Goal: Communication & Community: Participate in discussion

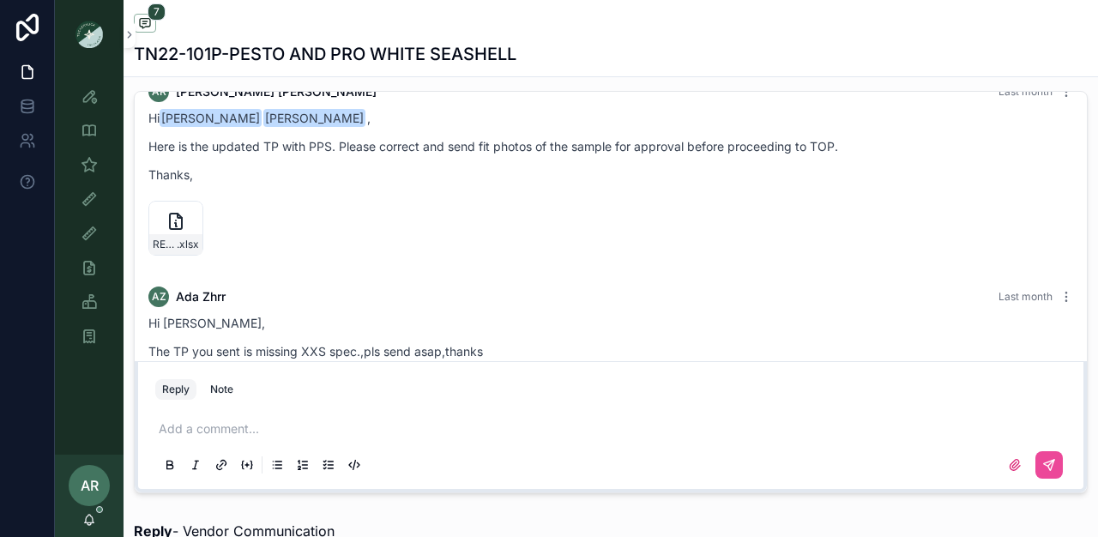
scroll to position [409, 0]
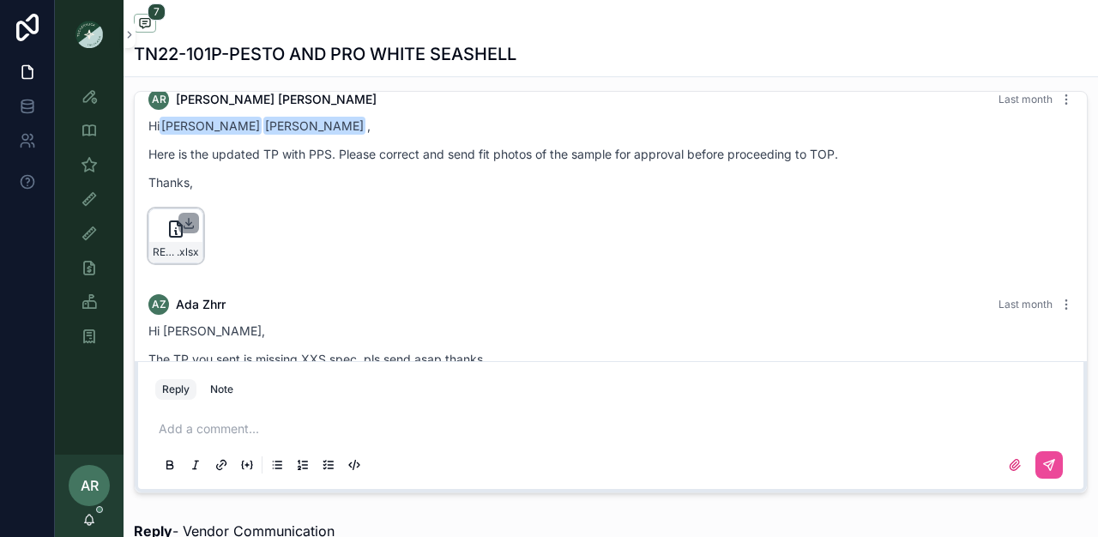
click at [187, 230] on icon "scrollable content" at bounding box center [189, 223] width 14 height 14
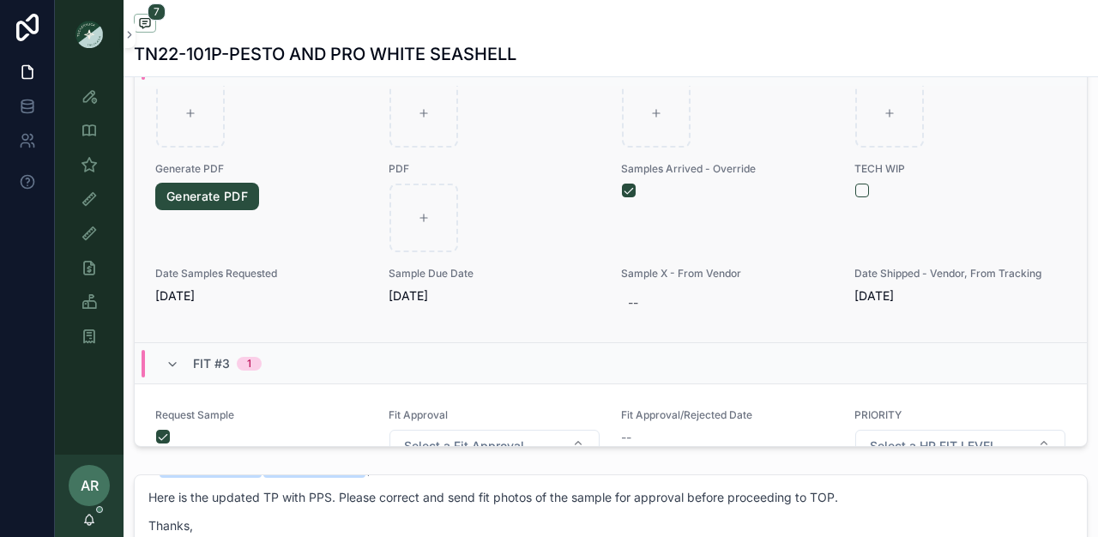
scroll to position [599, 0]
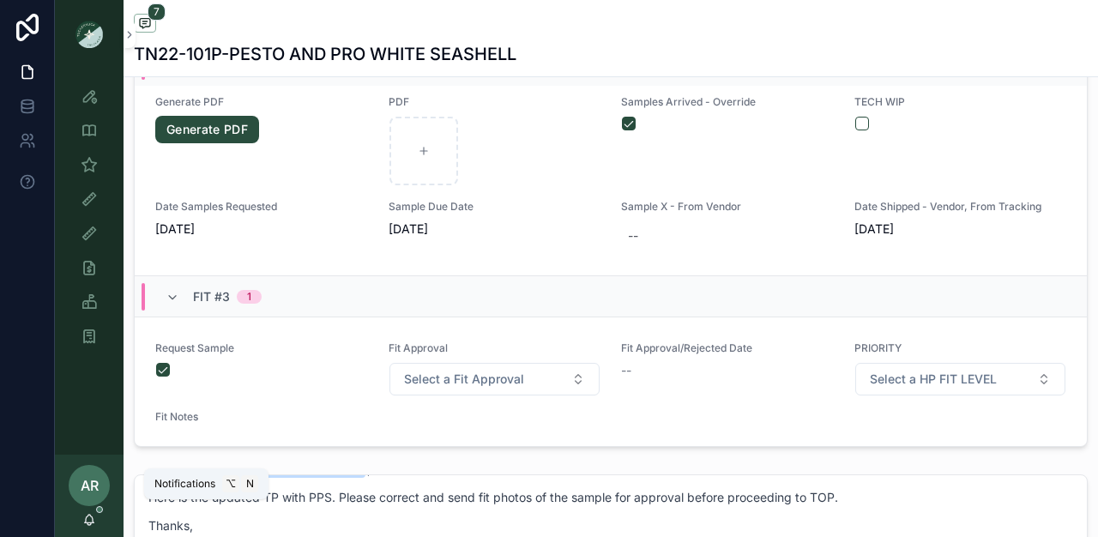
click at [94, 521] on icon "scrollable content" at bounding box center [89, 520] width 14 height 14
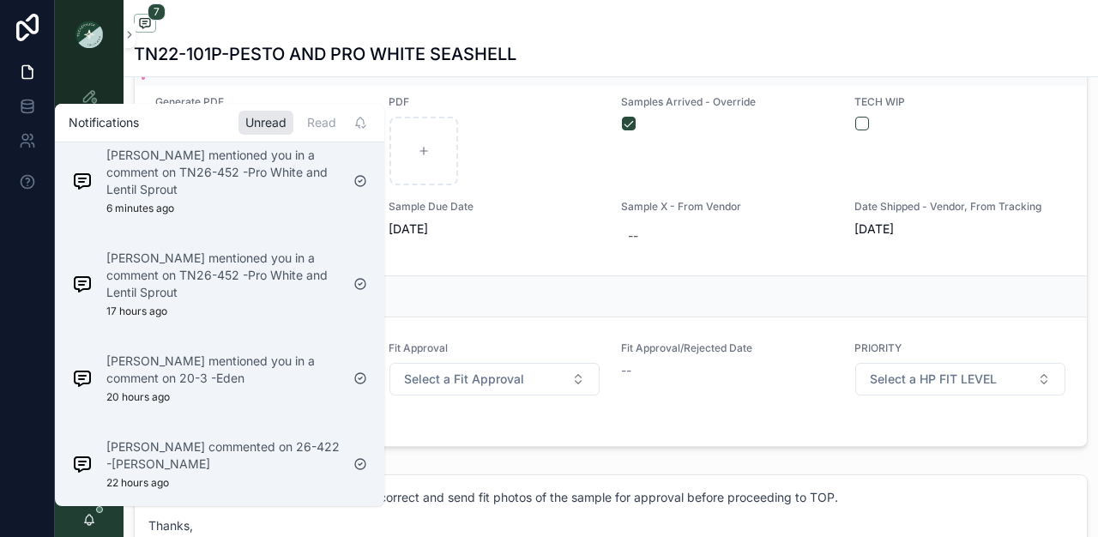
scroll to position [0, 0]
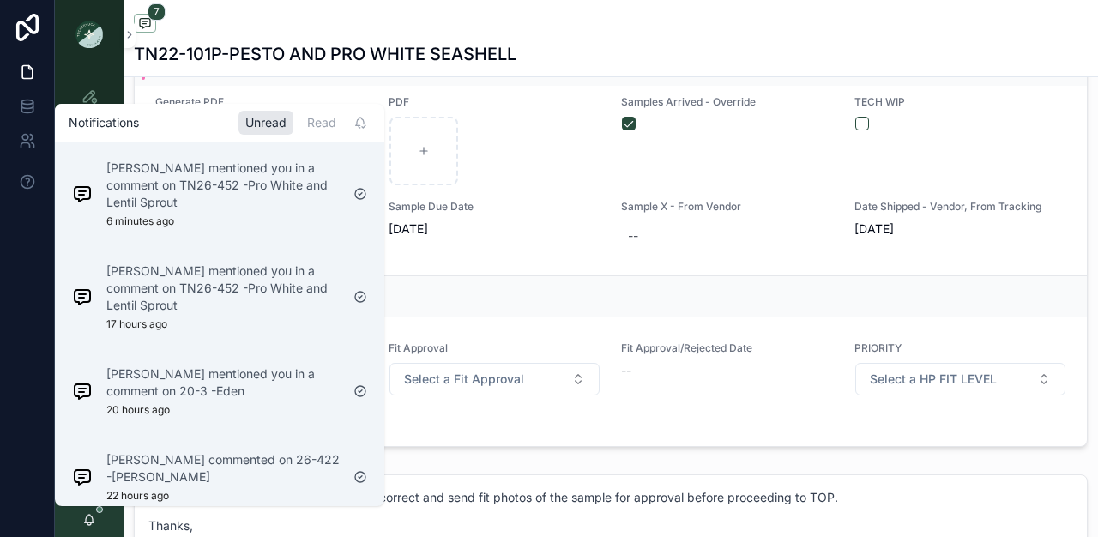
click at [6, 283] on div at bounding box center [27, 268] width 55 height 537
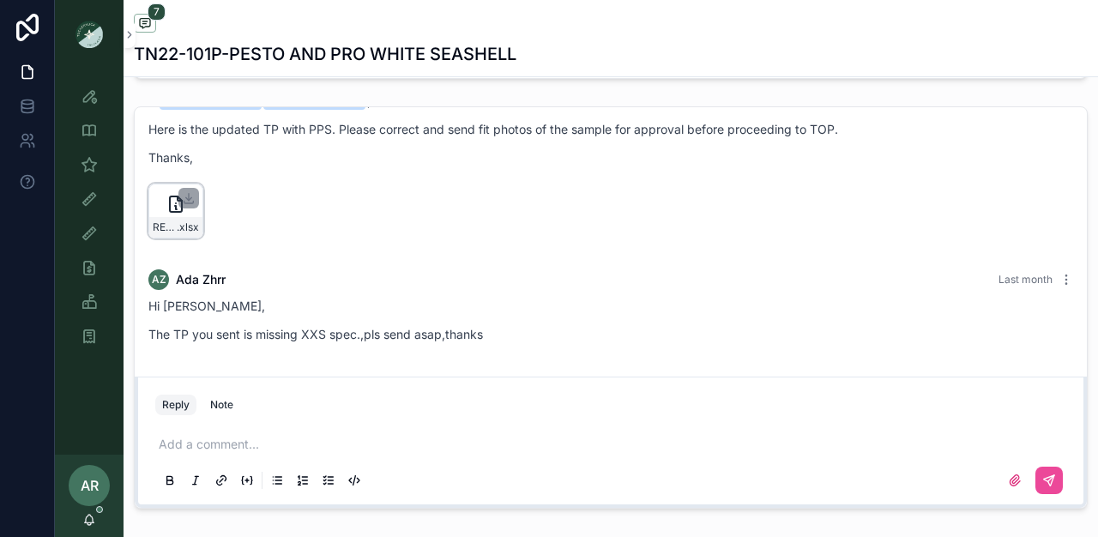
scroll to position [1114, 0]
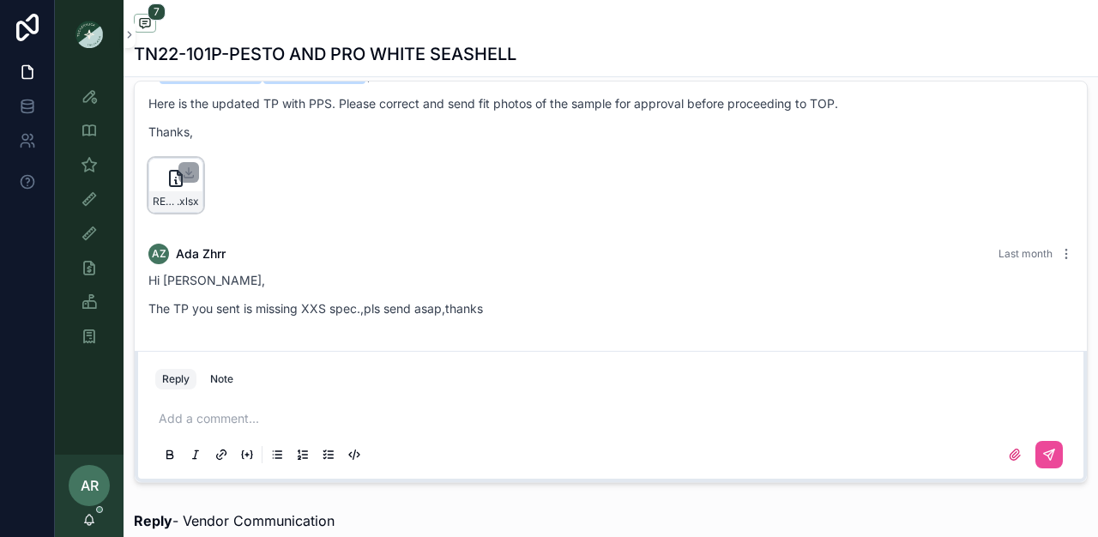
click at [252, 418] on p "scrollable content" at bounding box center [614, 418] width 911 height 17
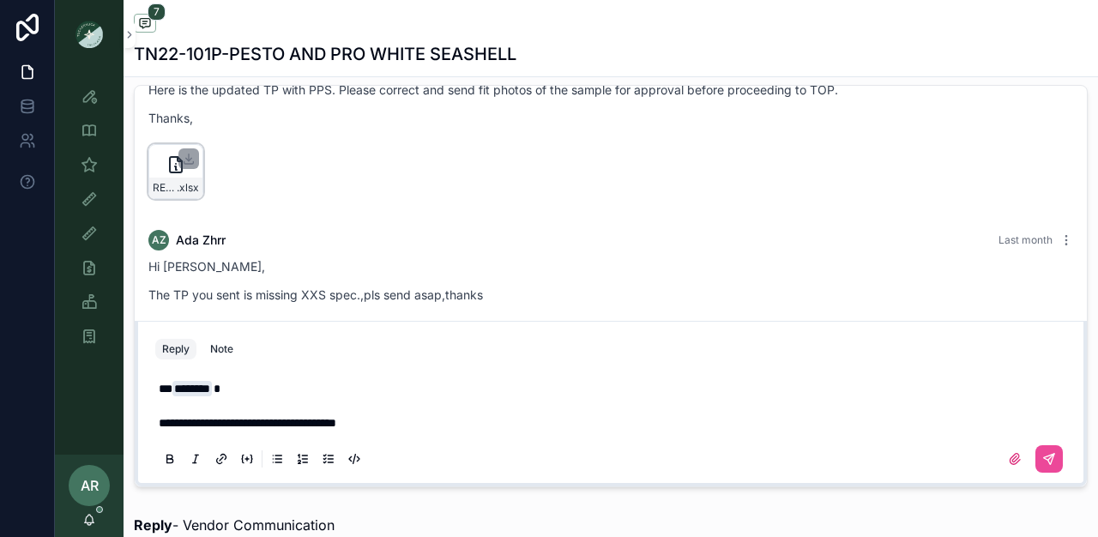
scroll to position [1112, 0]
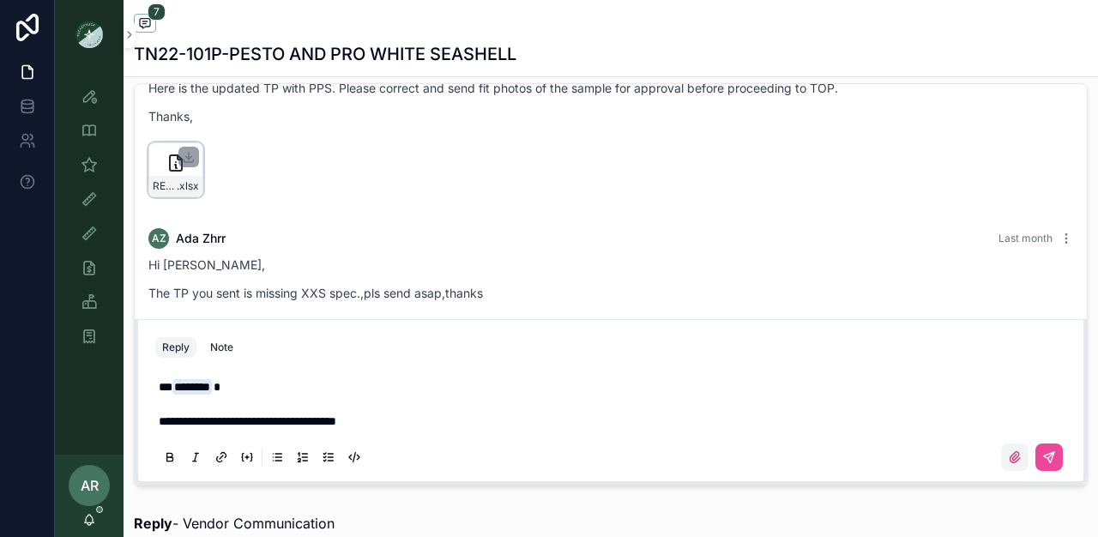
click at [1001, 465] on label "scrollable content" at bounding box center [1014, 457] width 27 height 27
click at [0, 0] on input "scrollable content" at bounding box center [0, 0] width 0 height 0
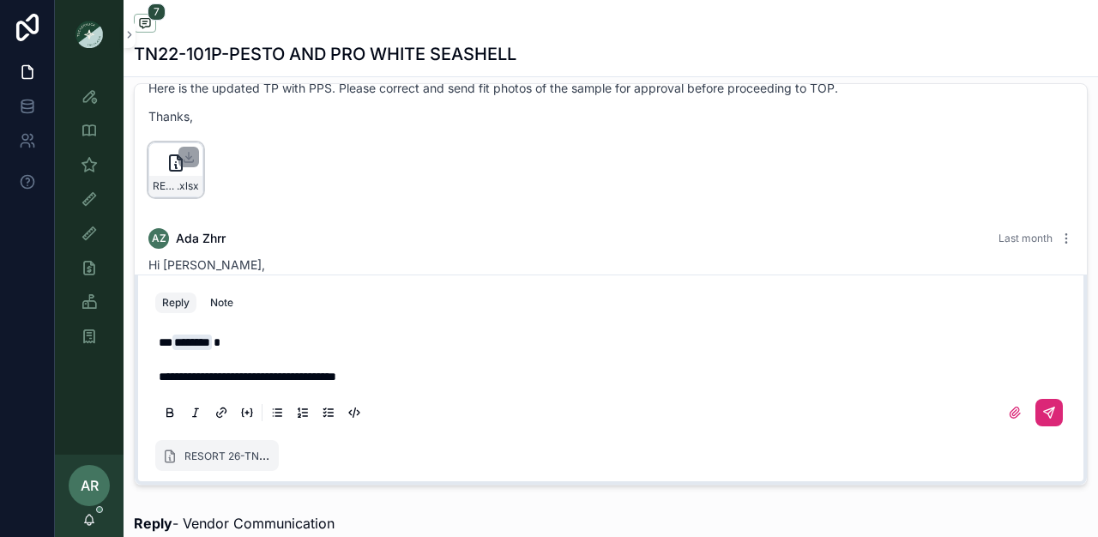
click at [1044, 414] on icon "scrollable content" at bounding box center [1049, 413] width 10 height 10
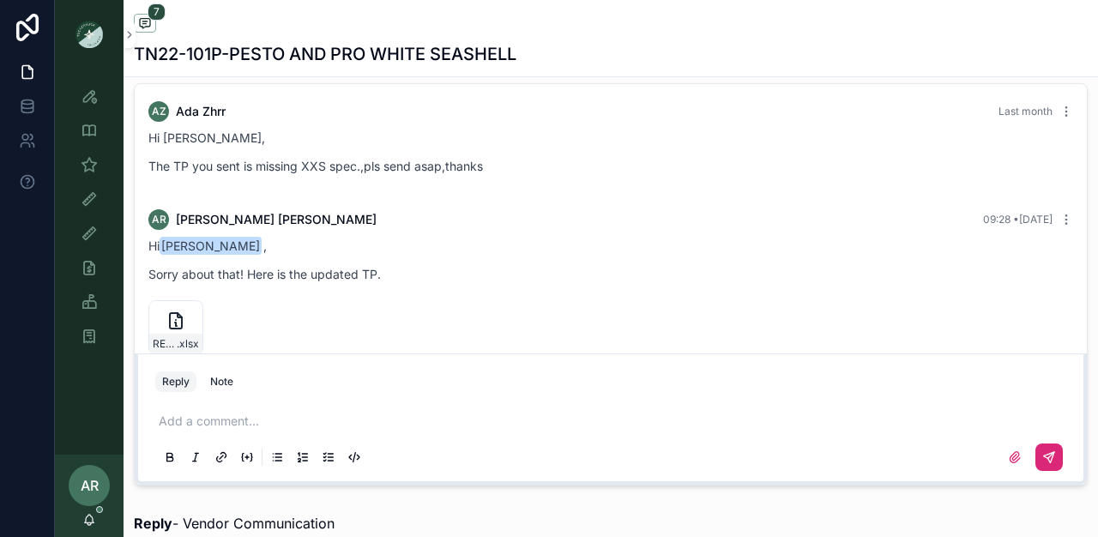
scroll to position [644, 0]
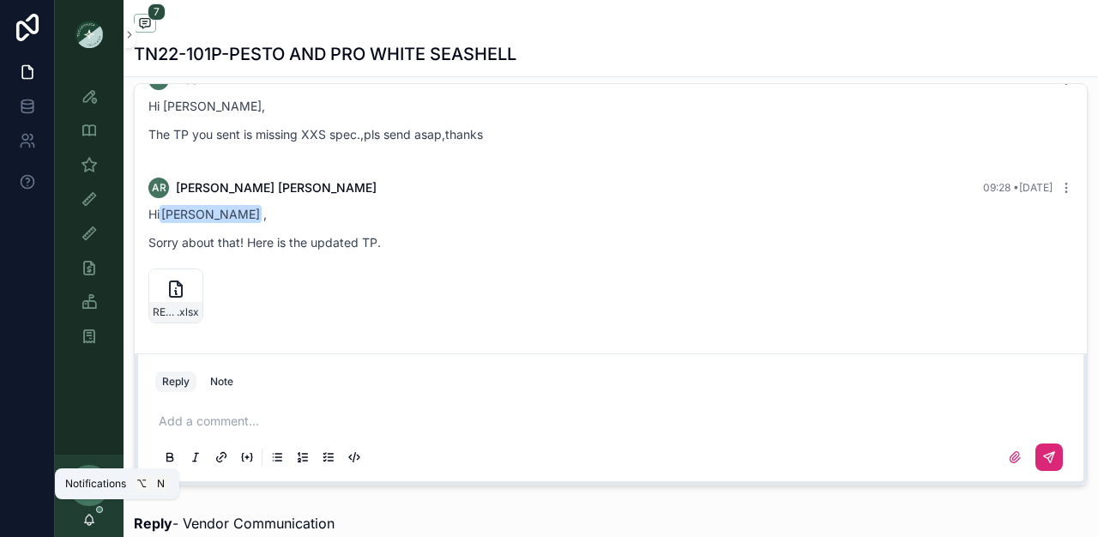
click at [94, 517] on icon "scrollable content" at bounding box center [89, 520] width 14 height 14
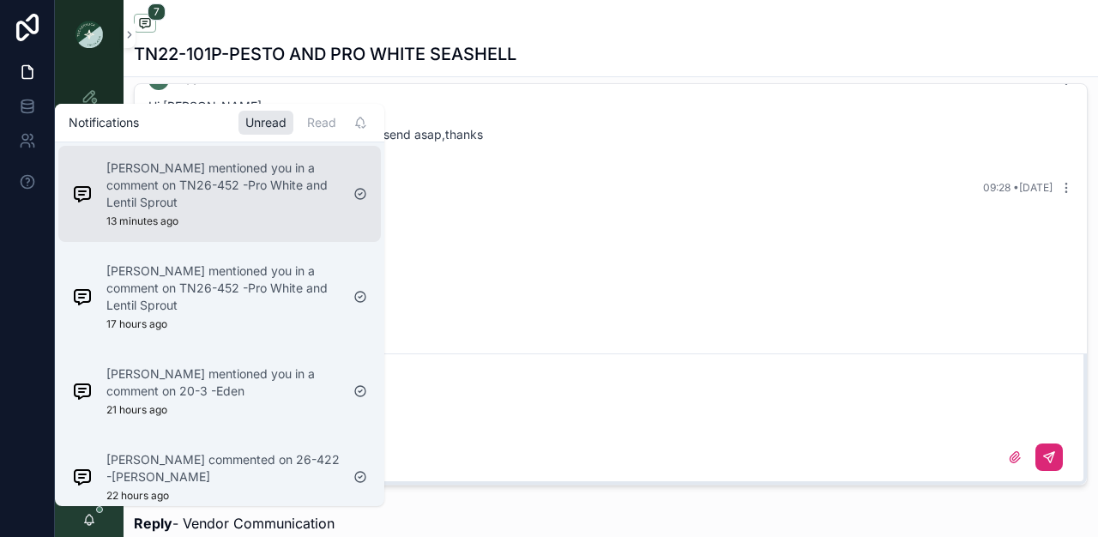
click at [220, 221] on div "[PERSON_NAME] mentioned you in a comment on TN26-452 -Pro White and Lentil Spro…" at bounding box center [222, 194] width 233 height 69
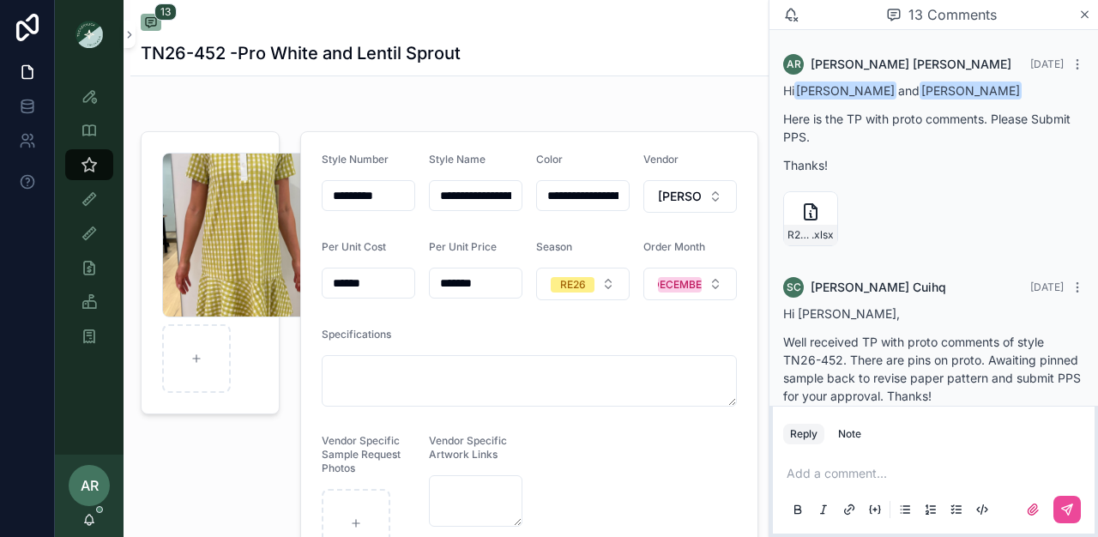
scroll to position [1562, 0]
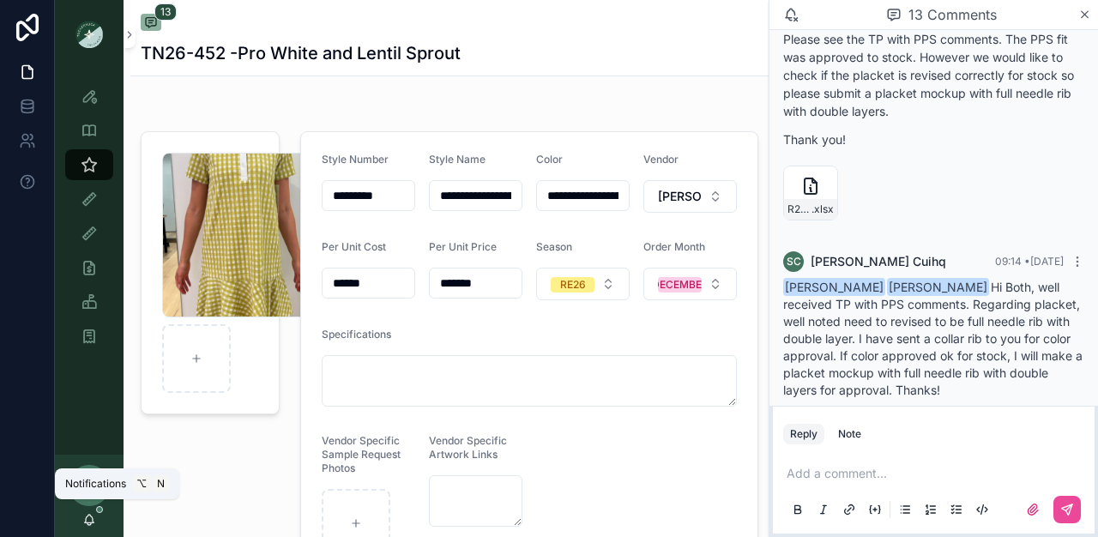
click at [94, 521] on icon "scrollable content" at bounding box center [89, 520] width 14 height 14
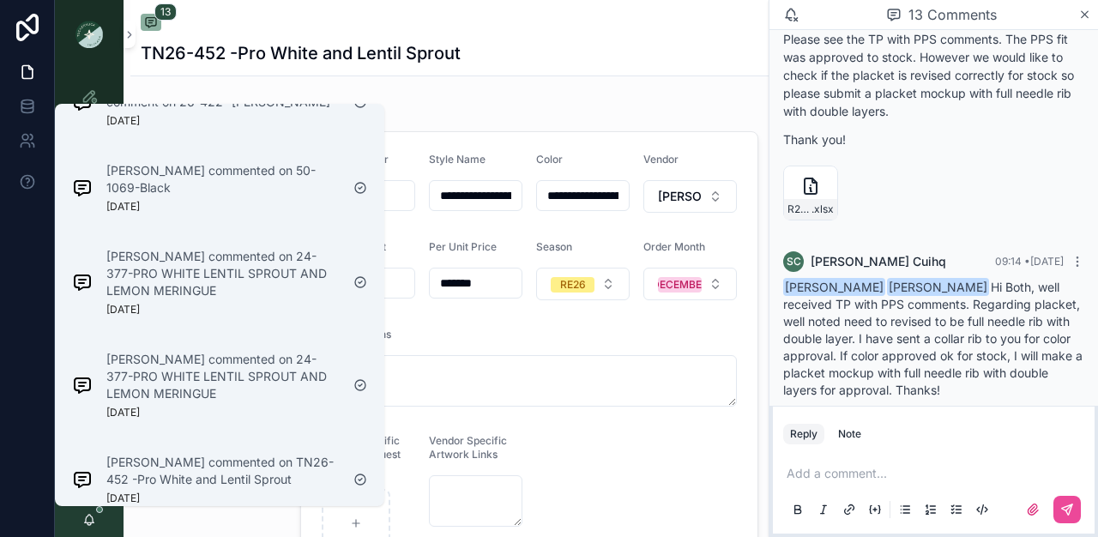
scroll to position [1056, 0]
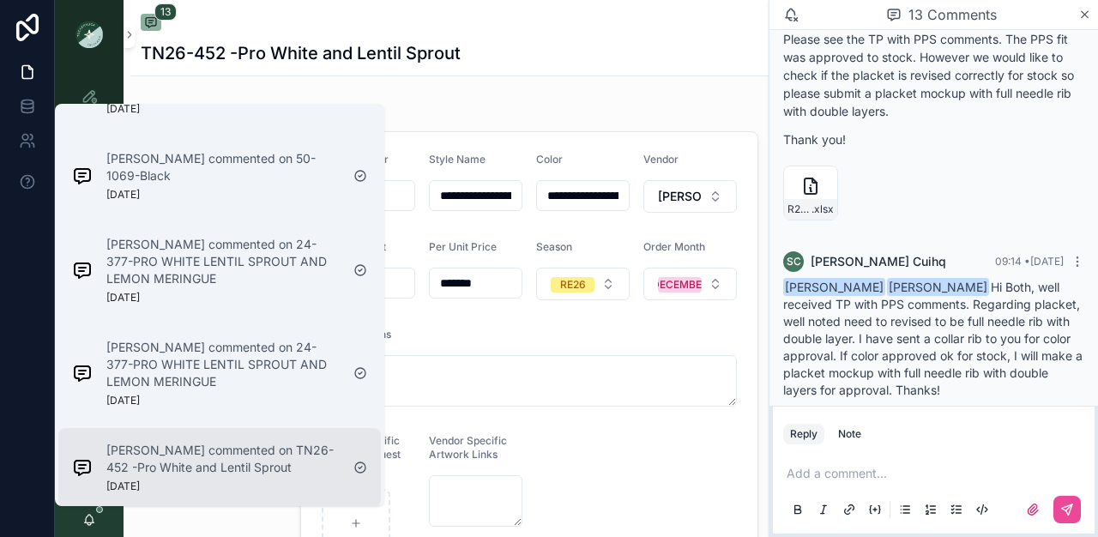
click at [145, 453] on p "[PERSON_NAME] commented on TN26-452 -Pro White and Lentil Sprout" at bounding box center [222, 459] width 233 height 34
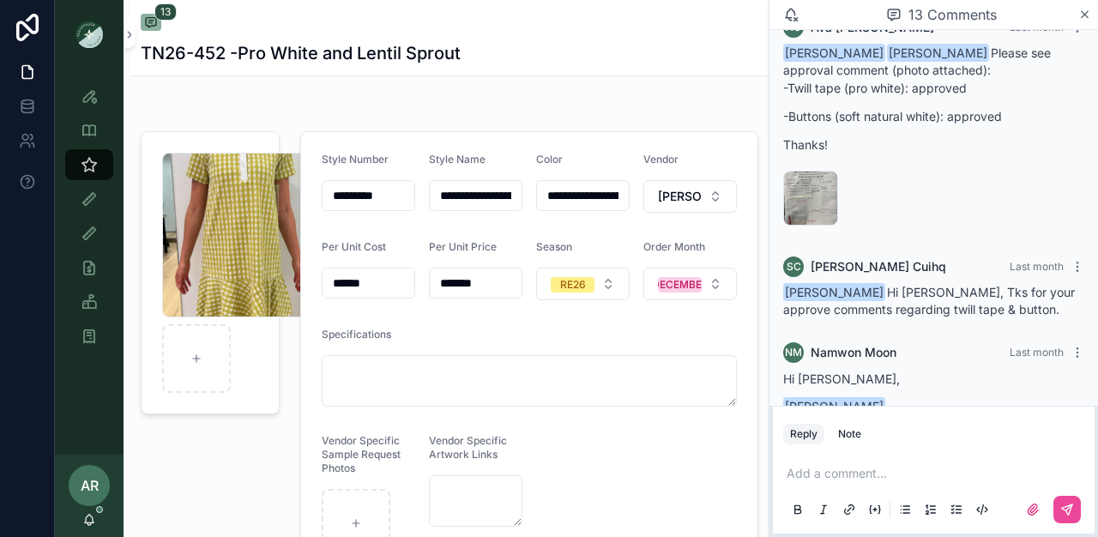
scroll to position [1153, 0]
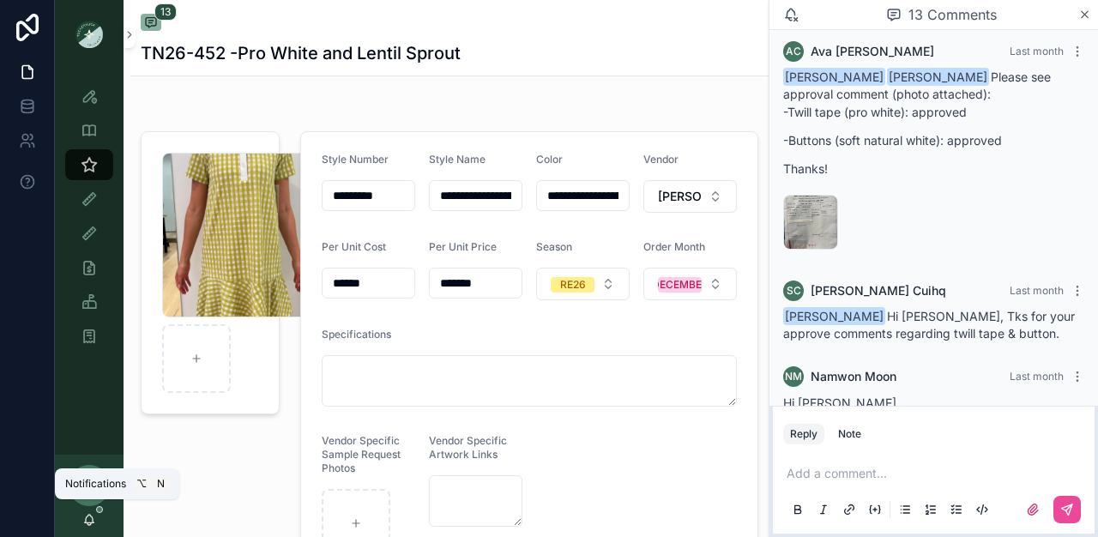
click at [83, 522] on icon "scrollable content" at bounding box center [89, 520] width 14 height 14
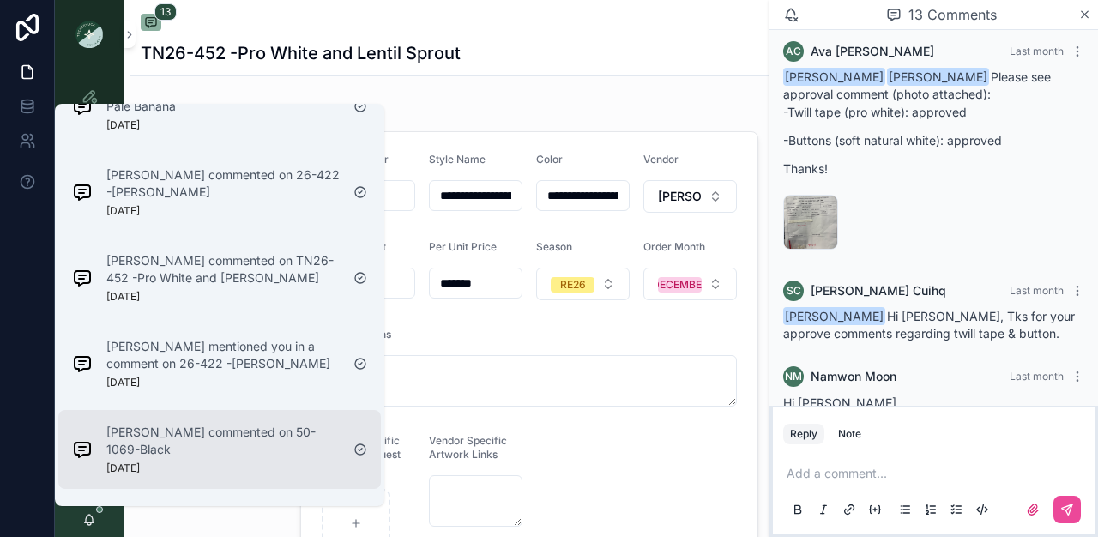
scroll to position [781, 0]
click at [197, 356] on p "[PERSON_NAME] mentioned you in a comment on 26-422 -[PERSON_NAME]" at bounding box center [222, 357] width 233 height 34
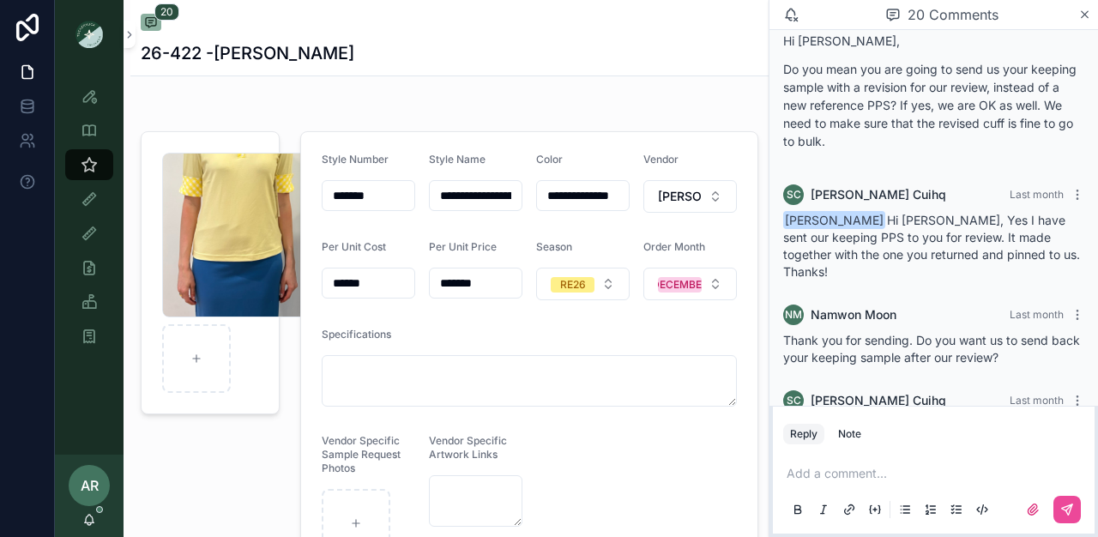
scroll to position [3492, 0]
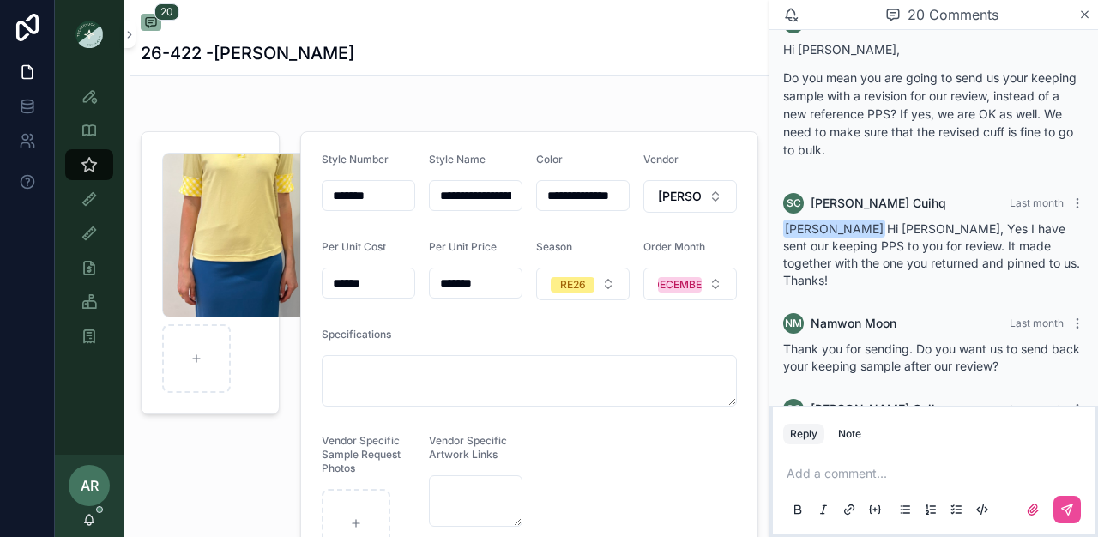
click at [103, 513] on div "AR [PERSON_NAME]" at bounding box center [89, 496] width 69 height 82
click at [89, 515] on icon "scrollable content" at bounding box center [89, 519] width 9 height 8
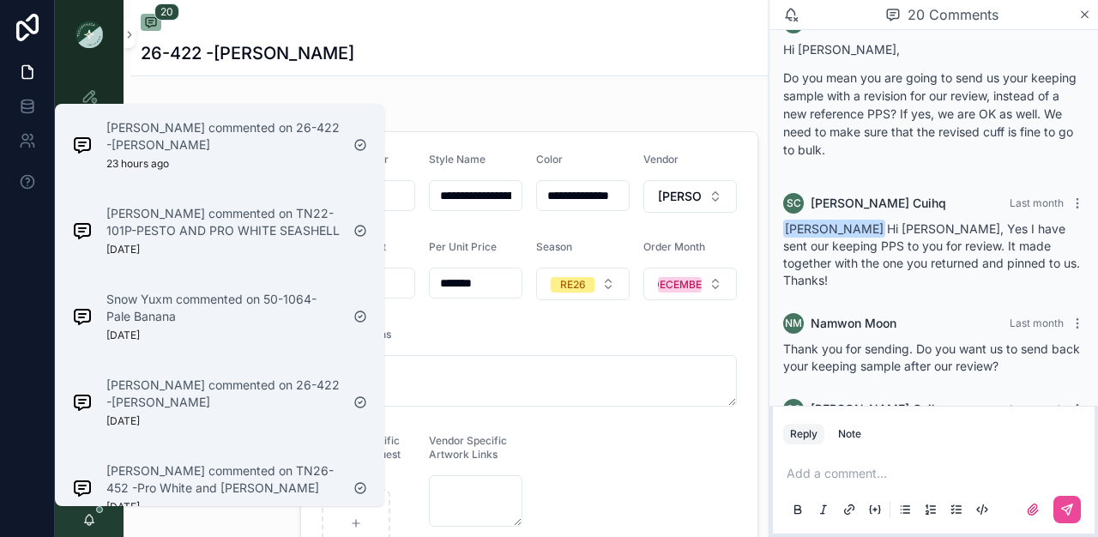
scroll to position [570, 0]
click at [140, 343] on p "[DATE]" at bounding box center [122, 338] width 33 height 14
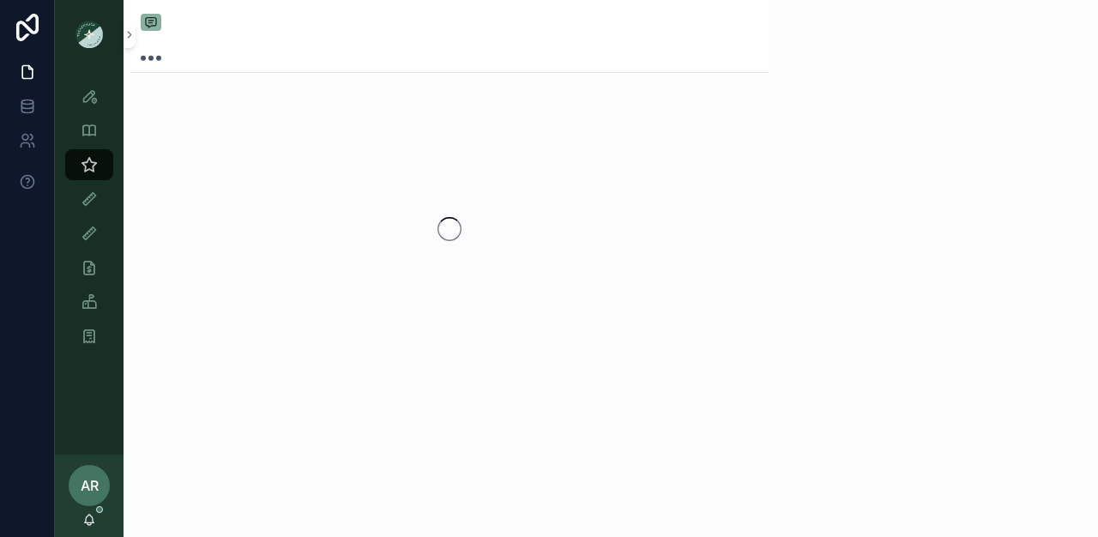
click at [144, 343] on div "scrollable content" at bounding box center [449, 229] width 638 height 271
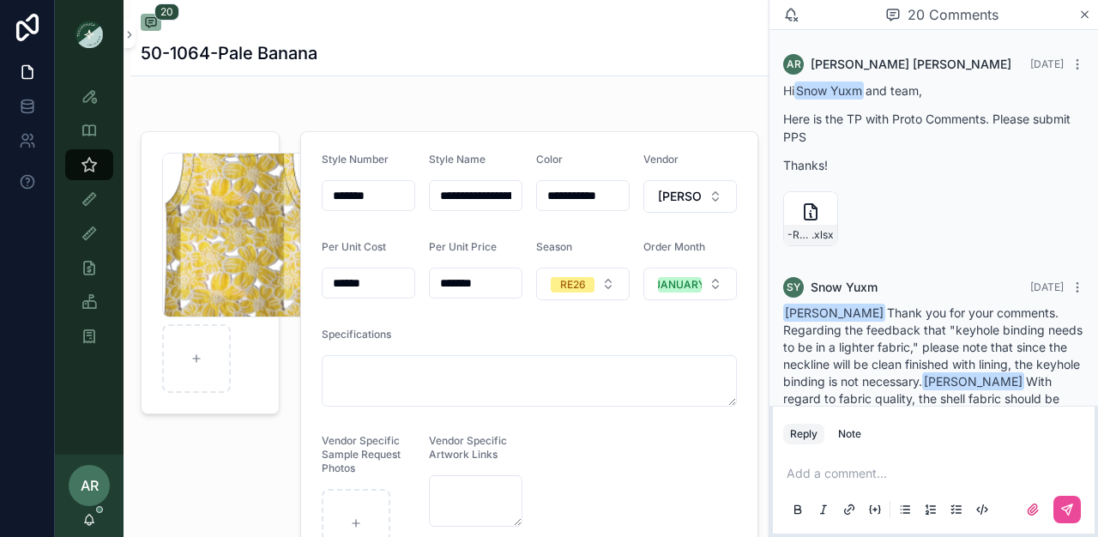
scroll to position [3136, 0]
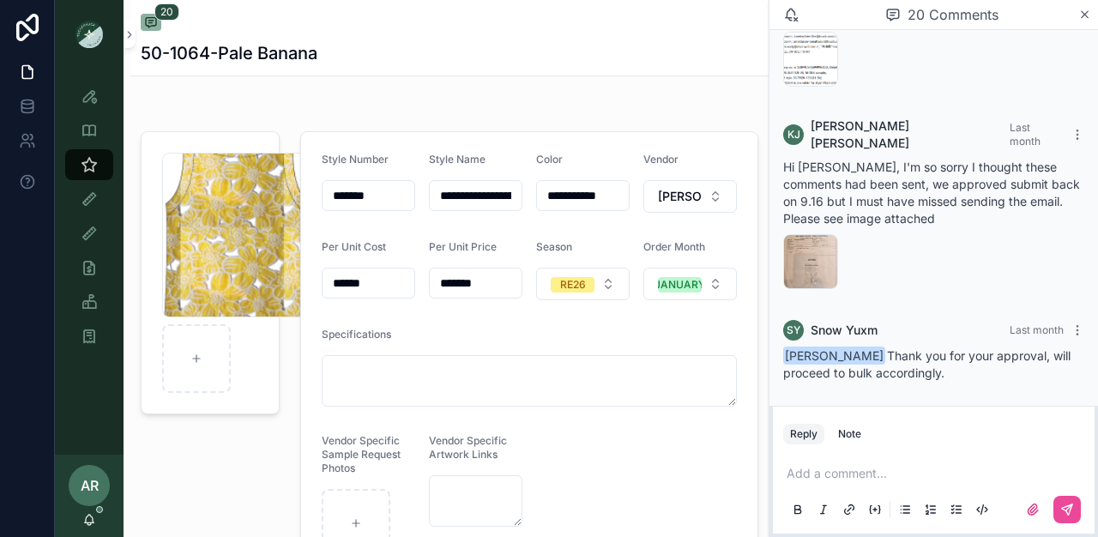
click at [94, 512] on div "AR [PERSON_NAME]" at bounding box center [89, 496] width 69 height 82
click at [91, 523] on icon "scrollable content" at bounding box center [89, 523] width 3 height 3
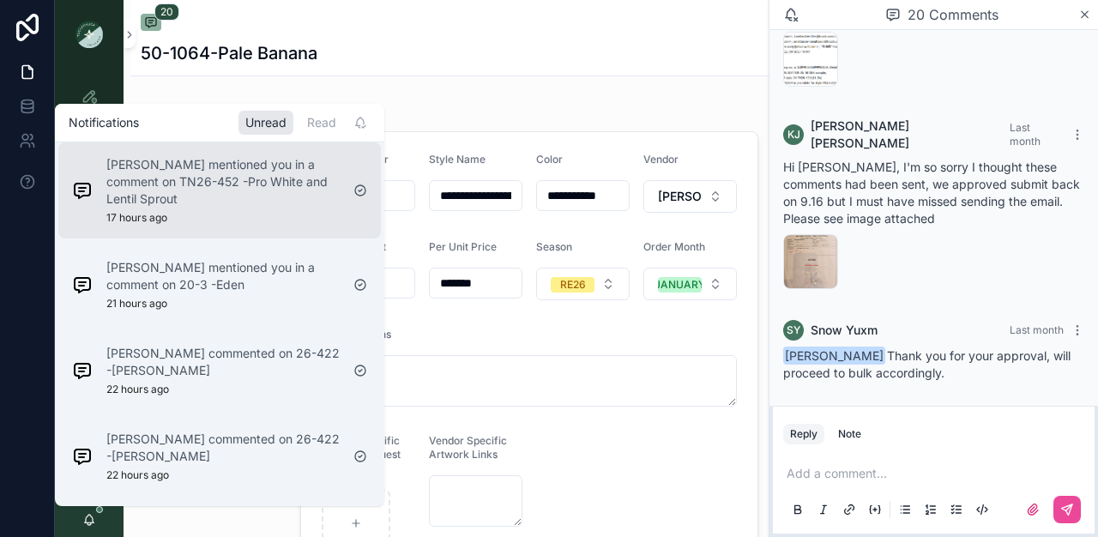
scroll to position [0, 0]
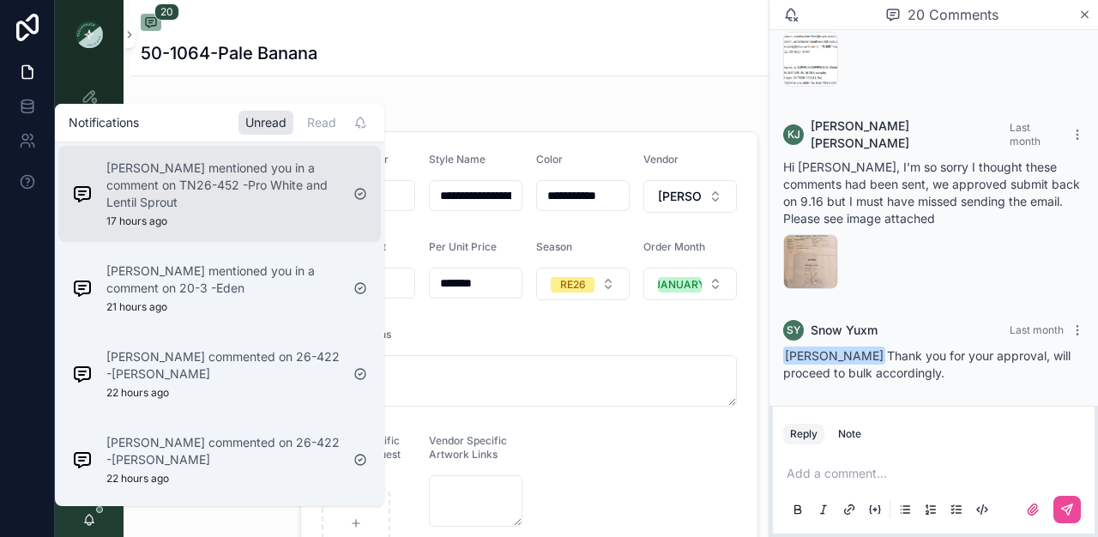
click at [158, 212] on div "[PERSON_NAME] mentioned you in a comment on TN26-452 -Pro White and Lentil Spro…" at bounding box center [222, 194] width 233 height 69
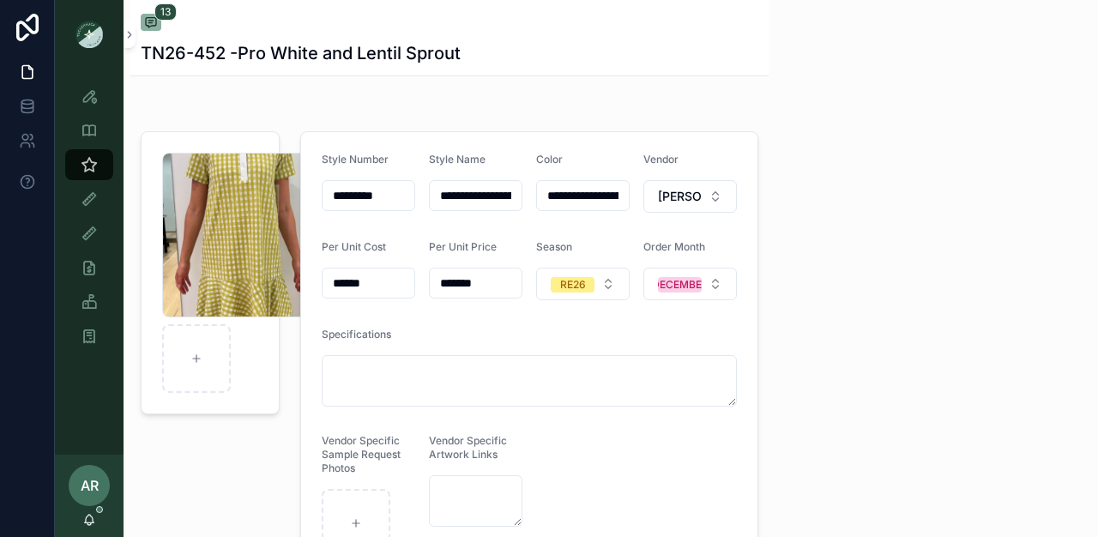
click at [90, 516] on icon "scrollable content" at bounding box center [89, 520] width 14 height 14
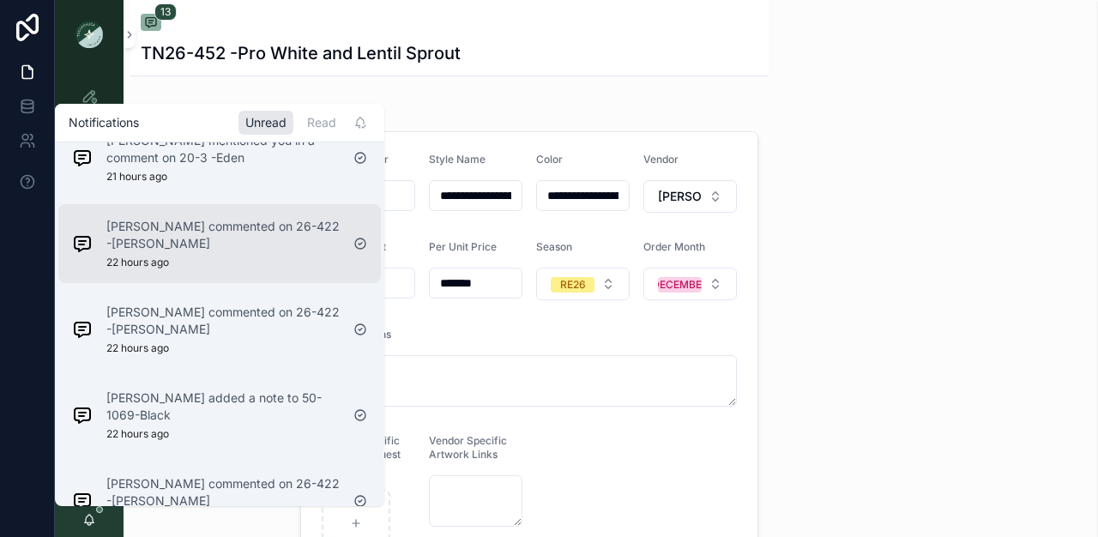
scroll to position [1562, 0]
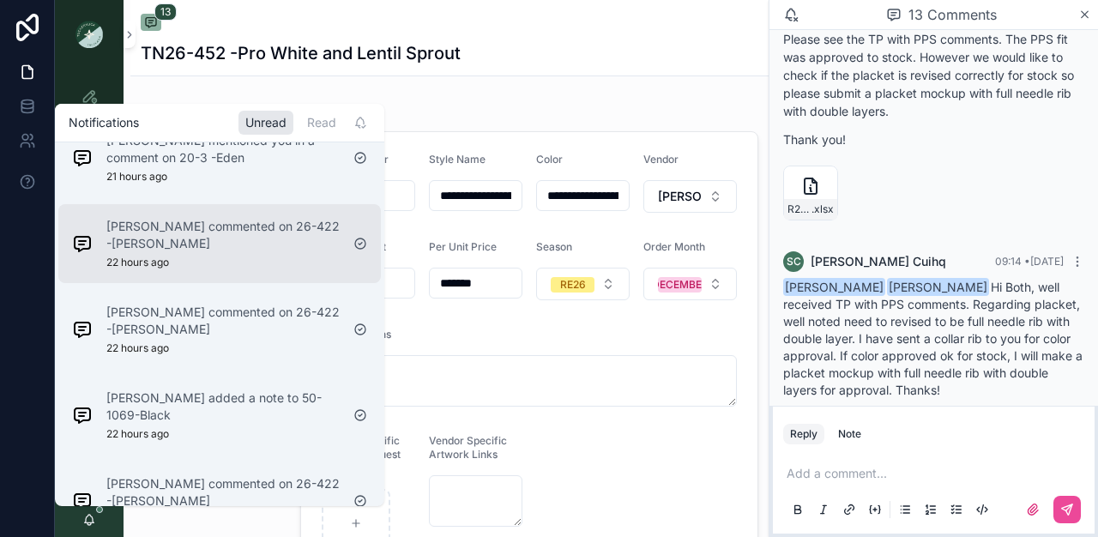
click at [171, 257] on div "[PERSON_NAME] commented on 26-422 -Lemon Meringue 22 hours ago" at bounding box center [222, 243] width 233 height 51
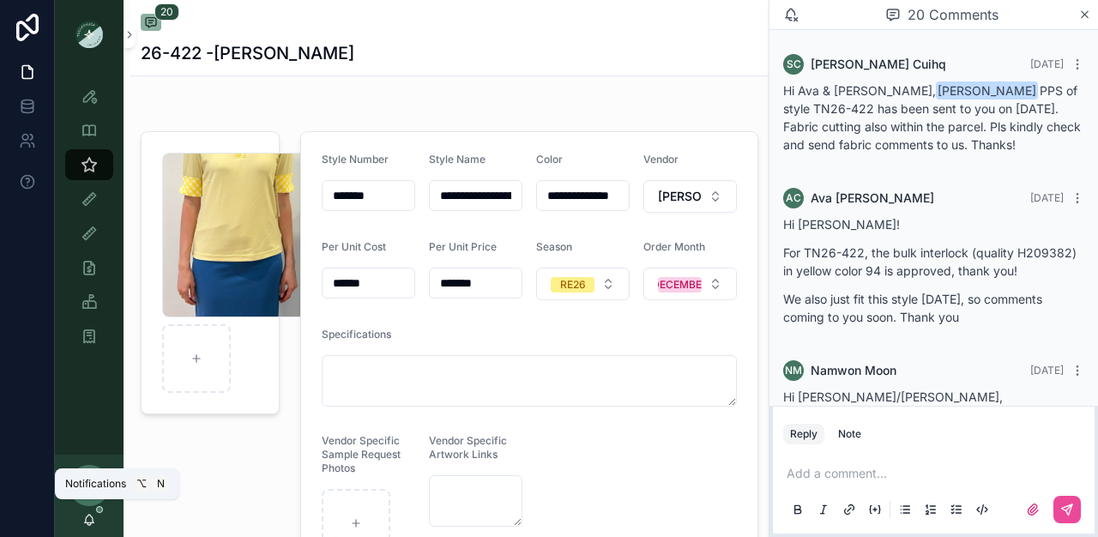
scroll to position [3646, 0]
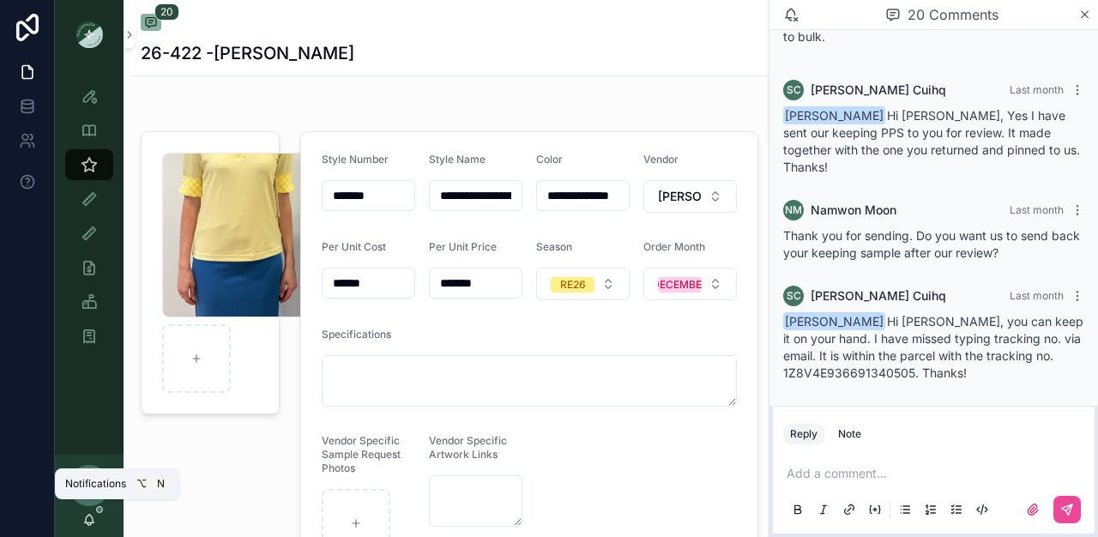
click at [92, 519] on icon "scrollable content" at bounding box center [89, 519] width 9 height 8
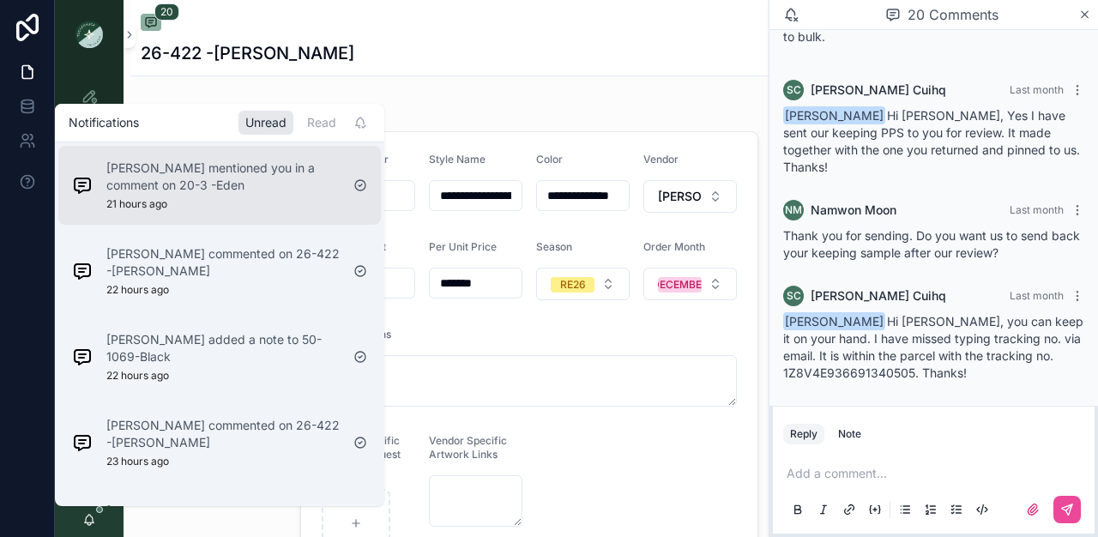
click at [159, 191] on p "[PERSON_NAME] mentioned you in a comment on 20-3 -Eden" at bounding box center [222, 177] width 233 height 34
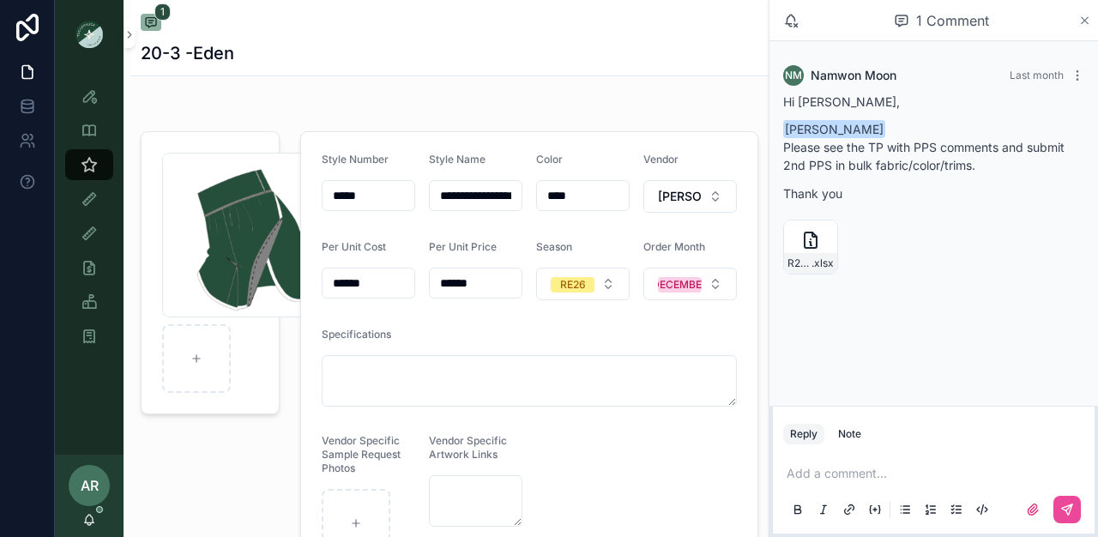
click at [1082, 19] on icon "scrollable content" at bounding box center [1084, 21] width 13 height 14
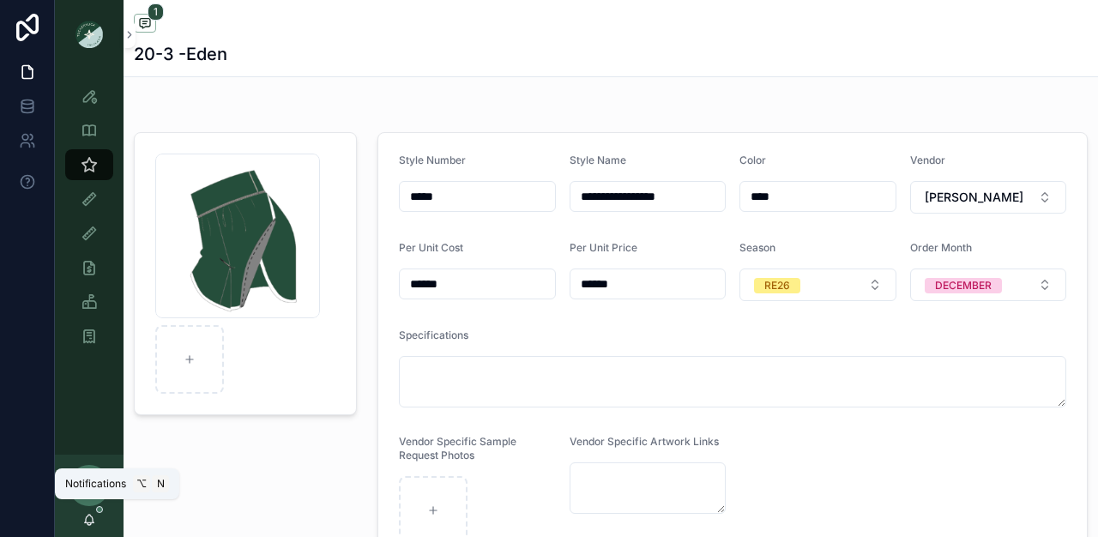
click at [91, 514] on icon "scrollable content" at bounding box center [89, 520] width 14 height 14
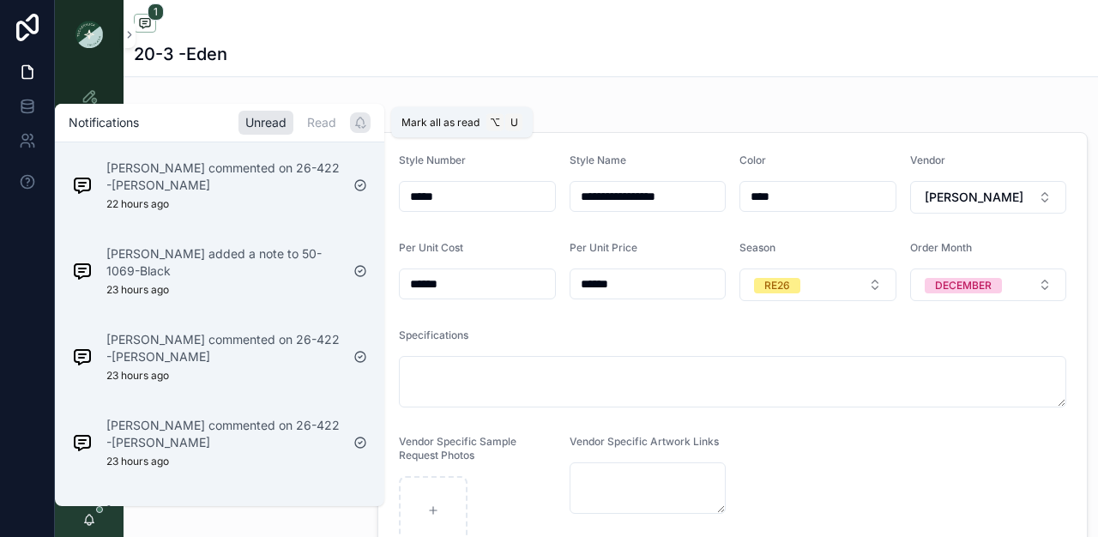
click at [358, 126] on icon "scrollable content" at bounding box center [360, 123] width 14 height 14
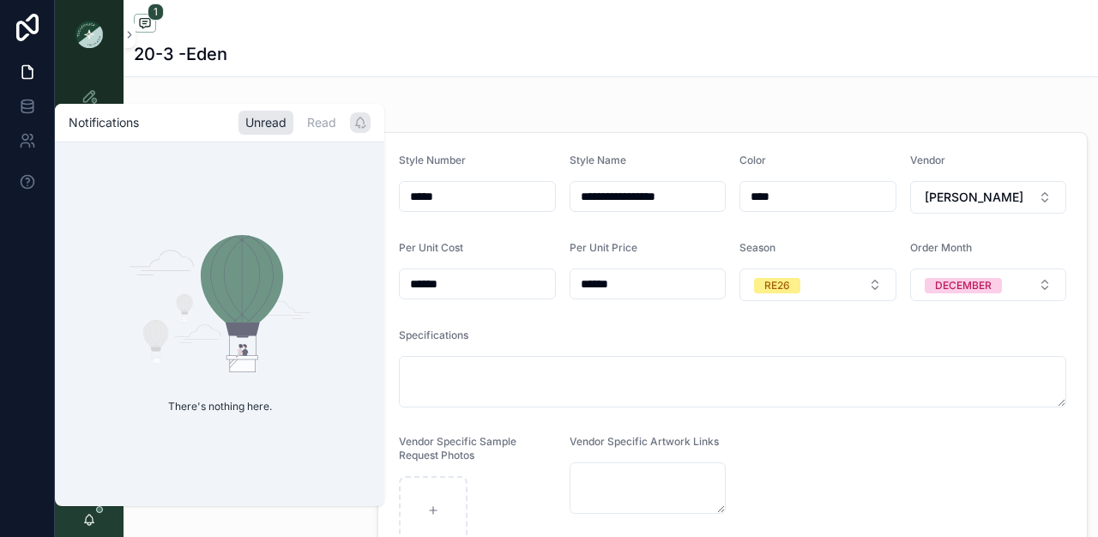
click at [222, 54] on h1 "20-3 -Eden" at bounding box center [181, 54] width 94 height 24
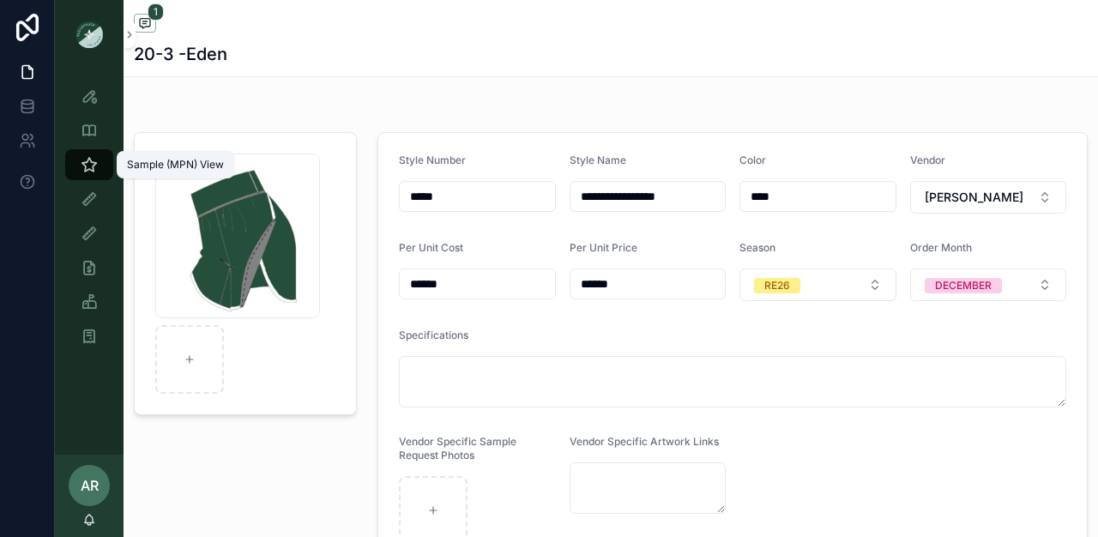
click at [78, 166] on div "Sample (MPN) View" at bounding box center [88, 164] width 27 height 27
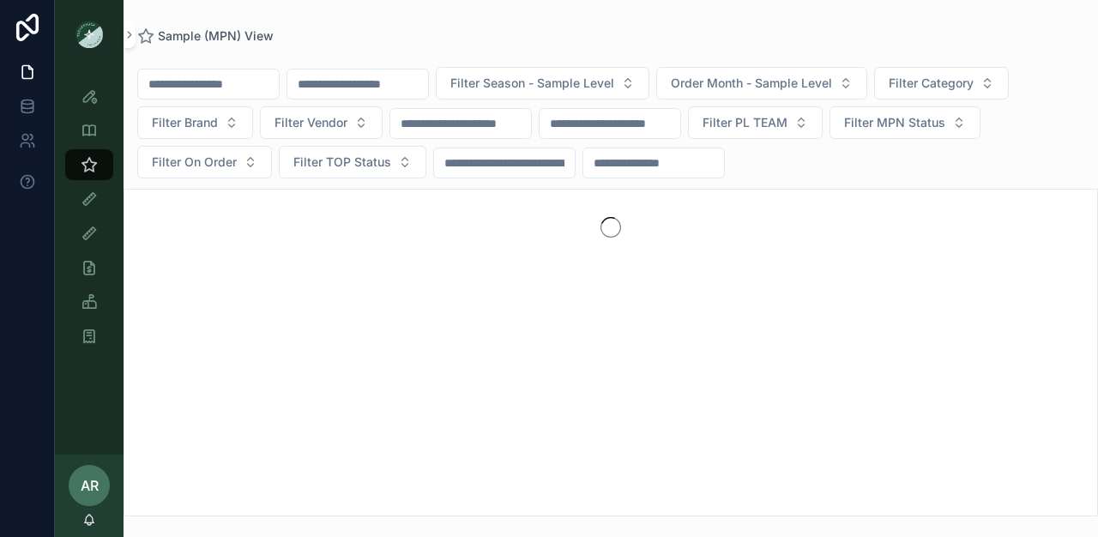
click at [367, 89] on input "scrollable content" at bounding box center [357, 84] width 141 height 24
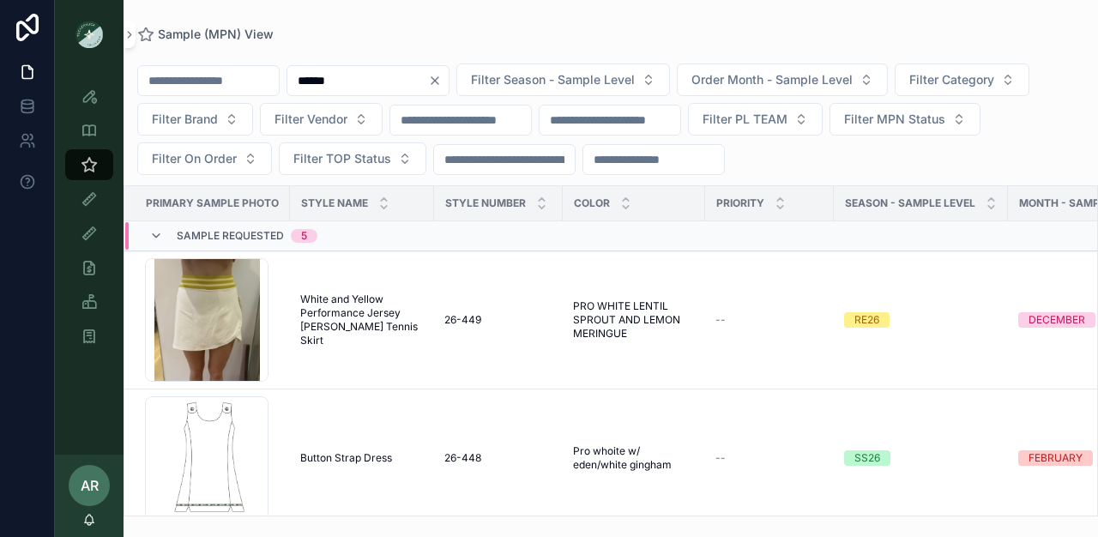
type input "******"
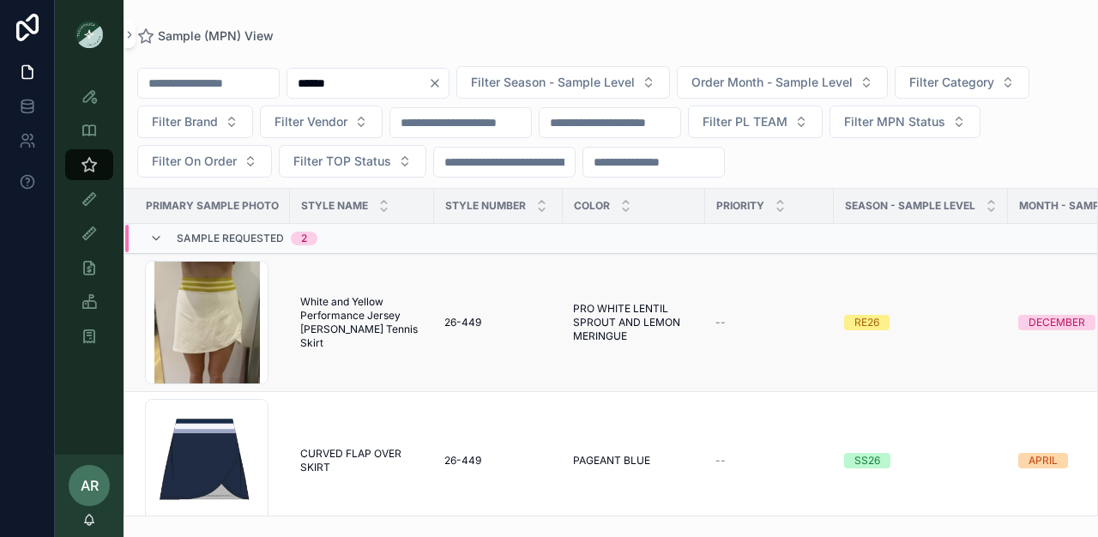
click at [312, 302] on span "White and Yellow Performance Jersey [PERSON_NAME] Tennis Skirt" at bounding box center [362, 322] width 124 height 55
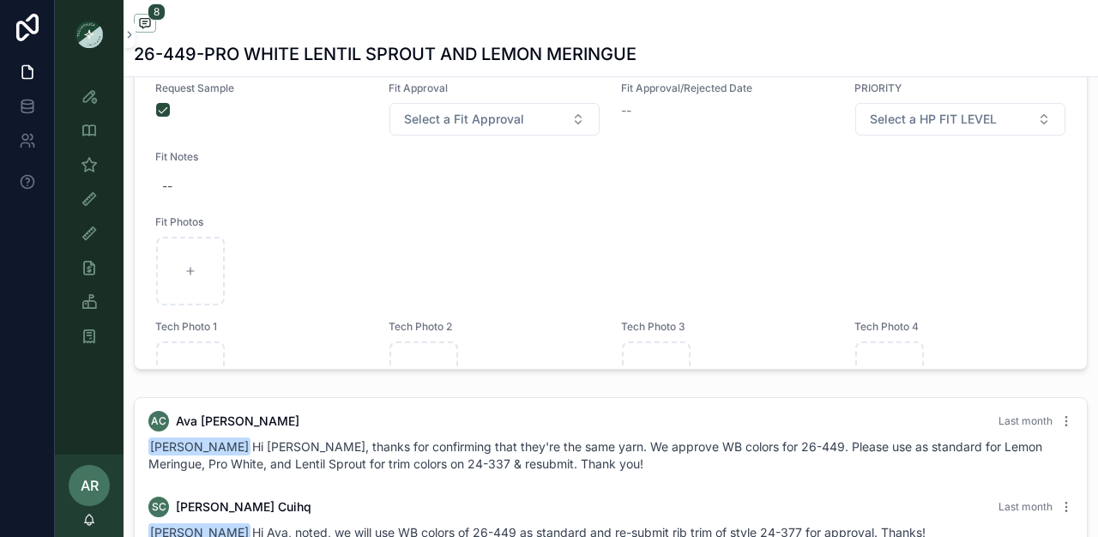
scroll to position [1158, 0]
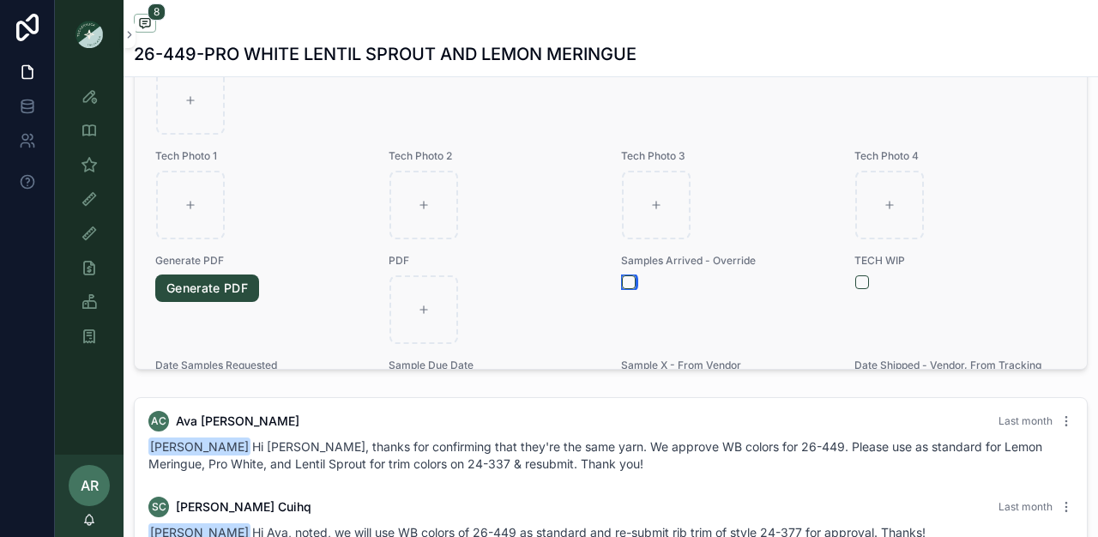
click at [622, 289] on button "scrollable content" at bounding box center [629, 282] width 14 height 14
click at [81, 162] on icon "scrollable content" at bounding box center [89, 164] width 17 height 17
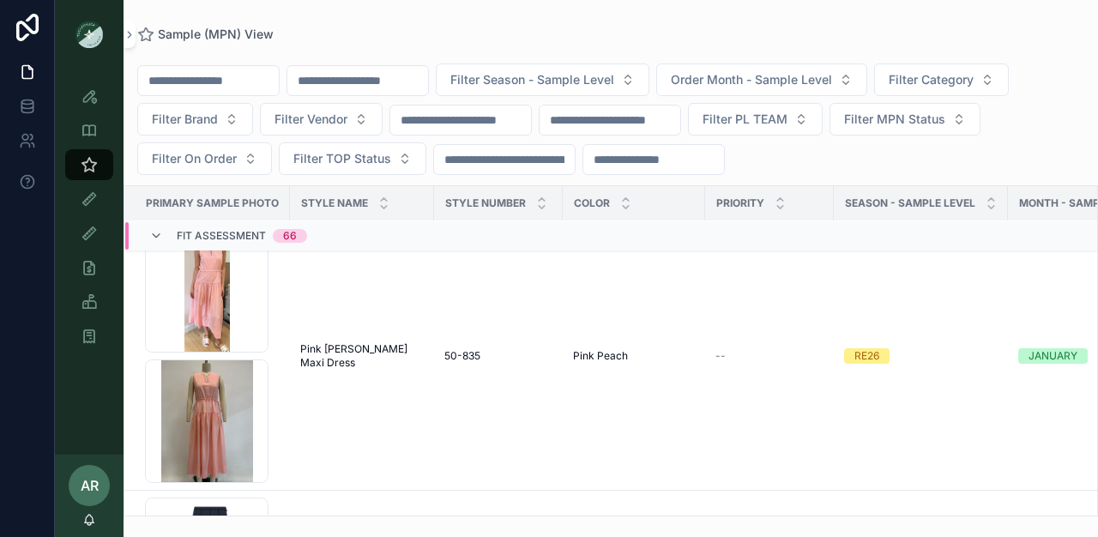
scroll to position [485, 0]
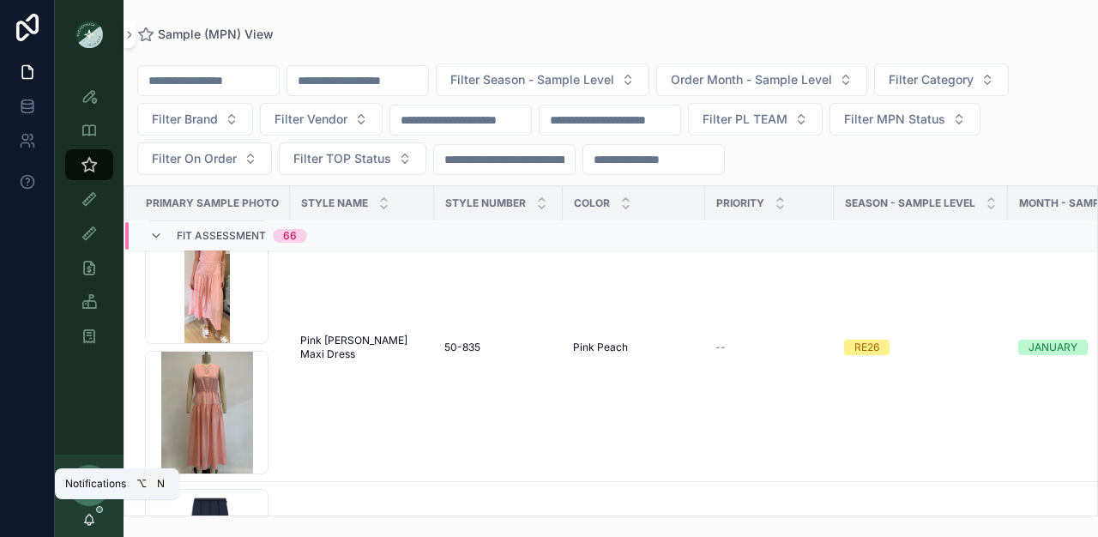
click at [91, 520] on icon "scrollable content" at bounding box center [89, 520] width 14 height 14
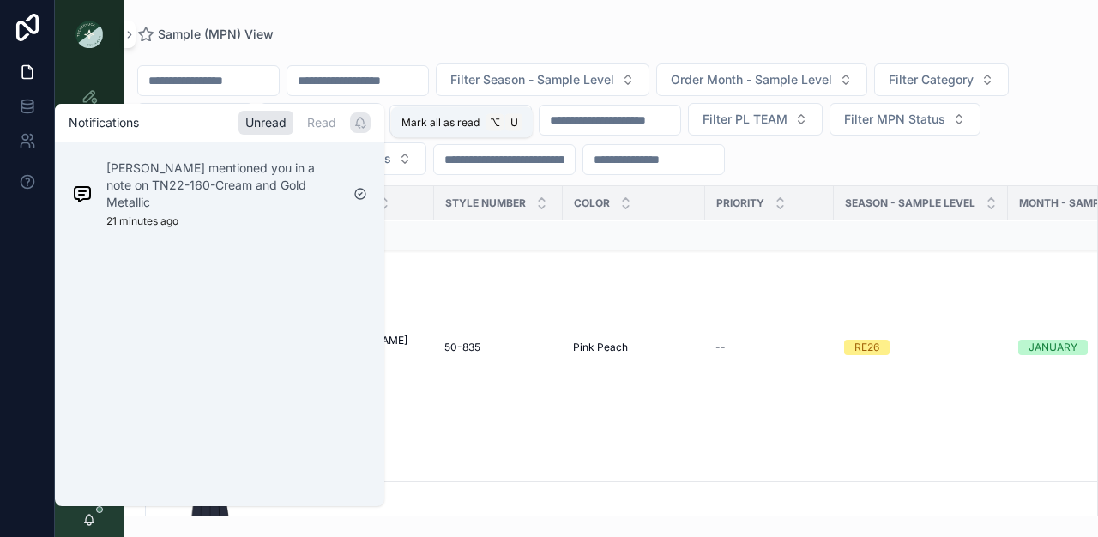
click at [366, 116] on icon "scrollable content" at bounding box center [360, 123] width 14 height 14
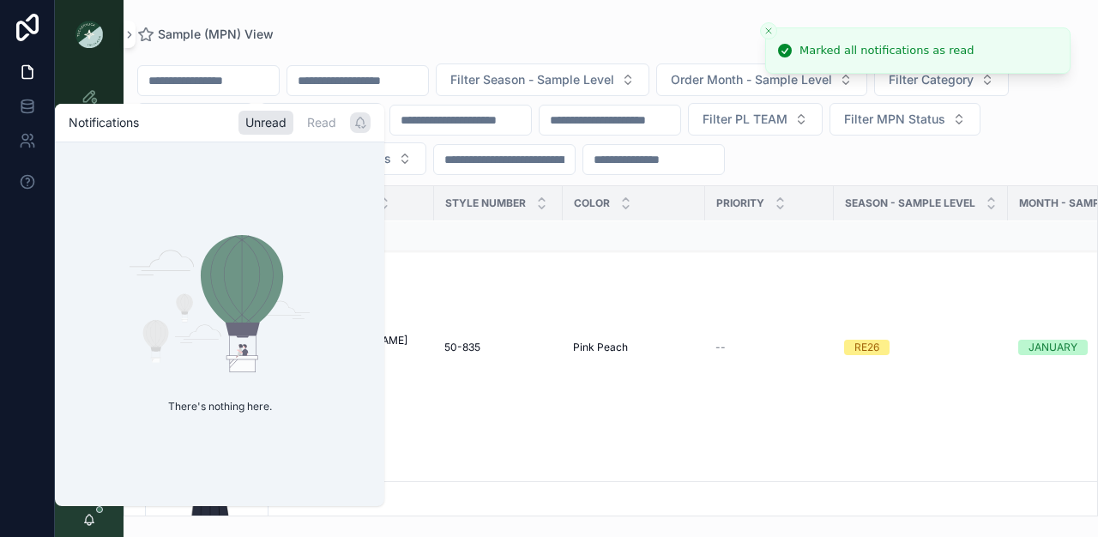
click at [385, 21] on div "Sample (MPN) View Filter Season - Sample Level Order Month - Sample Level Filte…" at bounding box center [611, 258] width 975 height 516
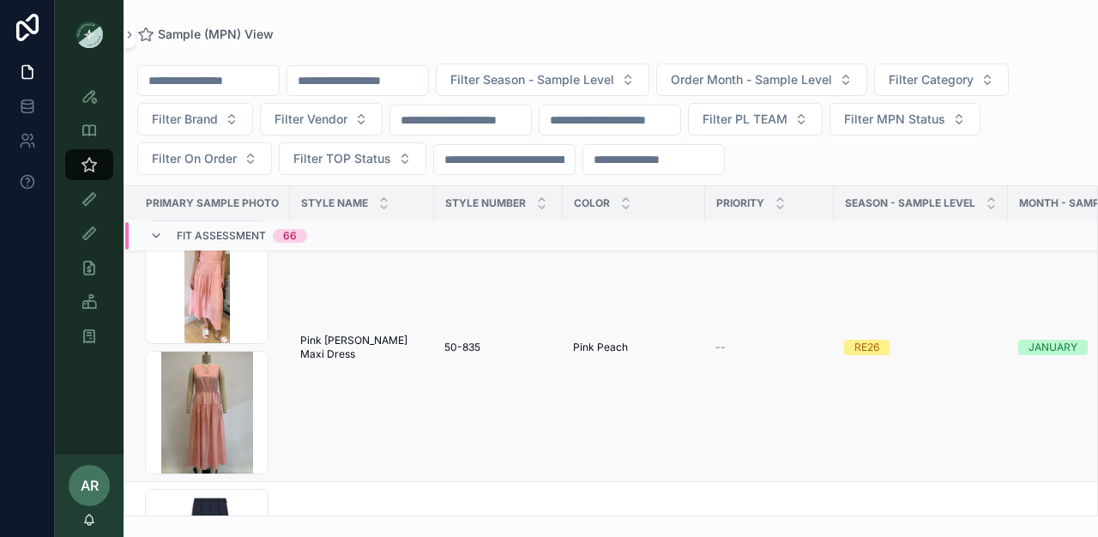
click at [452, 347] on span "50-835" at bounding box center [462, 348] width 36 height 14
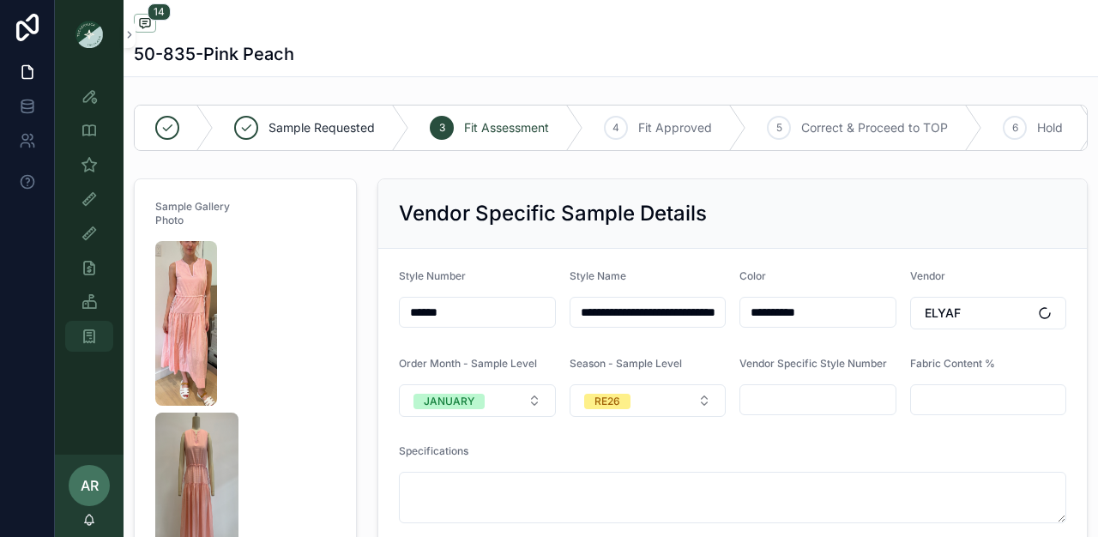
scroll to position [1629, 0]
click at [85, 333] on icon "scrollable content" at bounding box center [89, 336] width 17 height 17
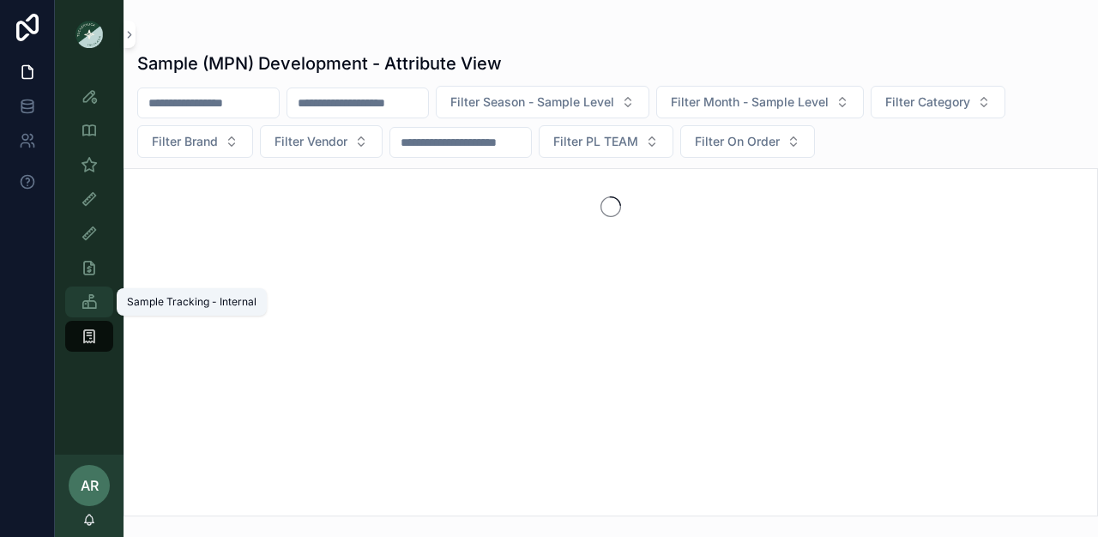
click at [90, 305] on icon "scrollable content" at bounding box center [89, 301] width 17 height 17
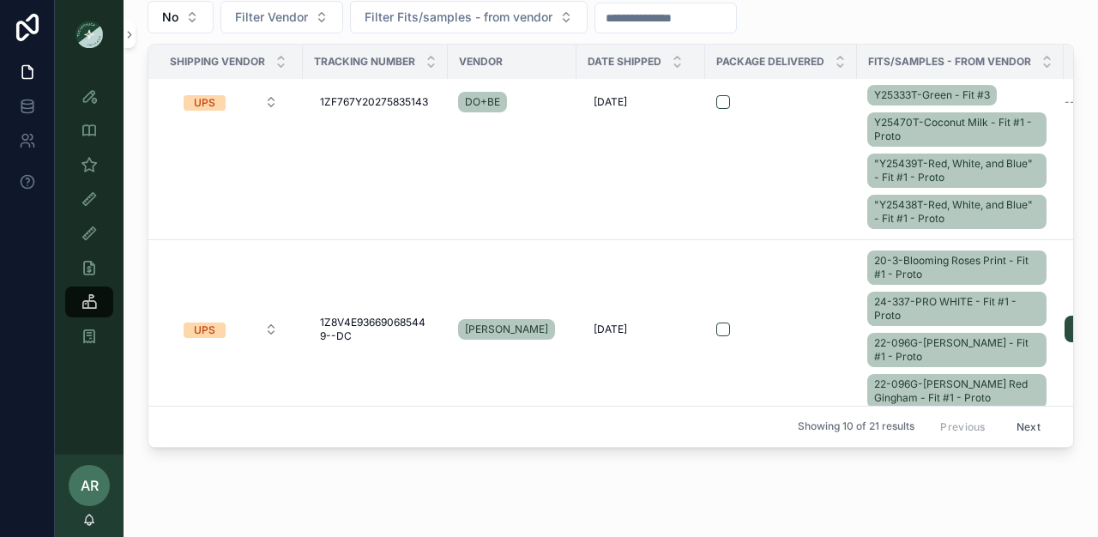
scroll to position [787, 0]
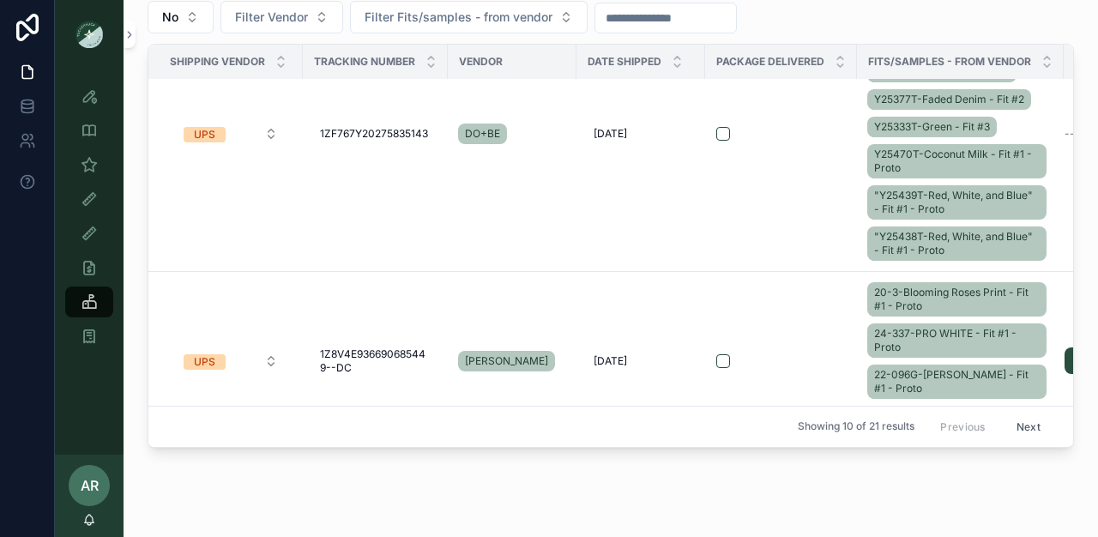
click at [1012, 414] on button "Next" at bounding box center [1029, 427] width 48 height 27
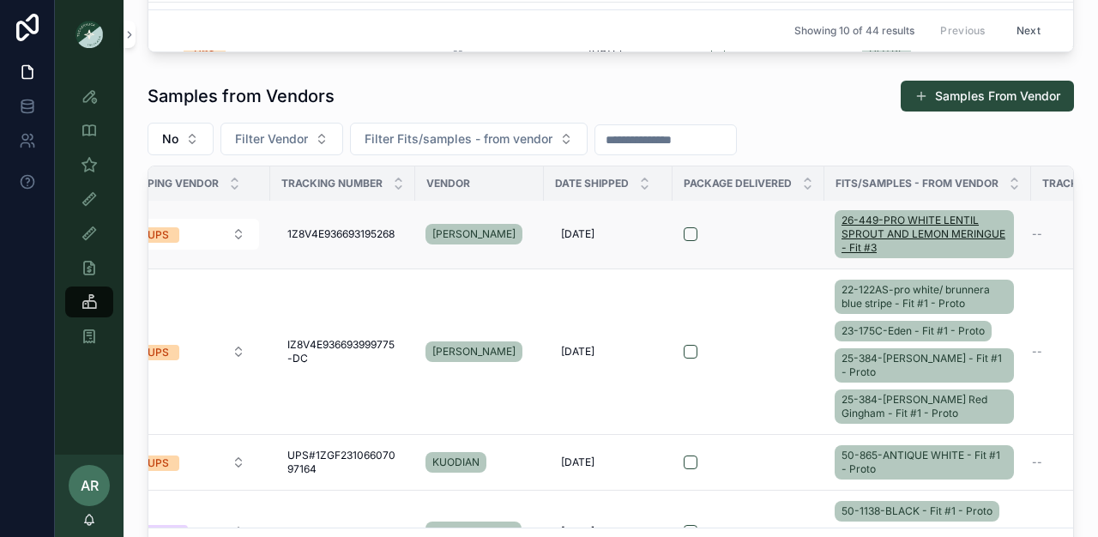
scroll to position [3, 47]
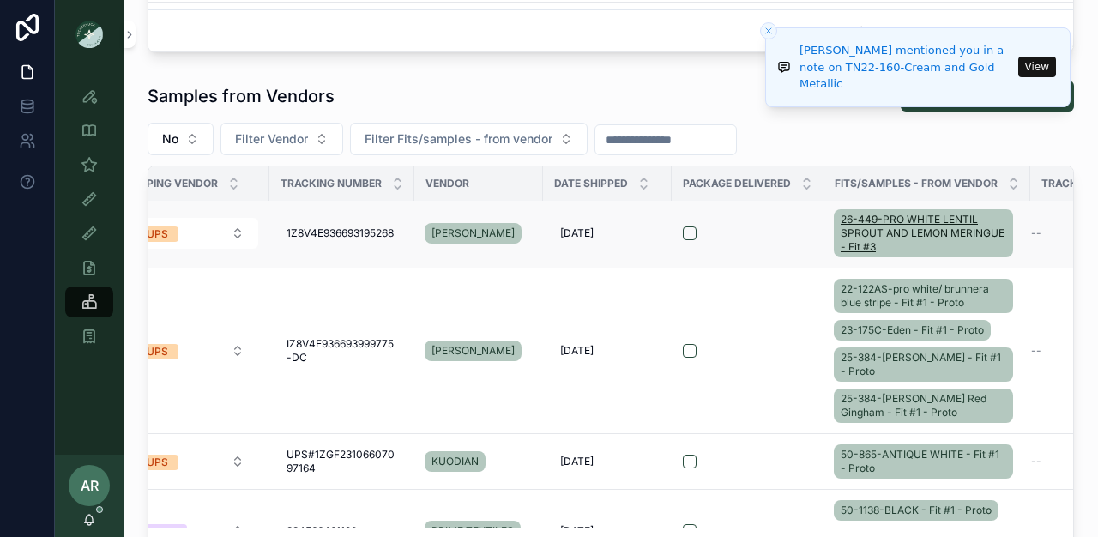
click at [872, 229] on span "26-449-PRO WHITE LENTIL SPROUT AND LEMON MERINGUE - Fit #3" at bounding box center [924, 233] width 166 height 41
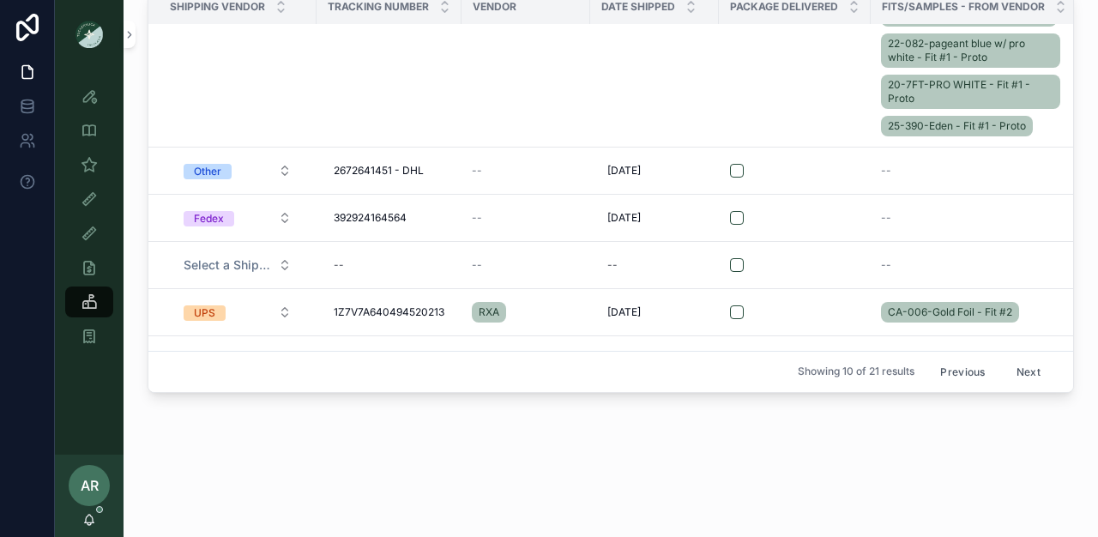
scroll to position [556, 0]
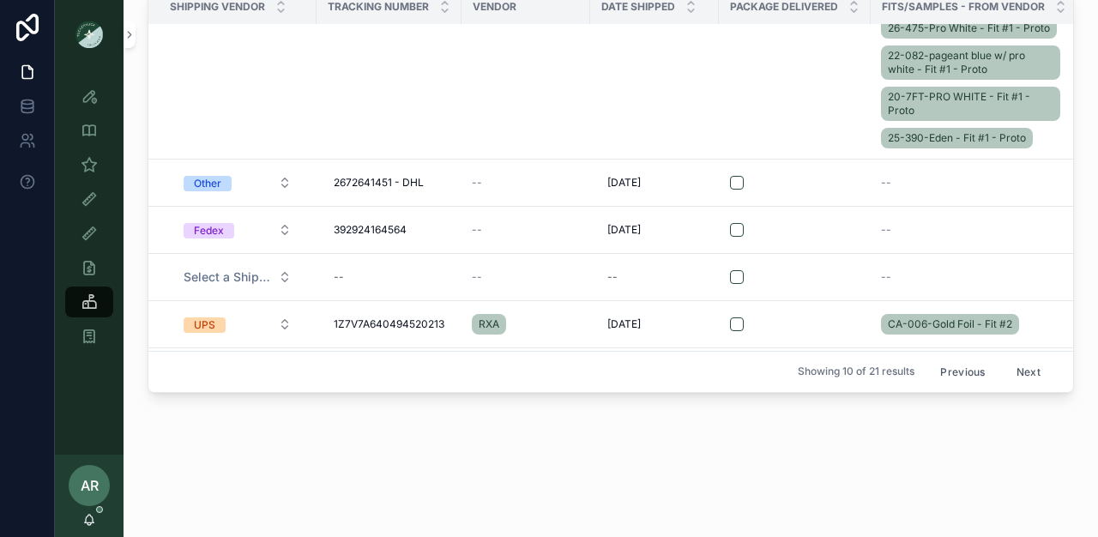
click at [1005, 366] on button "Next" at bounding box center [1029, 372] width 48 height 27
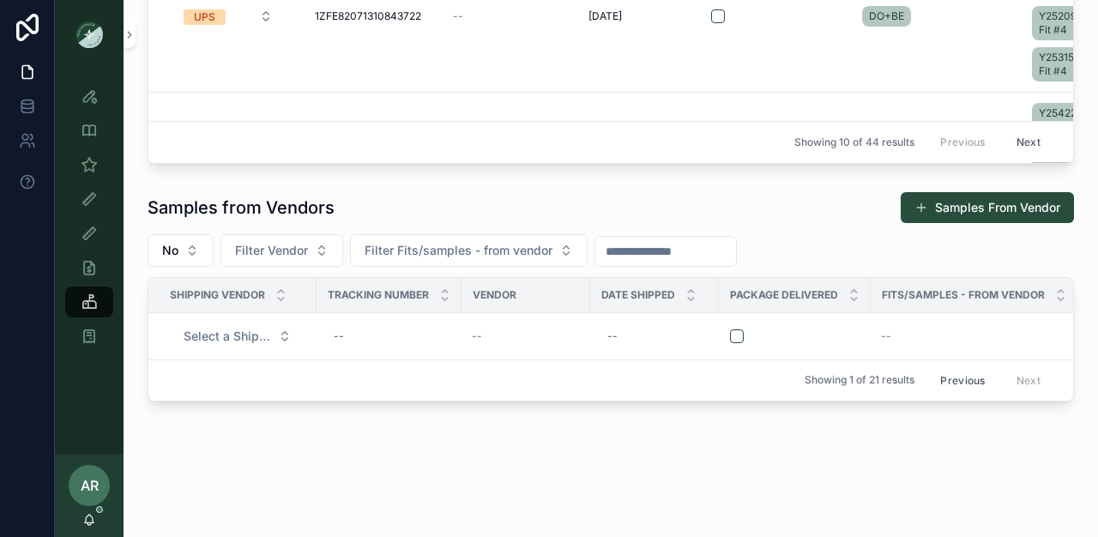
scroll to position [368, 0]
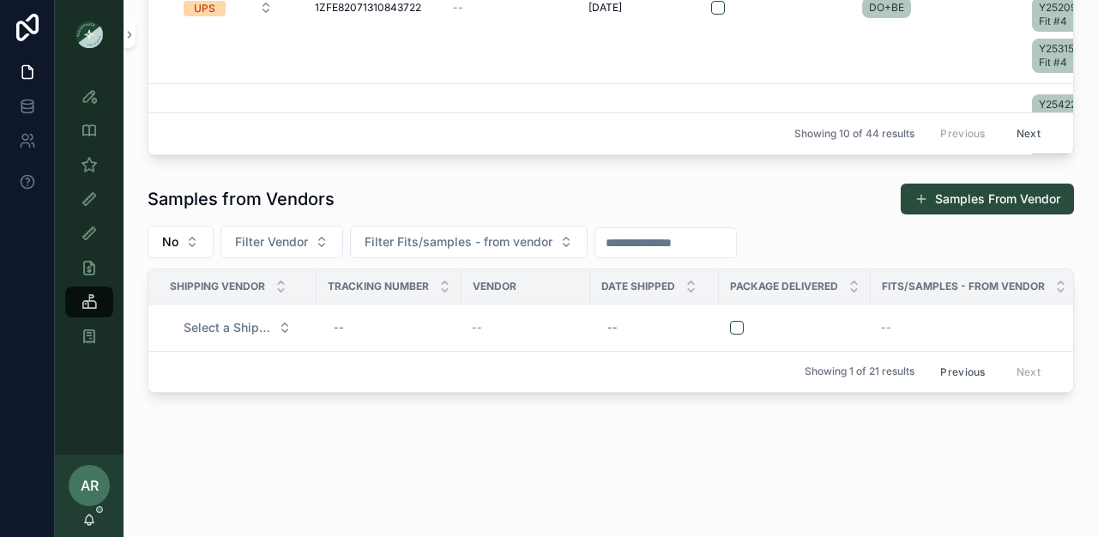
click at [951, 359] on button "Previous" at bounding box center [962, 372] width 69 height 27
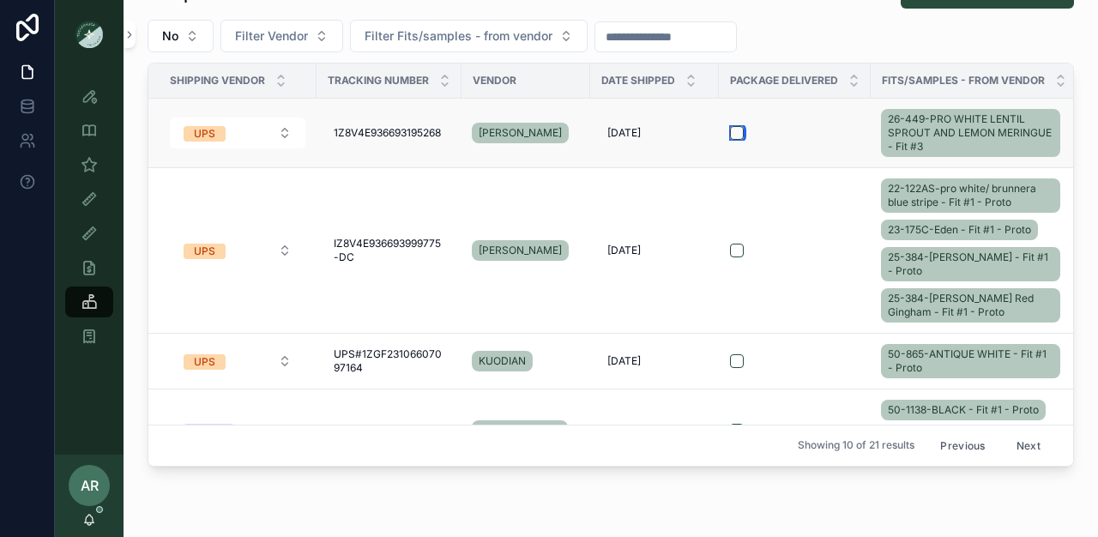
click at [734, 136] on button "scrollable content" at bounding box center [737, 133] width 14 height 14
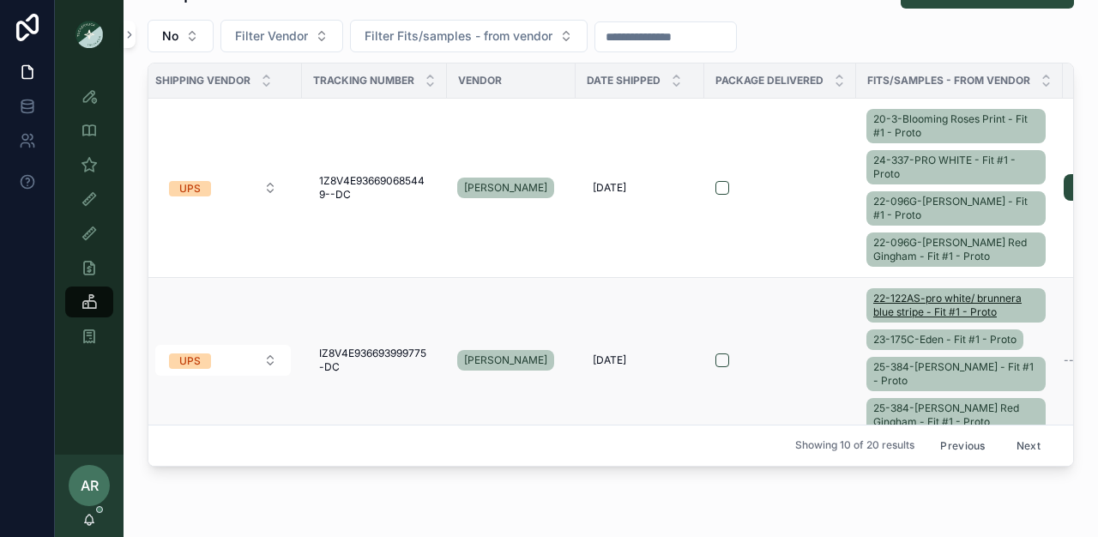
scroll to position [0, 23]
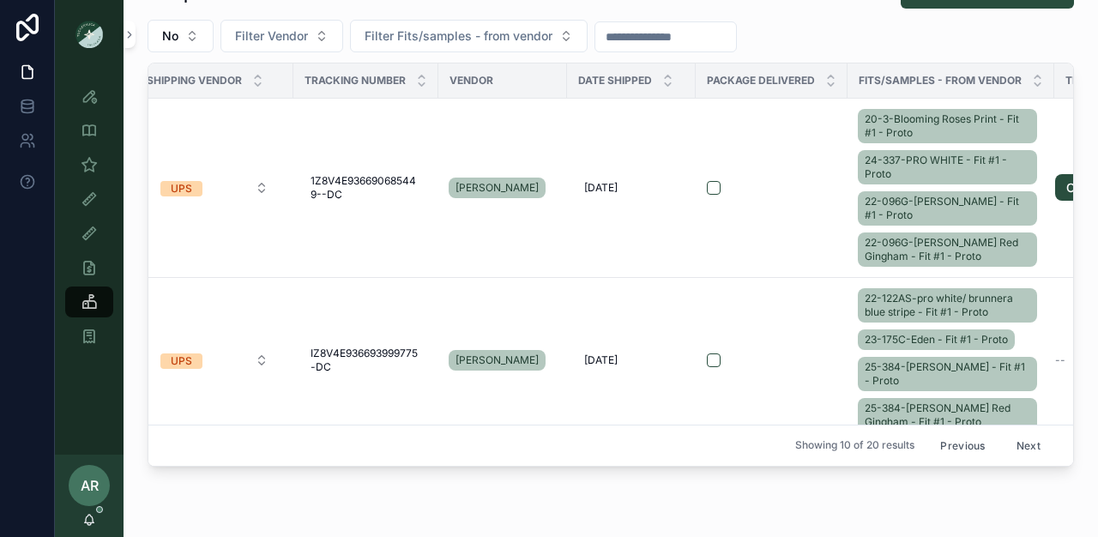
click at [947, 437] on button "Previous" at bounding box center [962, 445] width 69 height 27
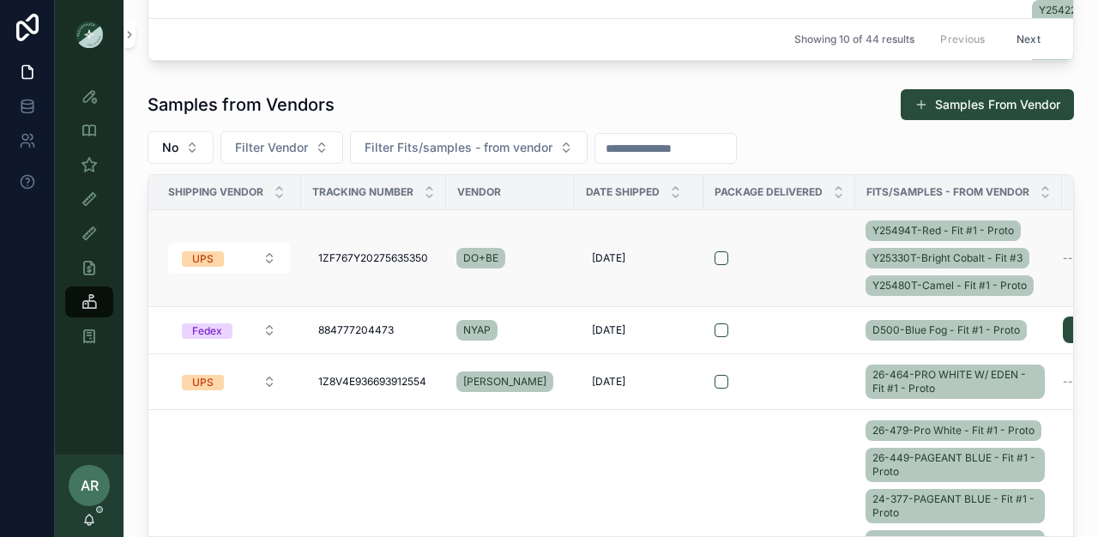
scroll to position [449, 0]
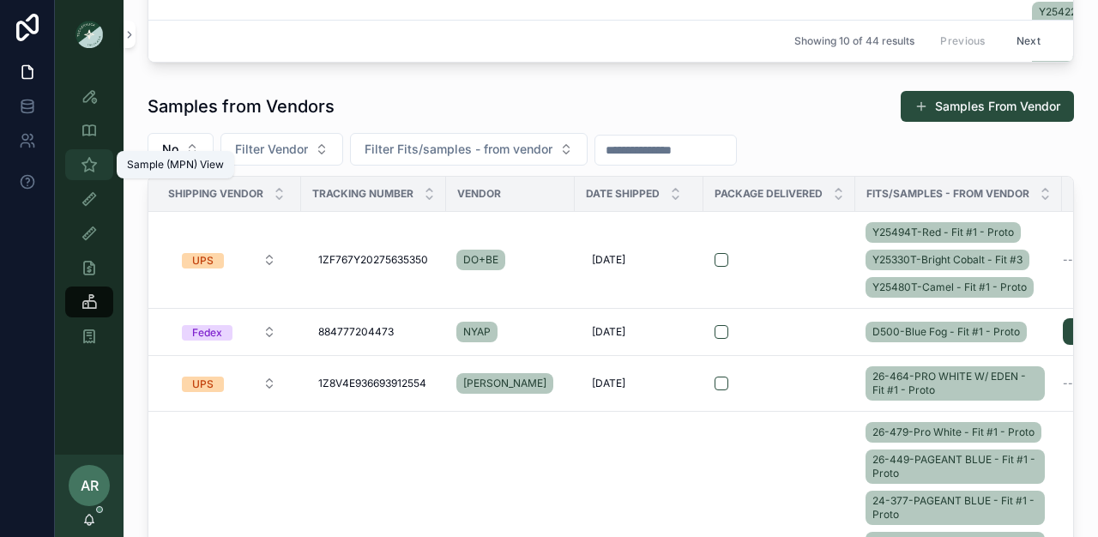
click at [81, 171] on icon "scrollable content" at bounding box center [89, 164] width 17 height 17
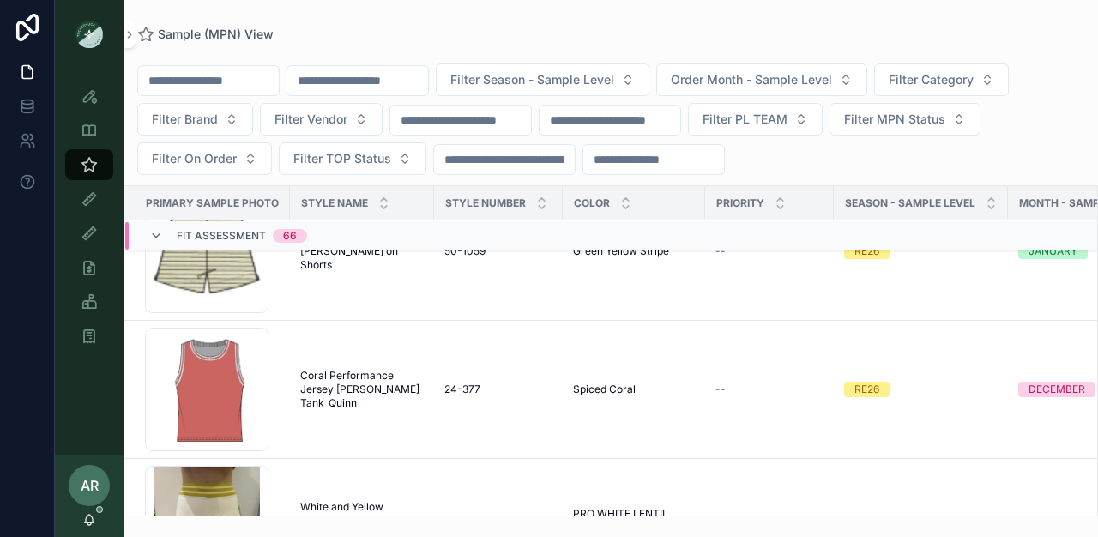
scroll to position [455, 0]
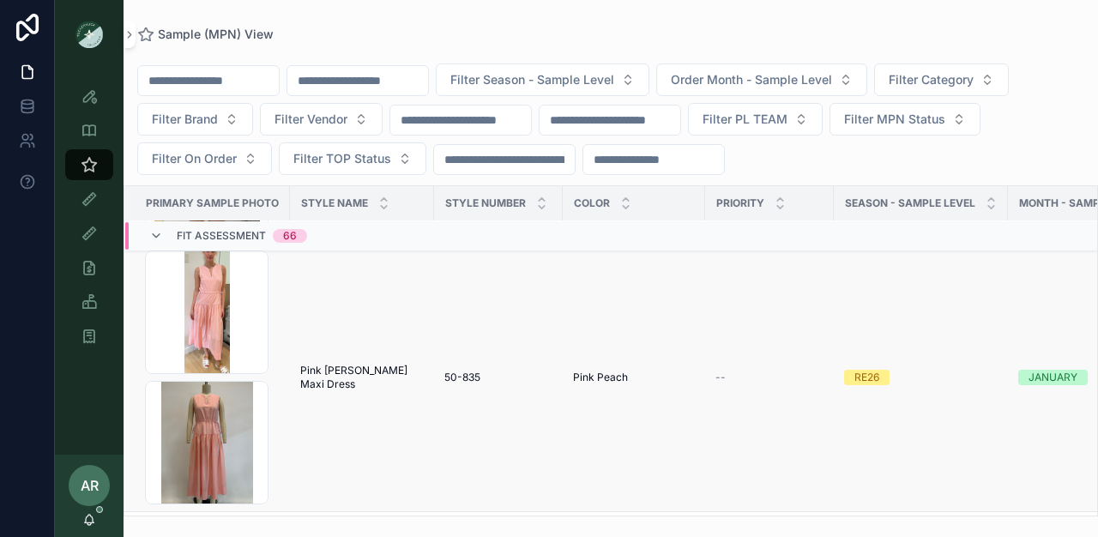
click at [355, 377] on span "Pink [PERSON_NAME] Maxi Dress" at bounding box center [362, 377] width 124 height 27
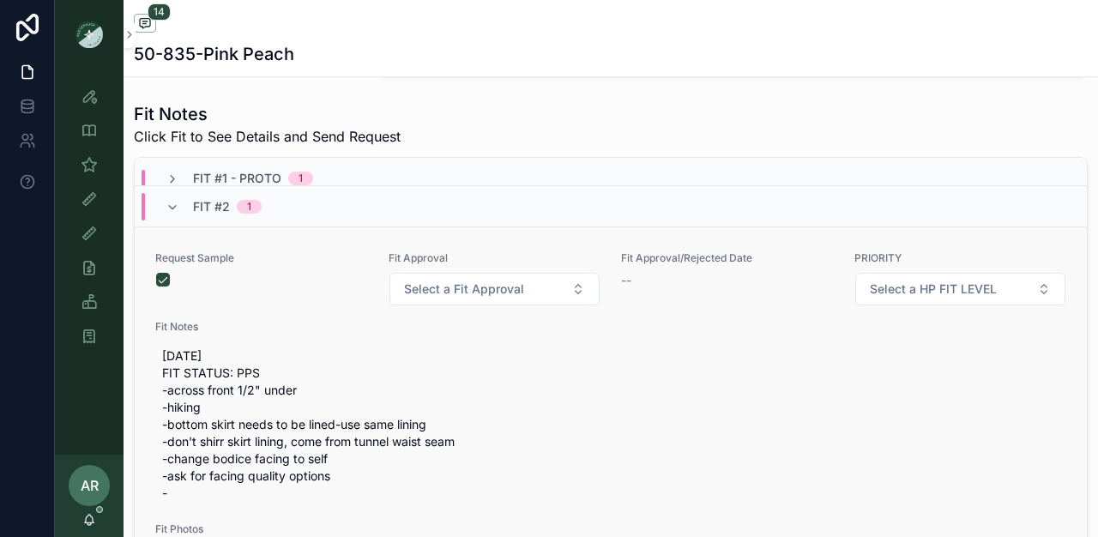
scroll to position [3, 0]
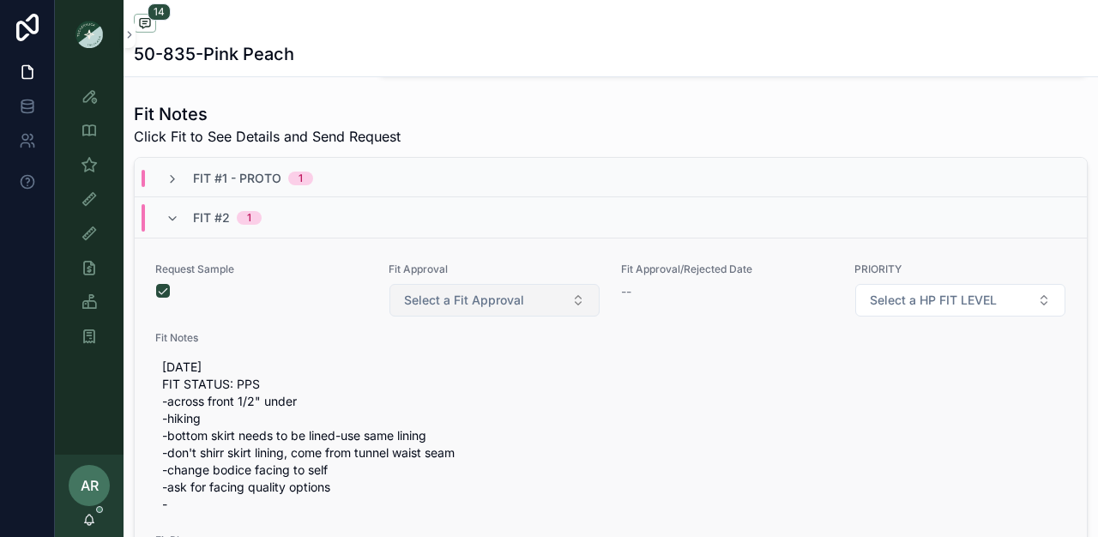
click at [440, 309] on span "Select a Fit Approval" at bounding box center [464, 300] width 120 height 17
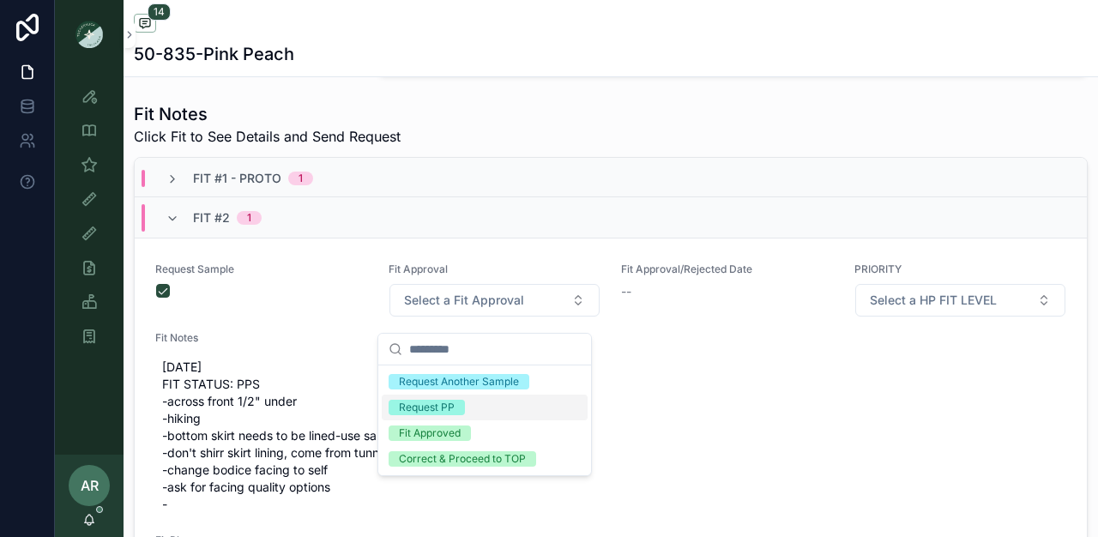
click at [426, 403] on div "Request PP" at bounding box center [427, 407] width 56 height 15
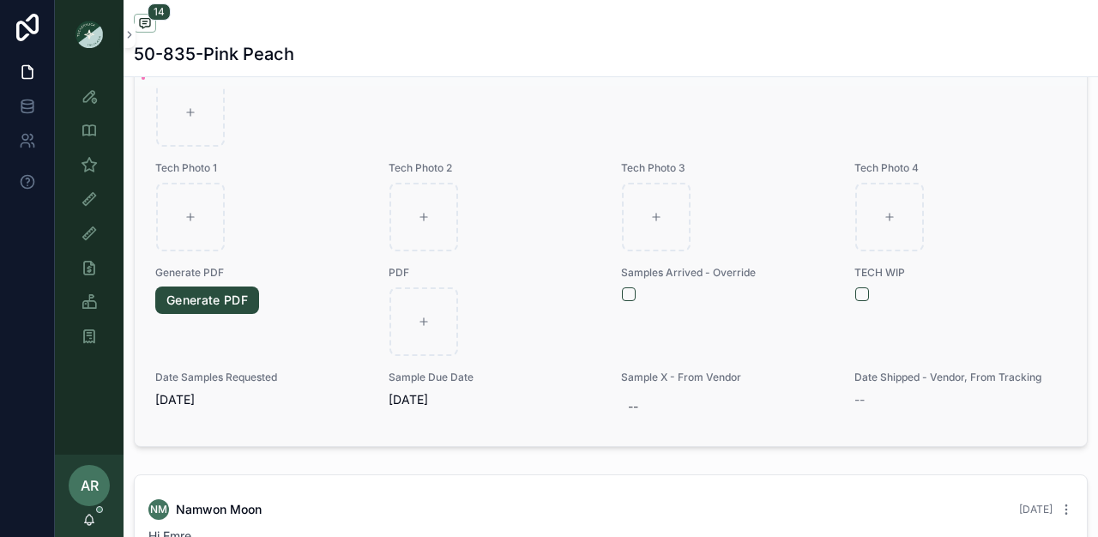
scroll to position [728, 0]
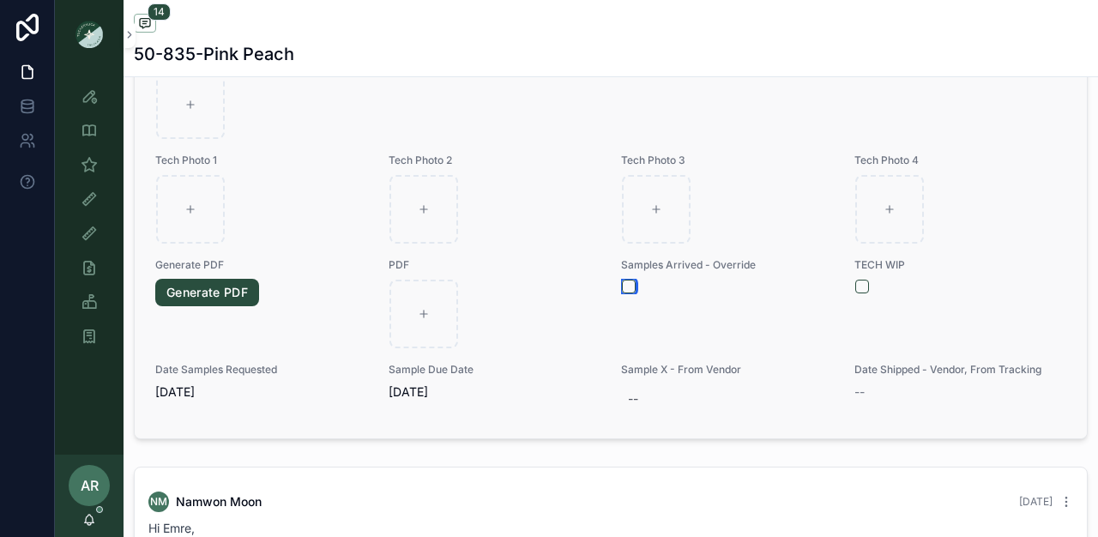
click at [622, 293] on button "scrollable content" at bounding box center [629, 287] width 14 height 14
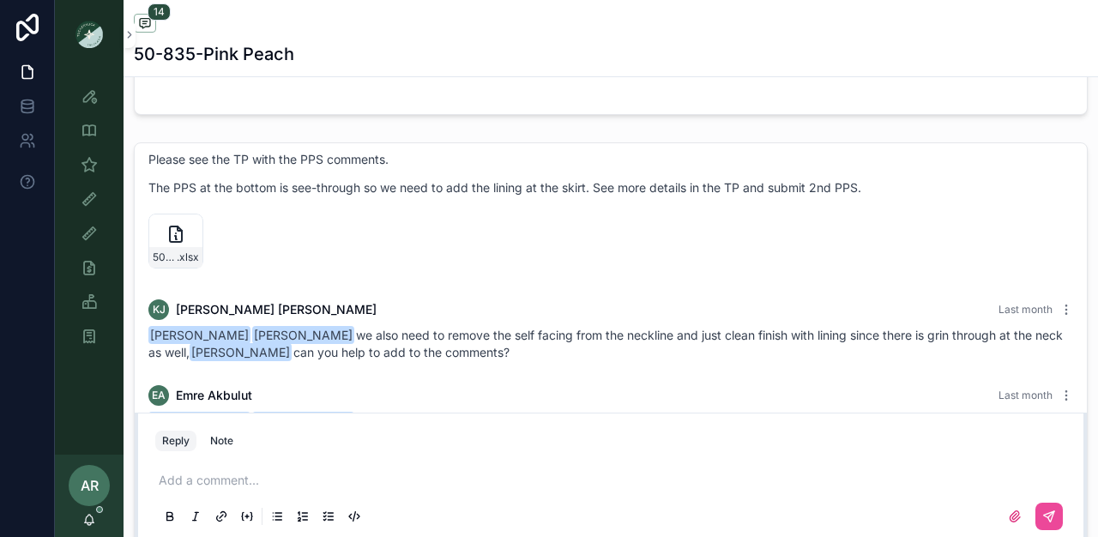
scroll to position [1018, 0]
click at [191, 237] on icon "scrollable content" at bounding box center [189, 230] width 14 height 14
click at [349, 252] on div "50-835-CHARLOTTE-DRESS-ELYAF_PPS_[DATE] .xlsx" at bounding box center [610, 242] width 925 height 55
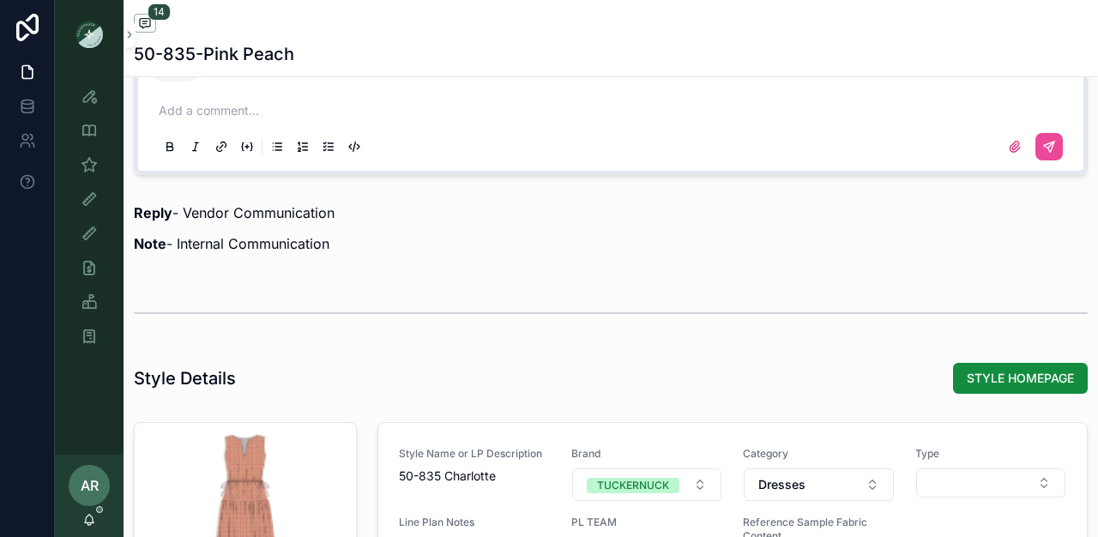
scroll to position [1432, 0]
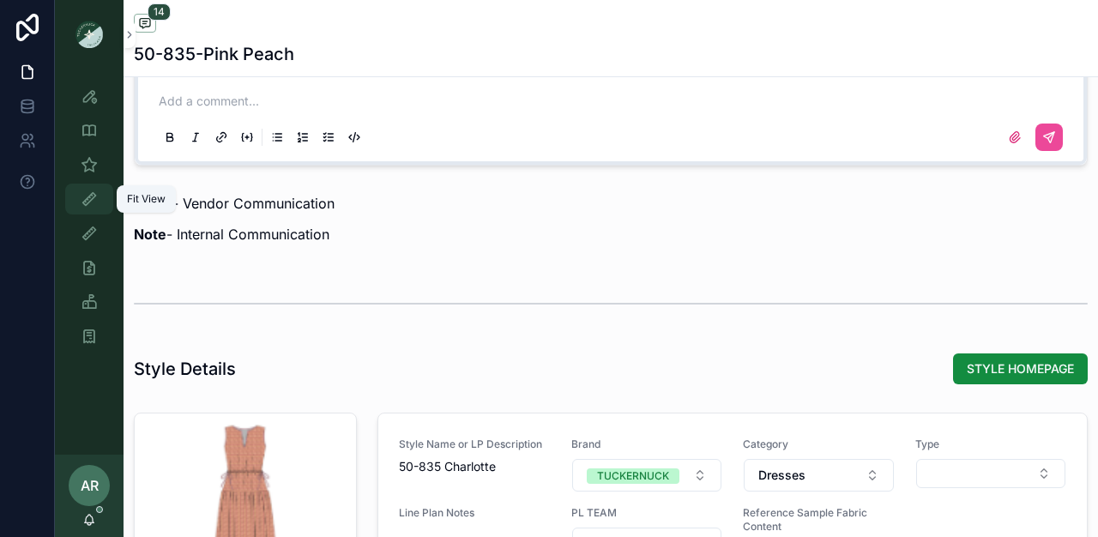
click at [88, 188] on div "Fit View" at bounding box center [88, 198] width 27 height 27
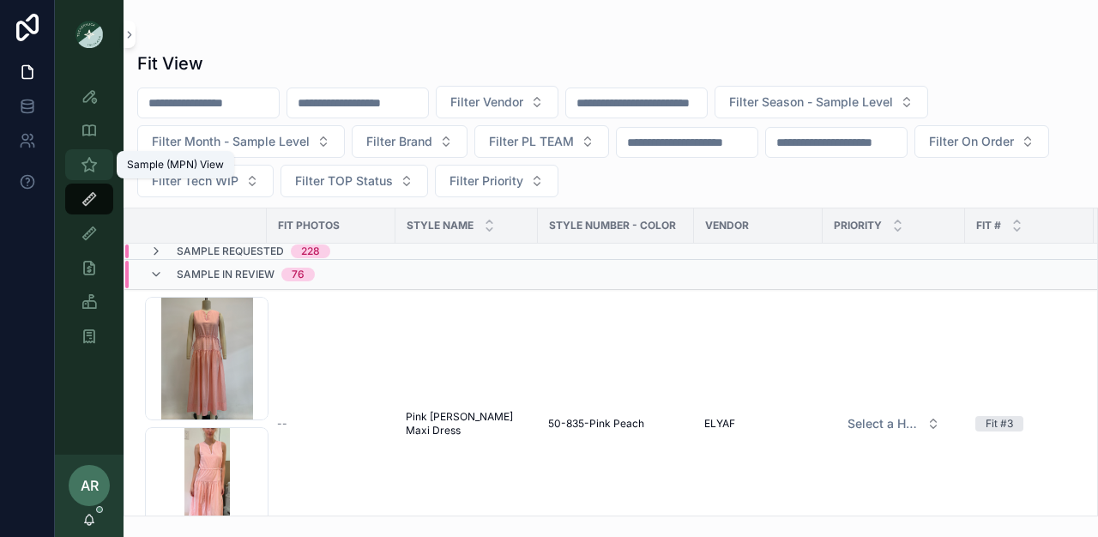
click at [98, 169] on div "Sample (MPN) View" at bounding box center [88, 164] width 27 height 27
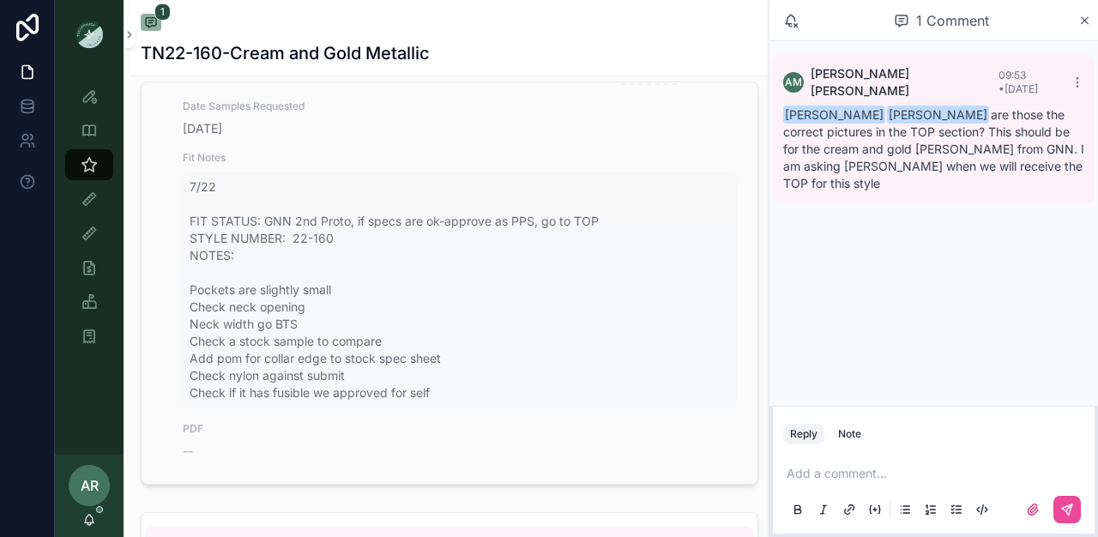
scroll to position [561, 0]
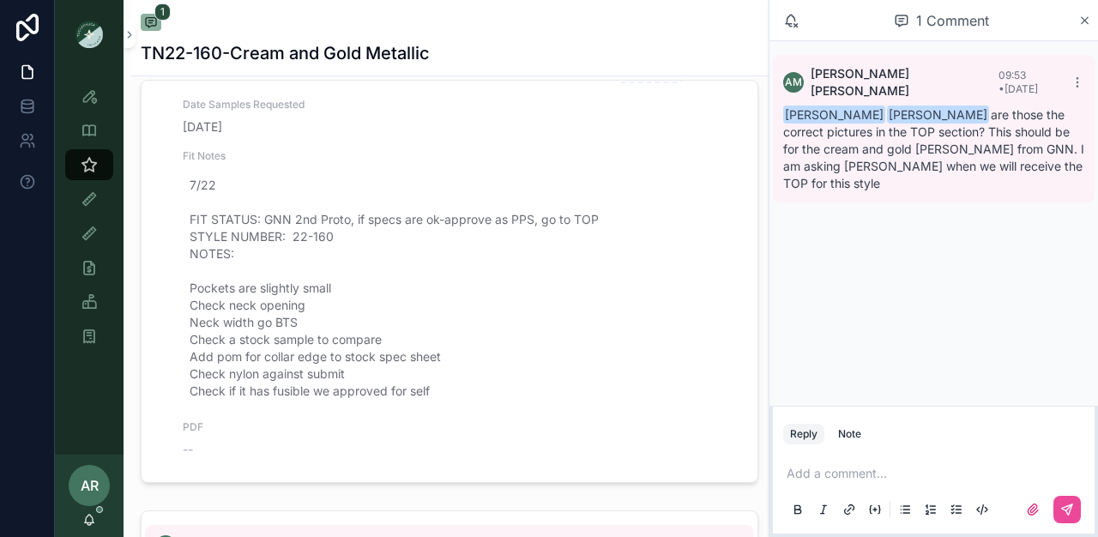
click at [1091, 12] on div "1 Comment" at bounding box center [934, 20] width 329 height 41
click at [1084, 19] on icon "scrollable content" at bounding box center [1085, 20] width 7 height 7
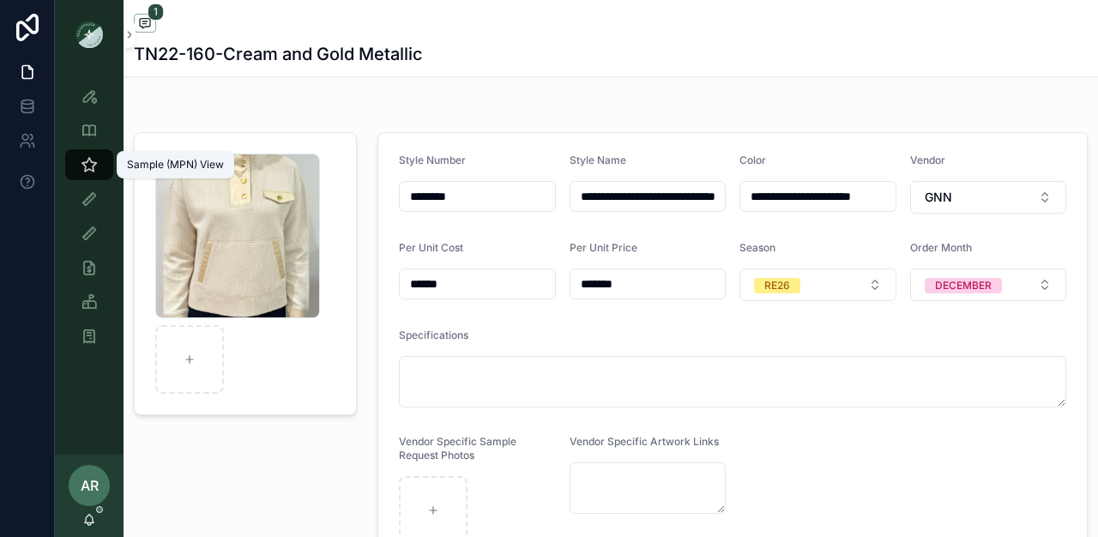
click at [100, 163] on div "Sample (MPN) View" at bounding box center [88, 164] width 27 height 27
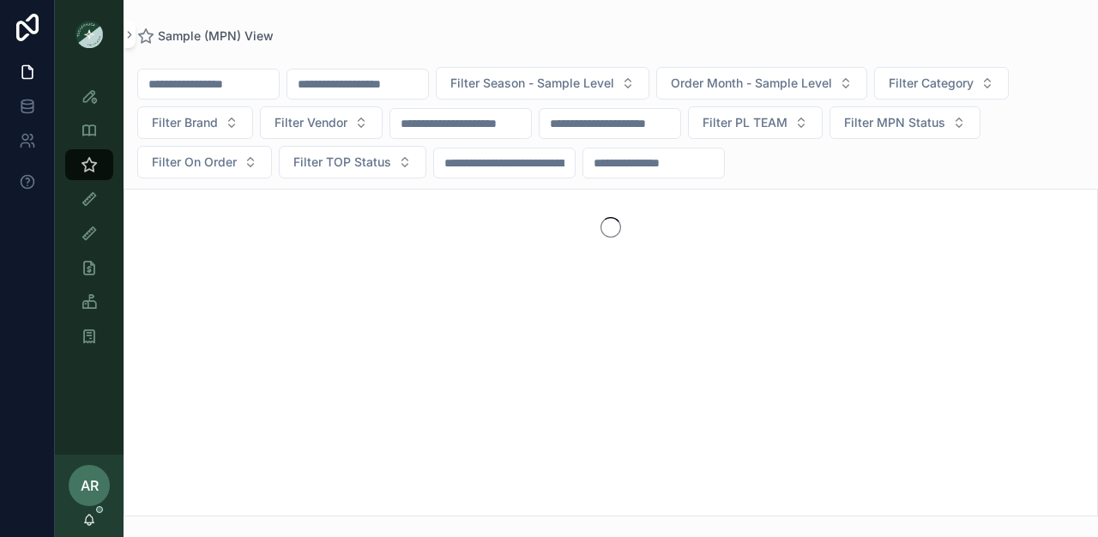
click at [337, 87] on input "scrollable content" at bounding box center [357, 84] width 141 height 24
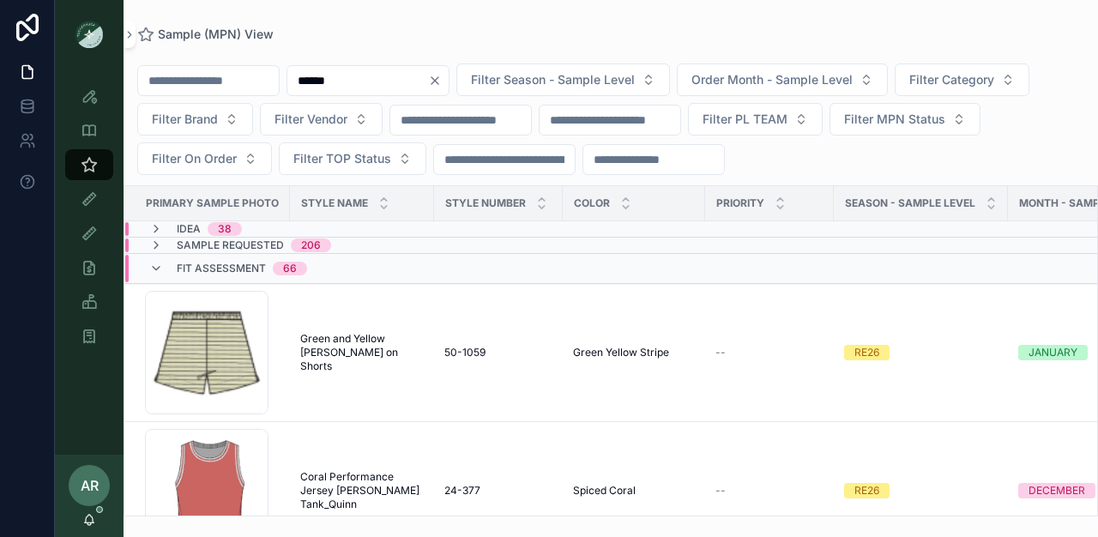
type input "******"
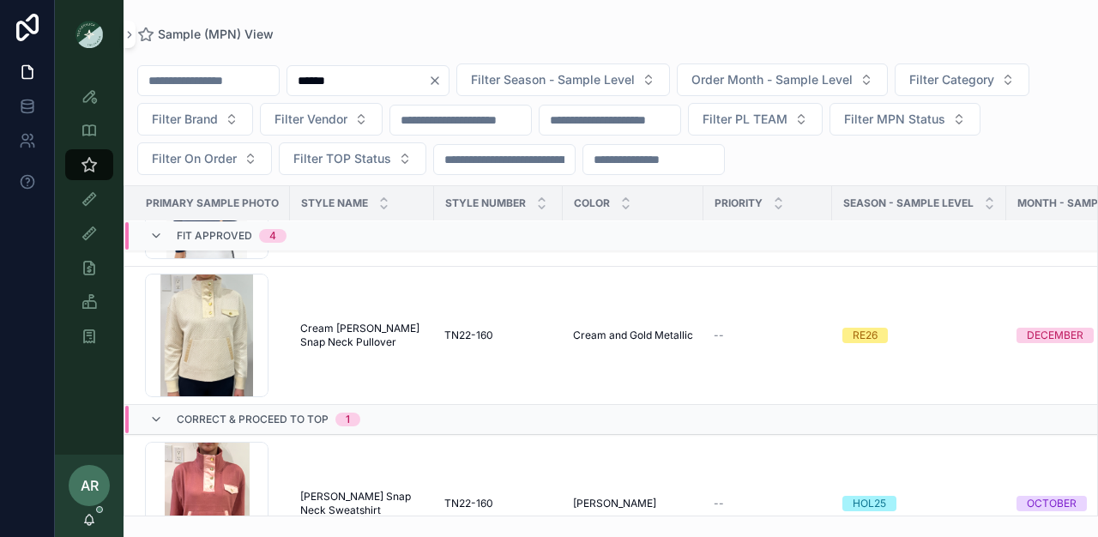
scroll to position [428, 0]
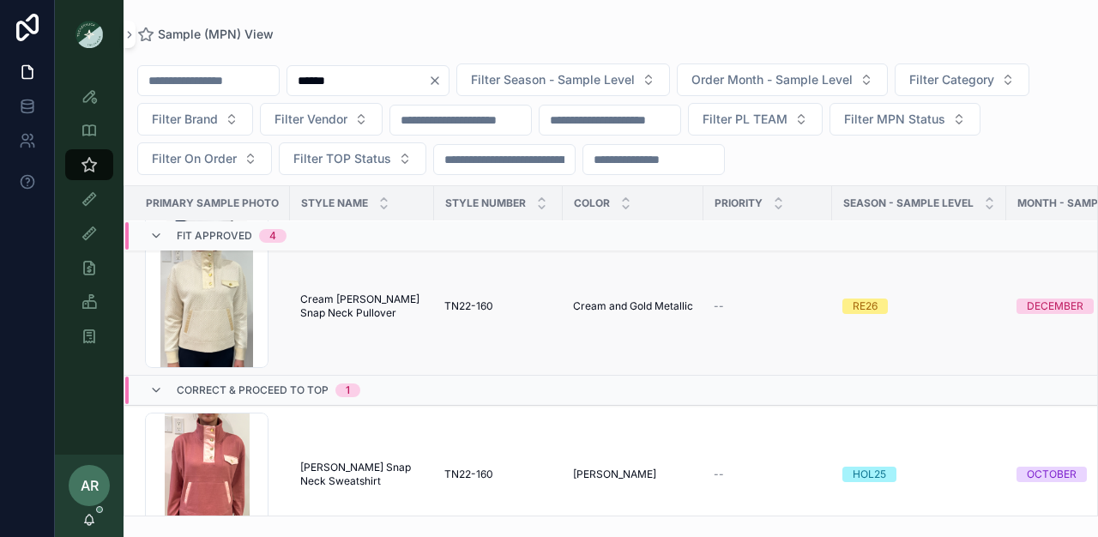
click at [351, 302] on span "Cream Bailey Snap Neck Pullover" at bounding box center [362, 306] width 124 height 27
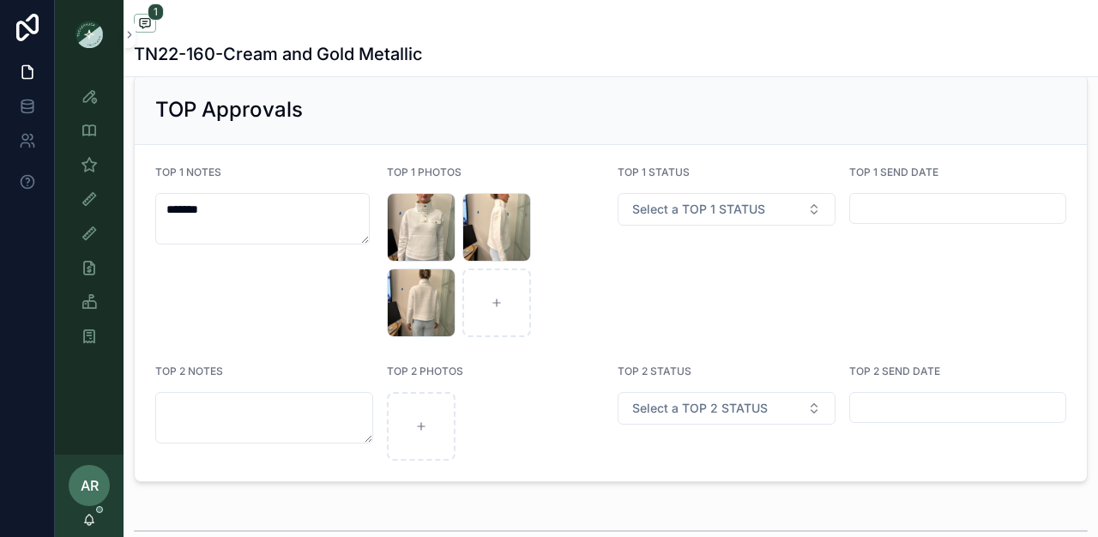
scroll to position [2973, 0]
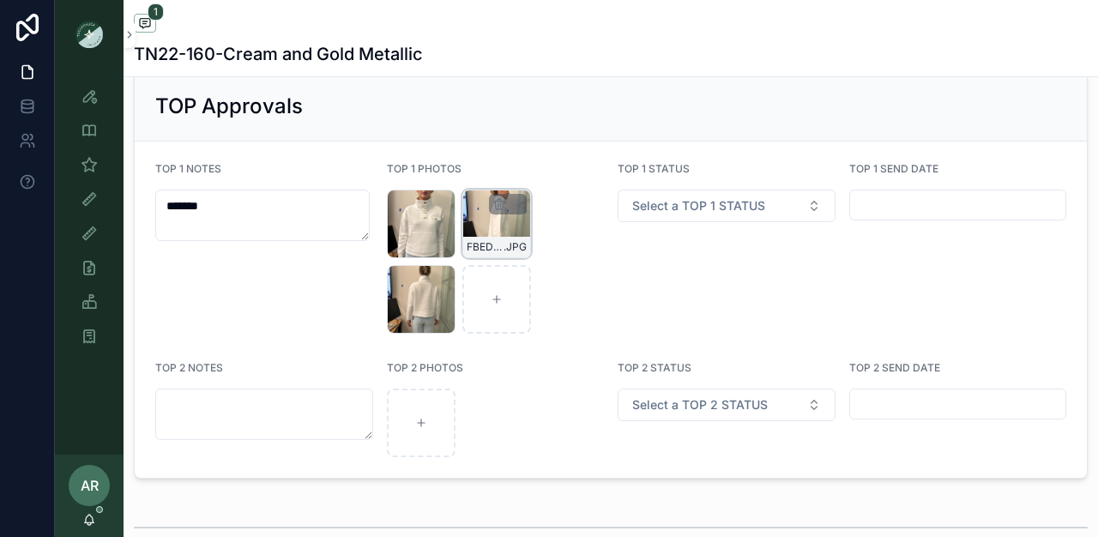
click at [483, 238] on div "FBED21B2-4D8F-44BC-8CC3-F1985182A53D .JPG" at bounding box center [496, 224] width 69 height 69
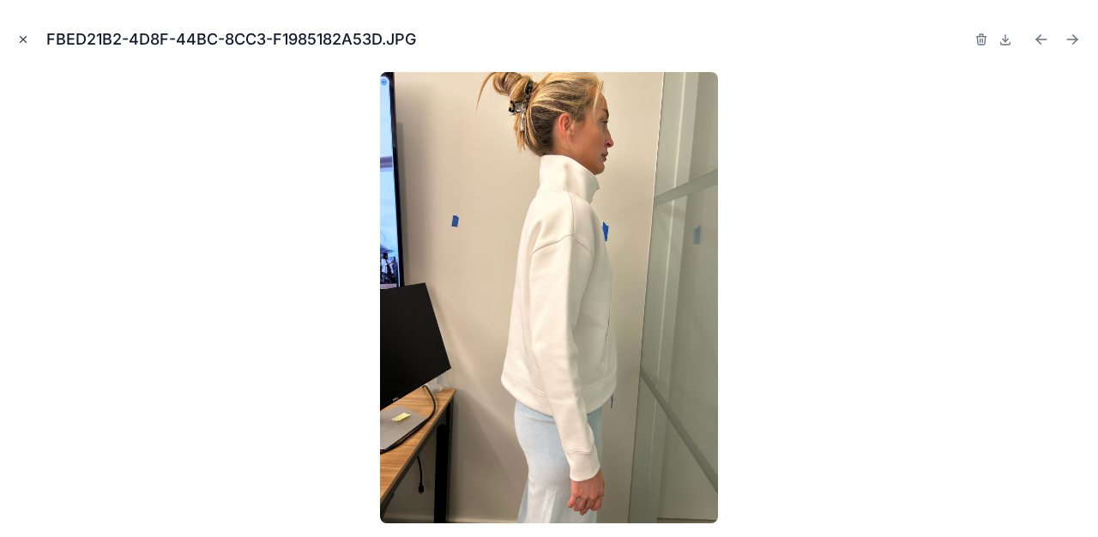
click at [21, 39] on icon "Close modal" at bounding box center [24, 40] width 6 height 6
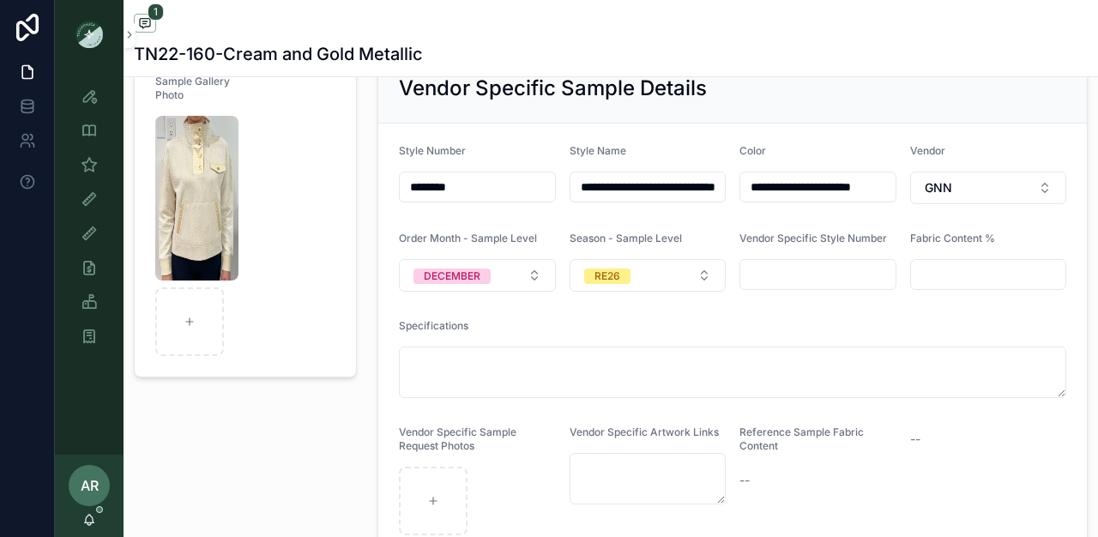
scroll to position [124, 0]
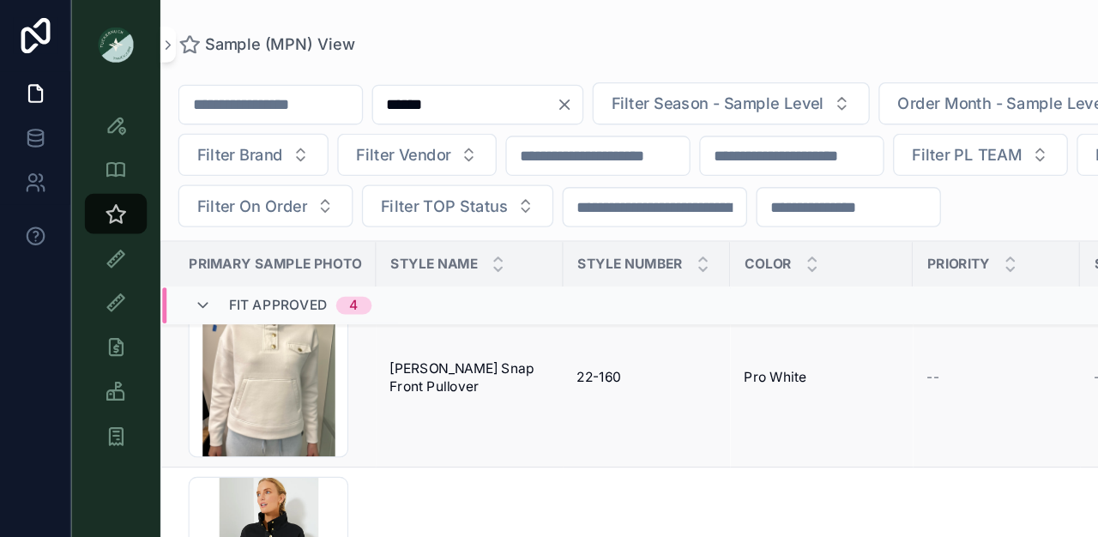
scroll to position [23, 0]
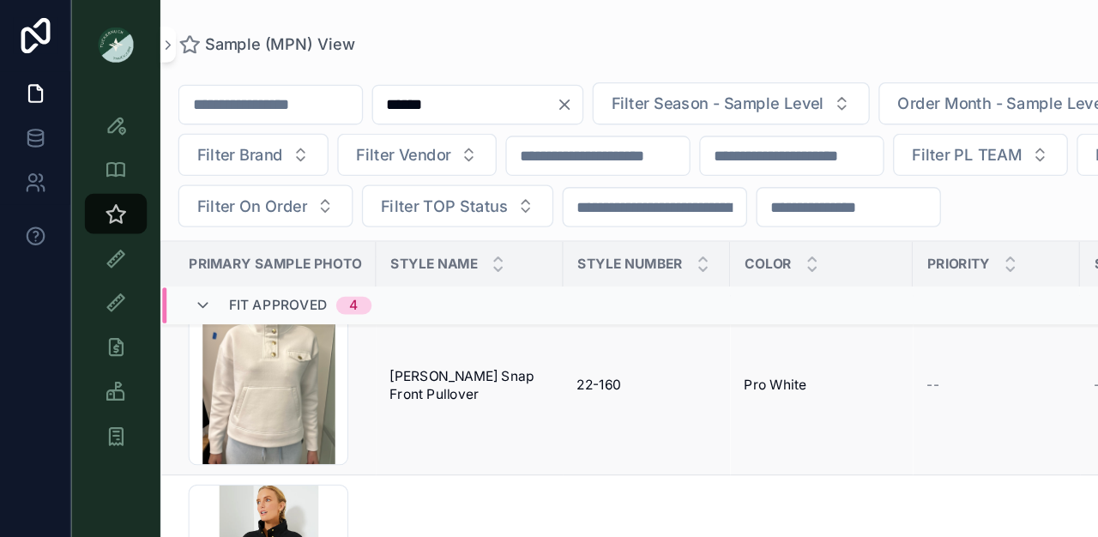
click at [347, 312] on td "Bailey Snap Front Pullover Bailey Snap Front Pullover" at bounding box center [362, 297] width 144 height 138
click at [323, 291] on span "Bailey Snap Front Pullover" at bounding box center [362, 296] width 124 height 27
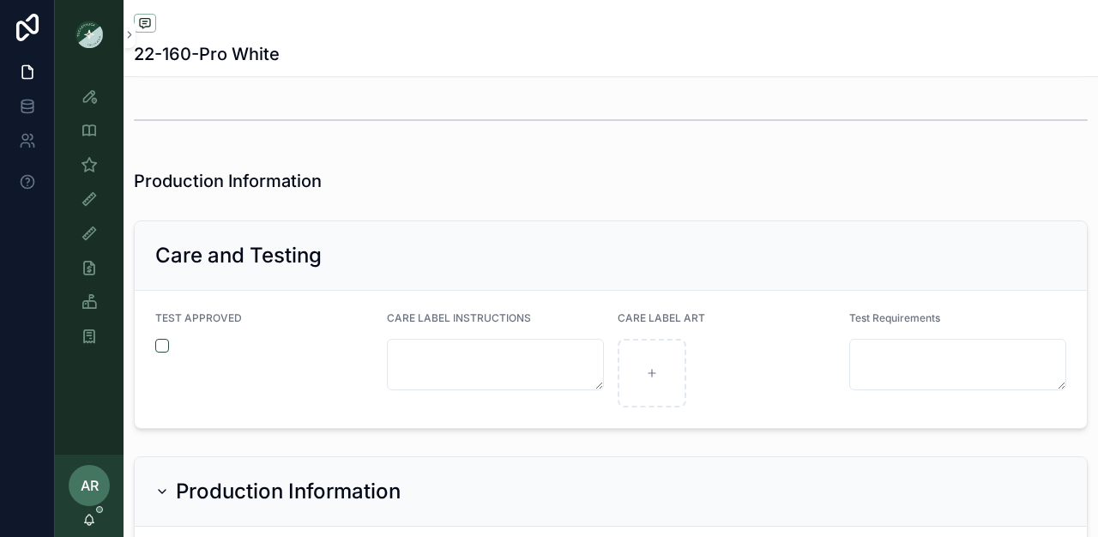
scroll to position [3563, 0]
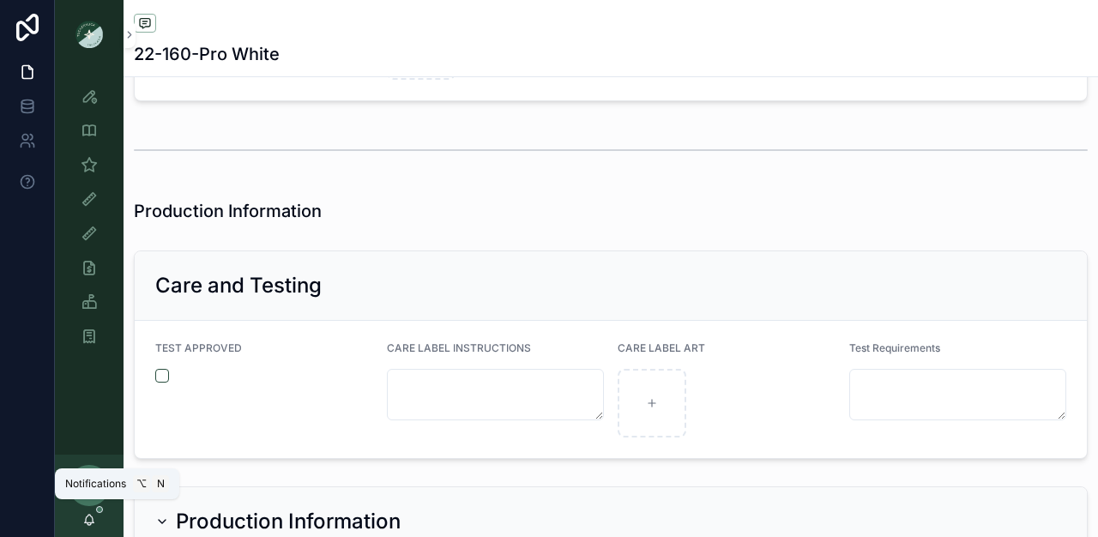
click at [88, 519] on icon "scrollable content" at bounding box center [89, 520] width 14 height 14
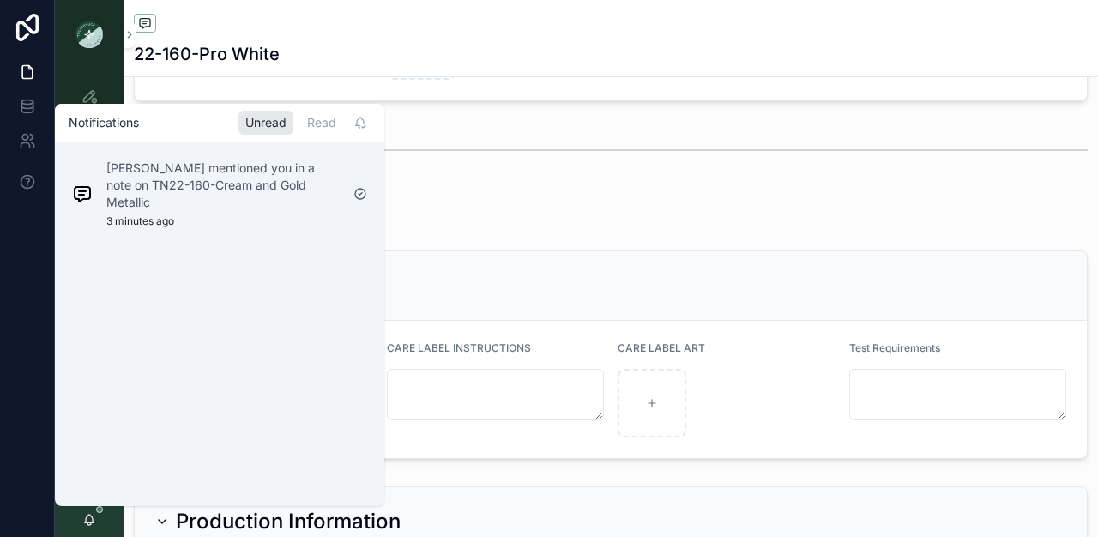
click at [428, 147] on div "scrollable content" at bounding box center [611, 150] width 954 height 43
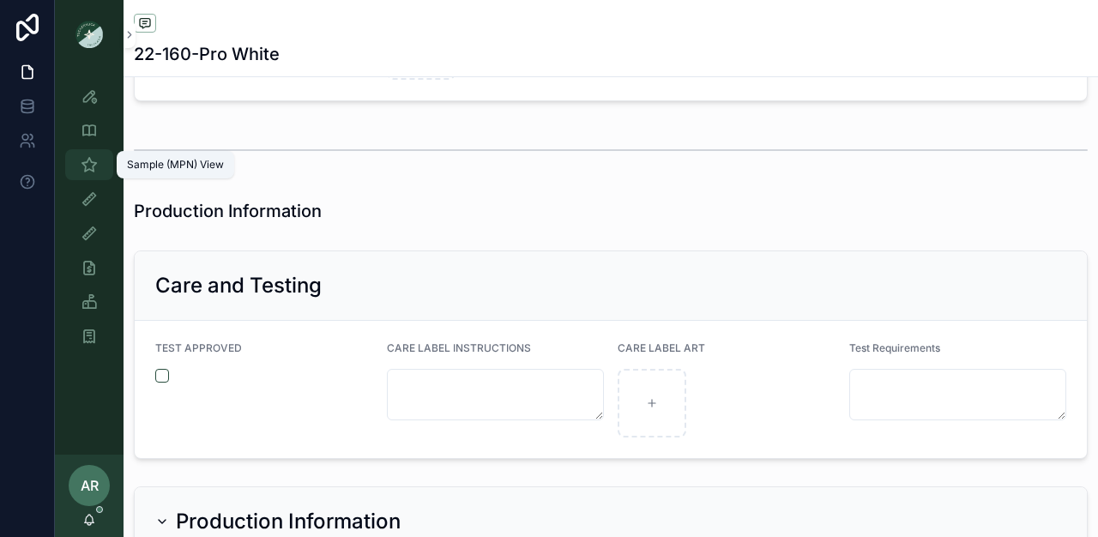
click at [100, 166] on div "Sample (MPN) View" at bounding box center [88, 164] width 27 height 27
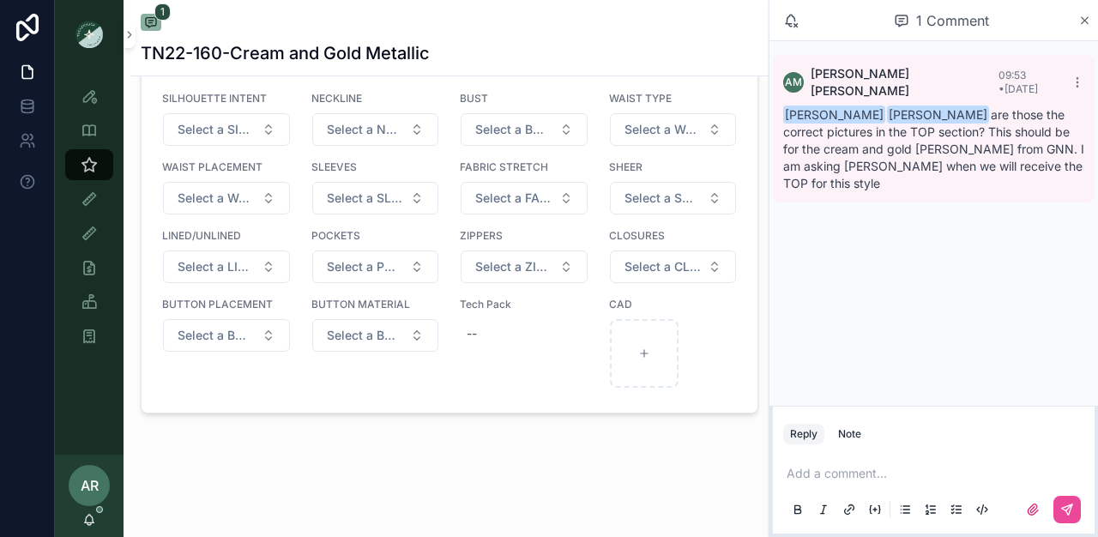
scroll to position [1376, 0]
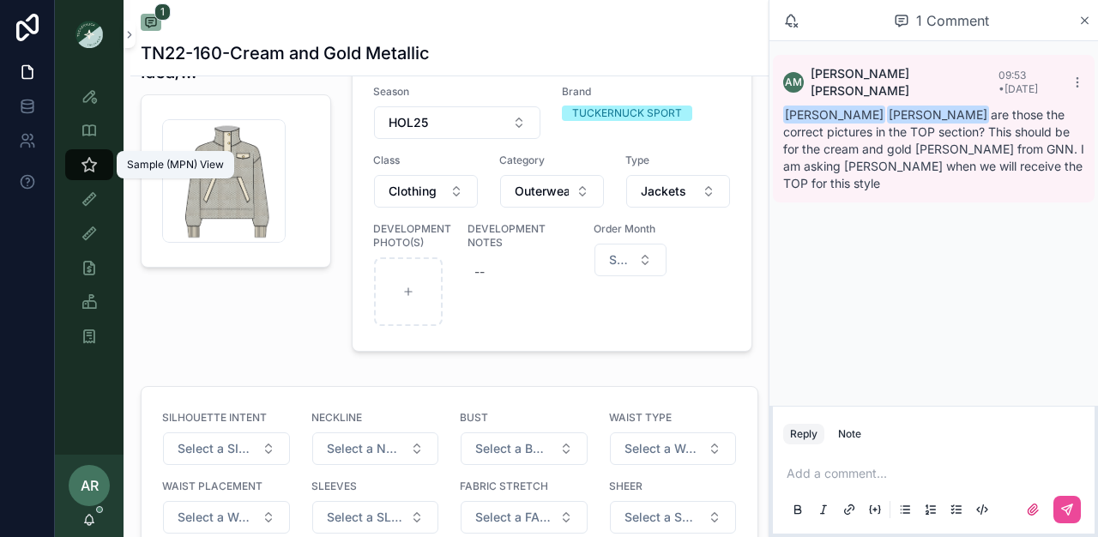
click at [84, 163] on icon "scrollable content" at bounding box center [89, 164] width 17 height 17
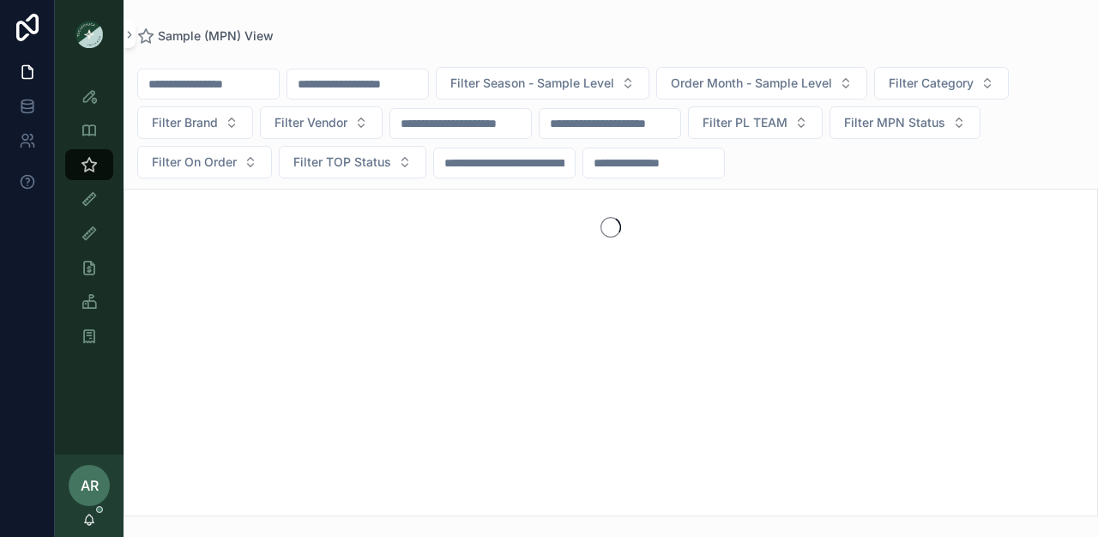
click at [358, 77] on input "scrollable content" at bounding box center [357, 84] width 141 height 24
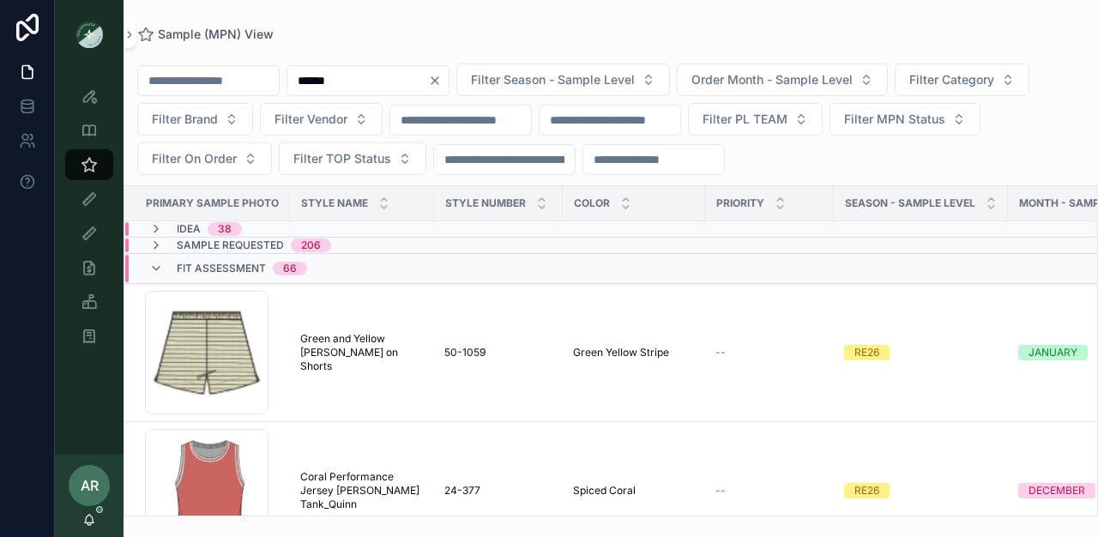
type input "******"
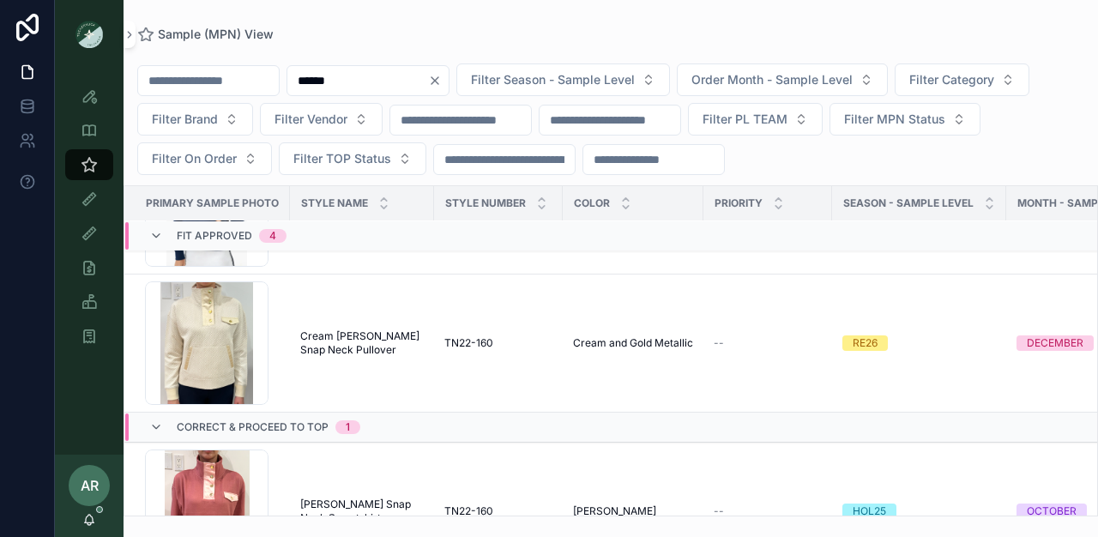
scroll to position [392, 0]
click at [315, 332] on span "Cream Bailey Snap Neck Pullover" at bounding box center [362, 342] width 124 height 27
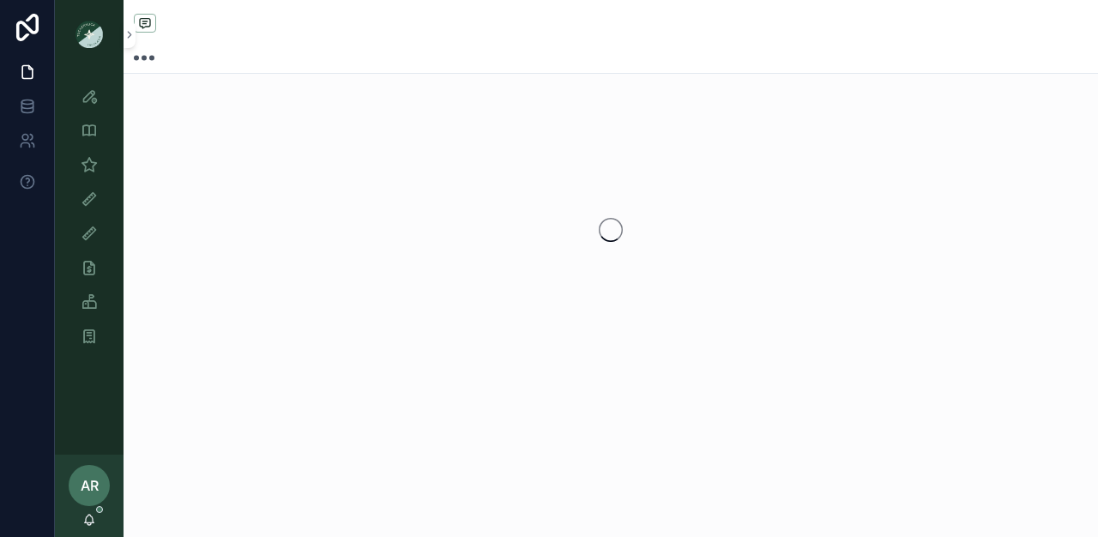
click at [315, 332] on div "scrollable content" at bounding box center [611, 229] width 975 height 271
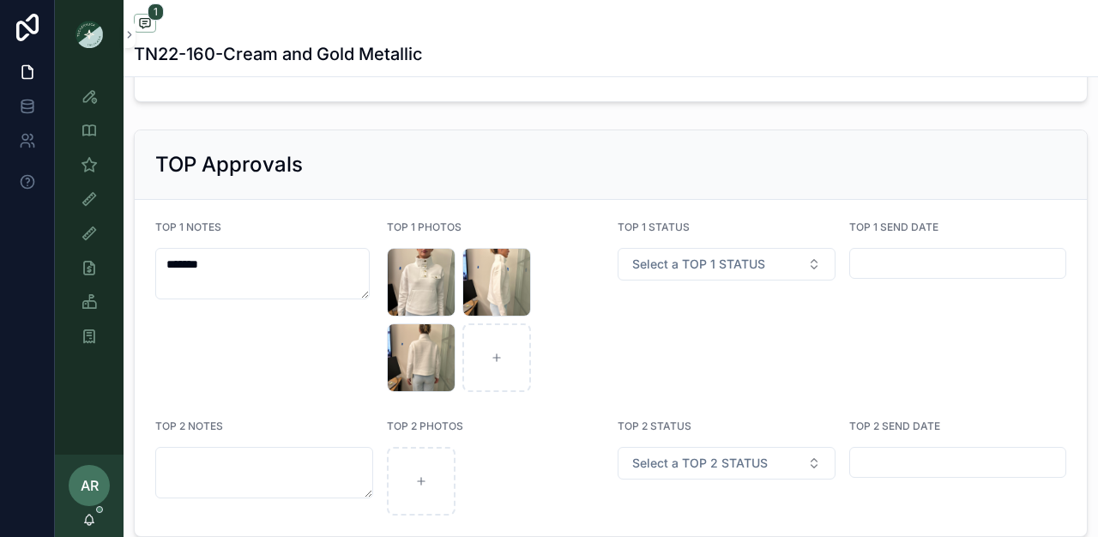
scroll to position [2949, 0]
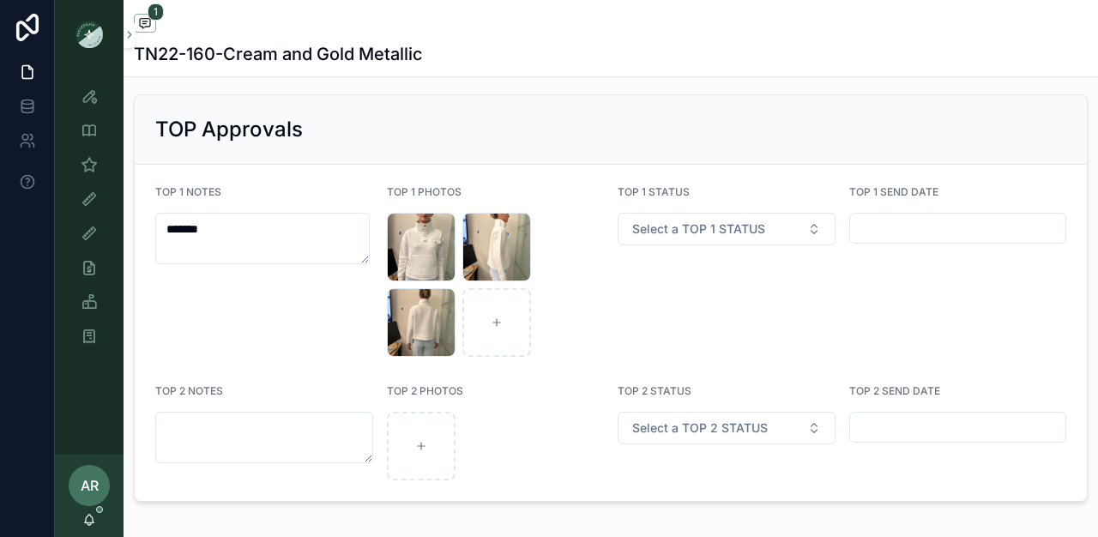
click at [380, 277] on form "TOP 1 NOTES ******* TOP 1 PHOTOS 66725CF0-FC85-4BDB-B02F-77D1DE7AF6FB .JPG FBED…" at bounding box center [611, 333] width 952 height 336
click at [404, 266] on div "66725CF0-FC85-4BDB-B02F-77D1DE7AF6FB .JPG" at bounding box center [421, 247] width 69 height 69
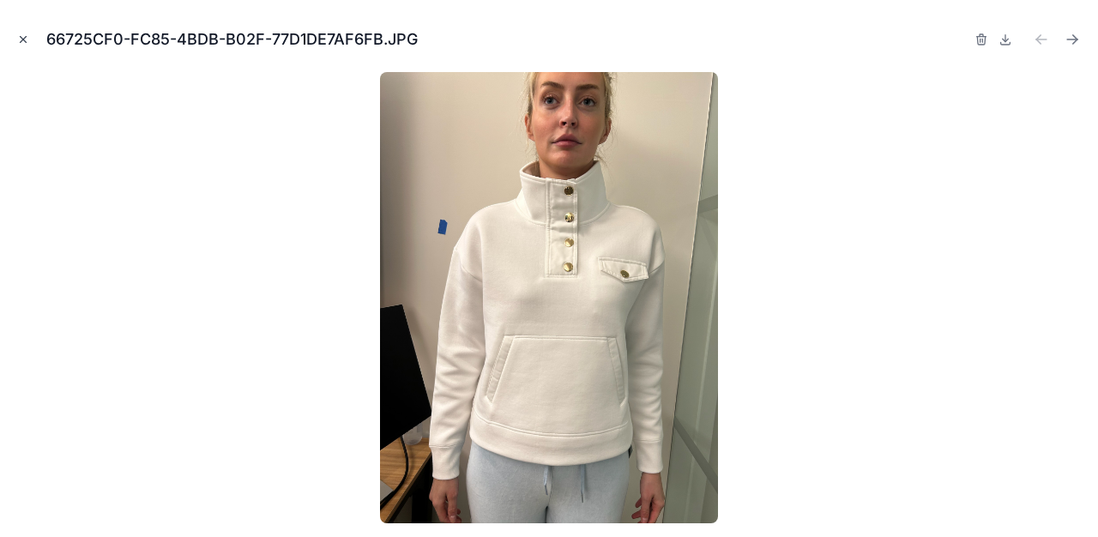
click at [23, 37] on icon "Close modal" at bounding box center [23, 39] width 12 height 12
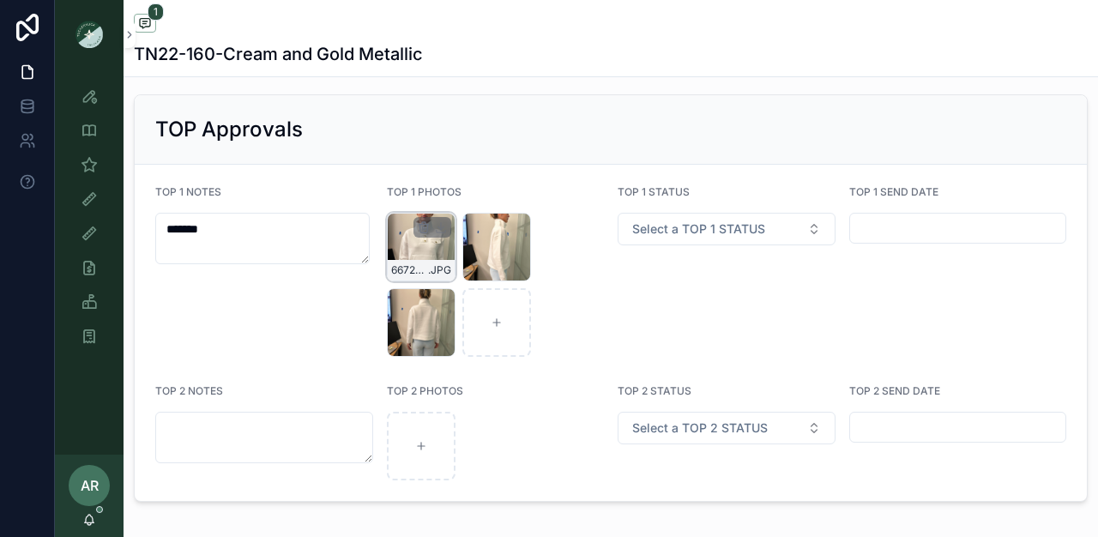
click at [443, 230] on div "scrollable content" at bounding box center [433, 227] width 38 height 21
click at [441, 234] on icon "scrollable content" at bounding box center [441, 227] width 14 height 14
click at [442, 310] on icon "scrollable content" at bounding box center [441, 303] width 14 height 14
click at [515, 229] on icon "scrollable content" at bounding box center [516, 227] width 6 height 3
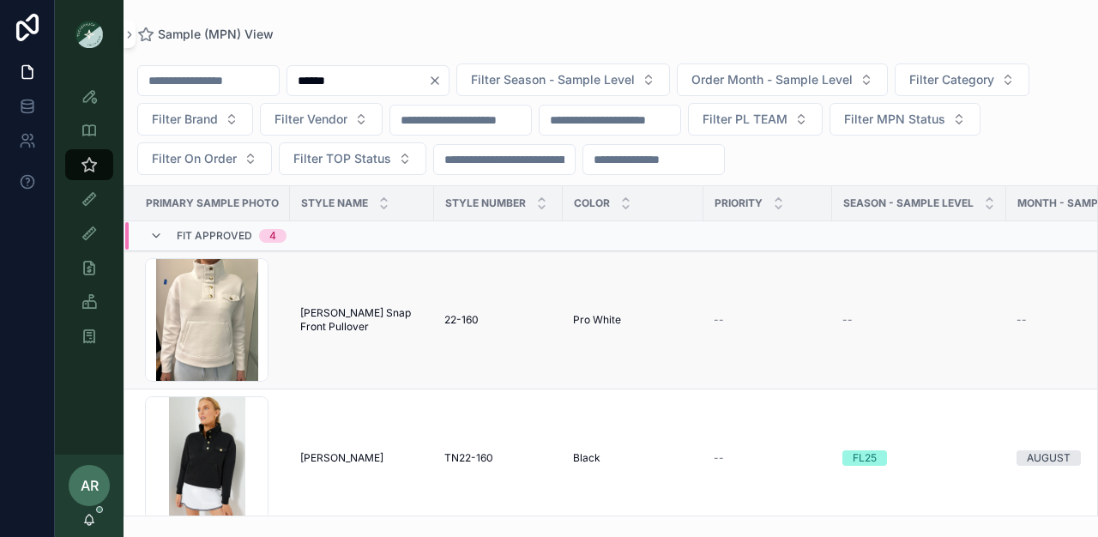
click at [287, 317] on td "IMG_4327-(2) .jpg" at bounding box center [207, 320] width 166 height 138
click at [305, 315] on span "Bailey Snap Front Pullover" at bounding box center [362, 319] width 124 height 27
click at [308, 317] on span "Bailey Snap Front Pullover" at bounding box center [362, 319] width 124 height 27
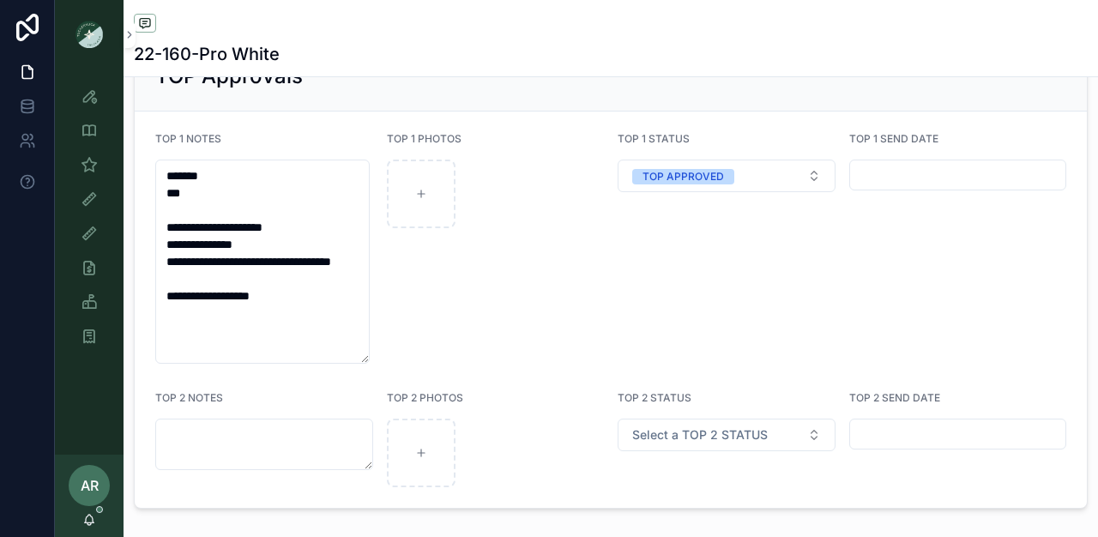
scroll to position [3166, 0]
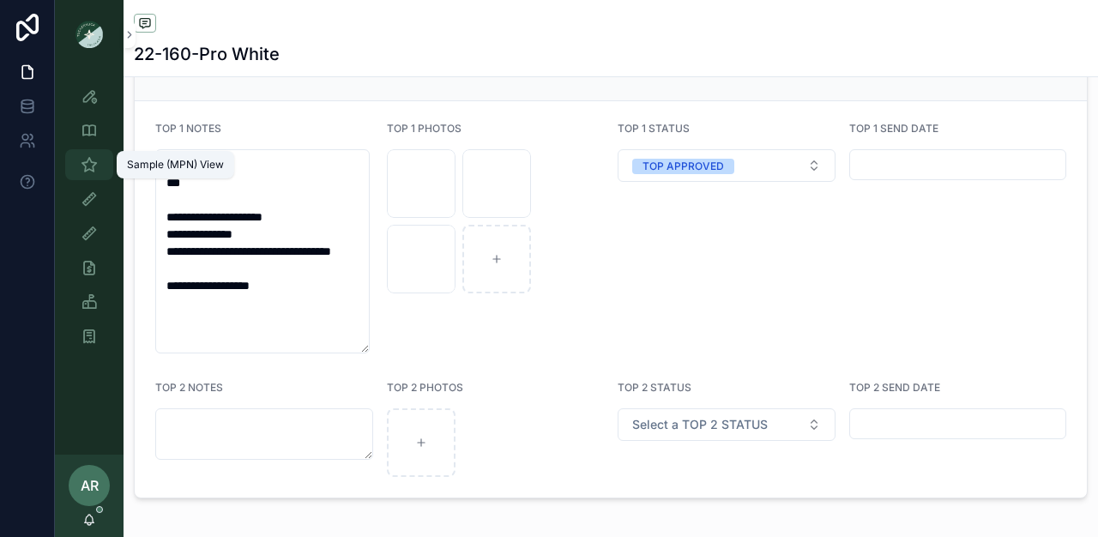
click at [98, 160] on div "Sample (MPN) View" at bounding box center [88, 164] width 27 height 27
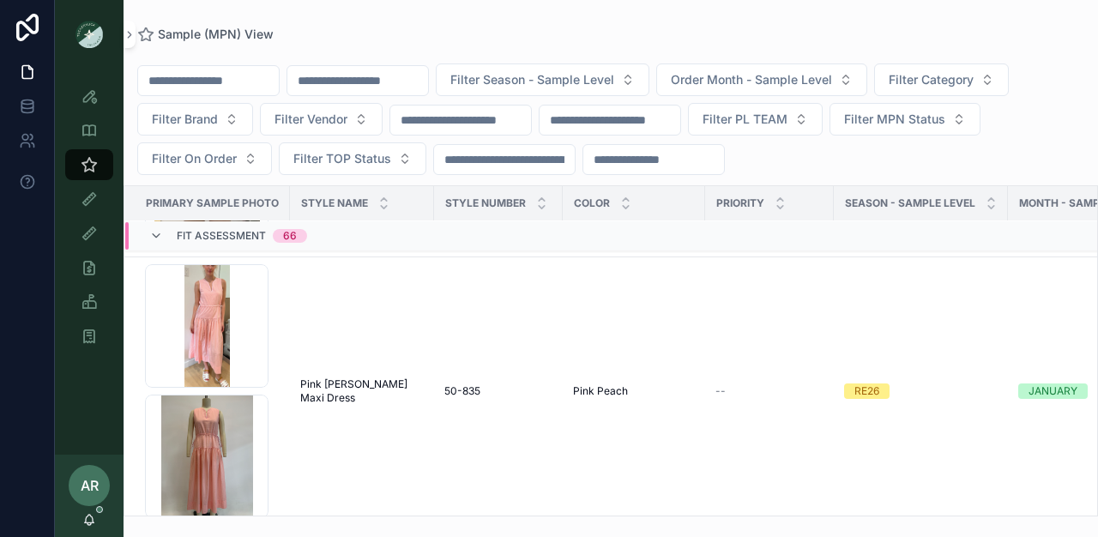
scroll to position [257, 0]
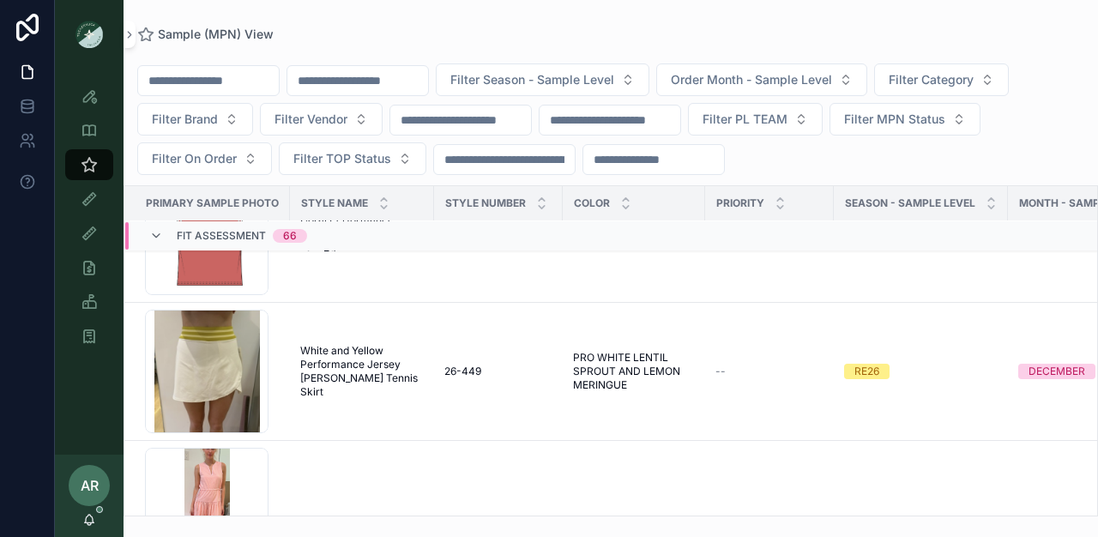
click at [384, 84] on input "scrollable content" at bounding box center [357, 81] width 141 height 24
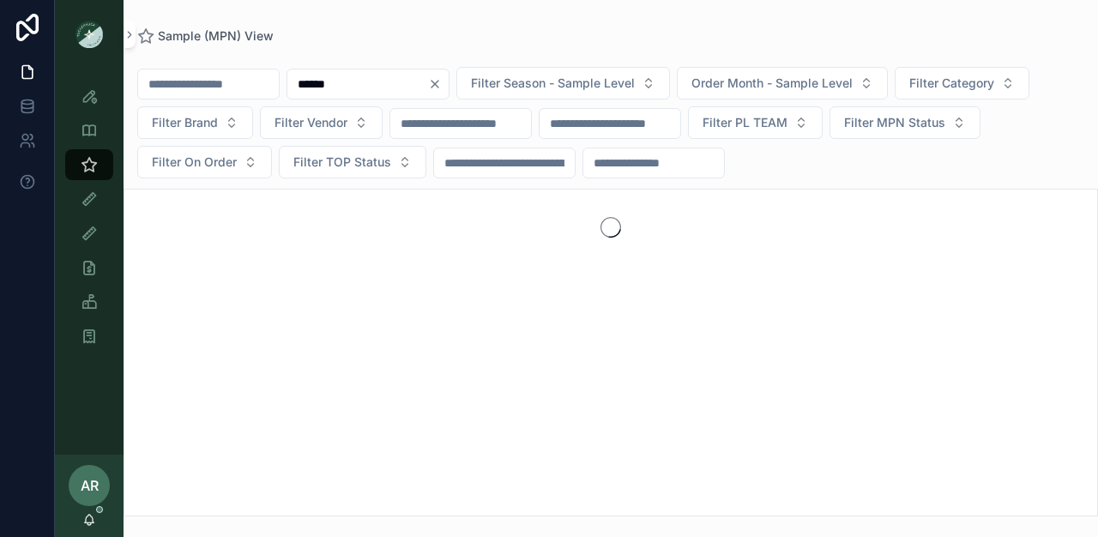
type input "******"
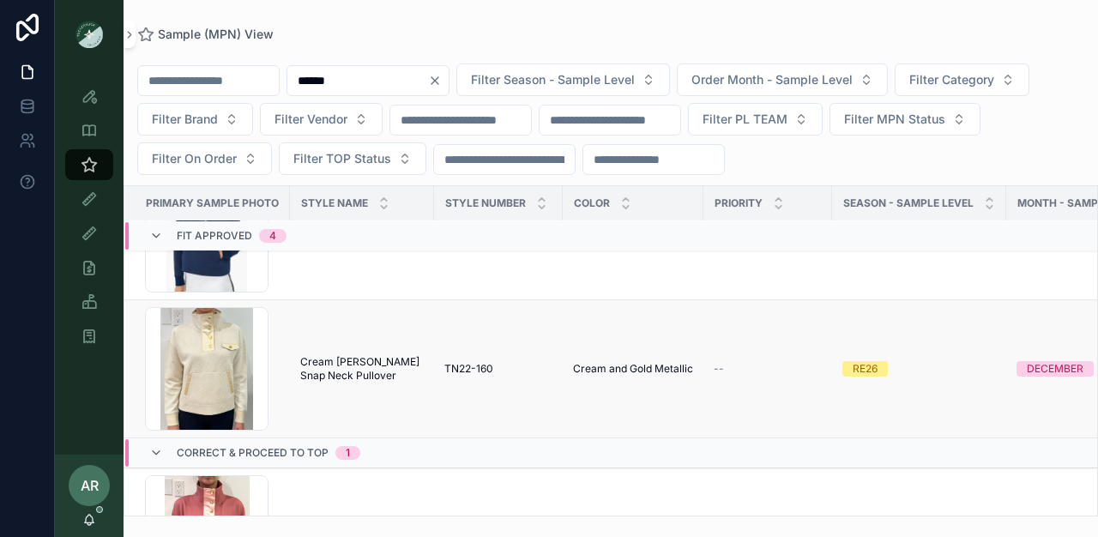
scroll to position [368, 0]
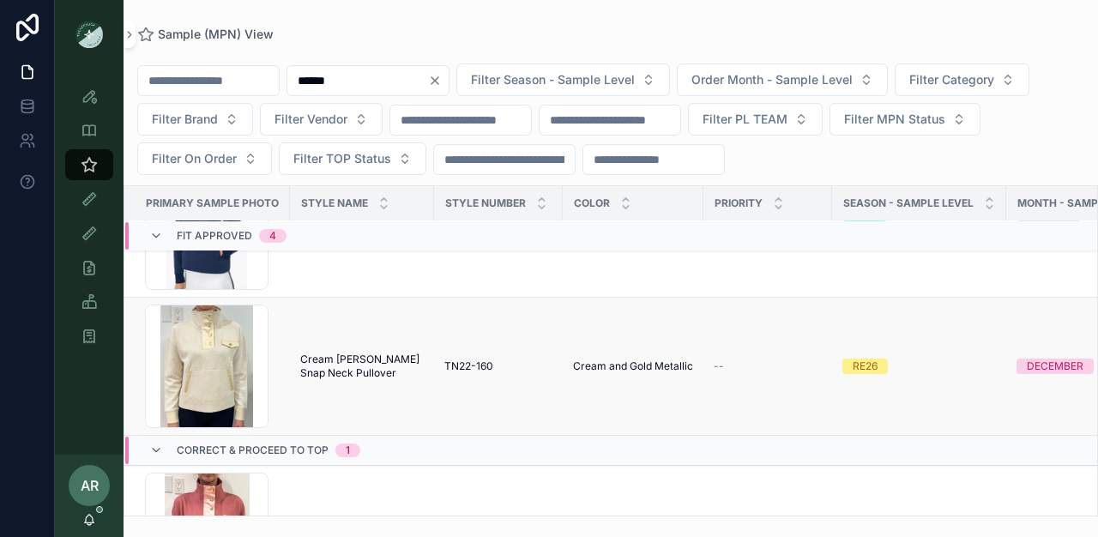
click at [327, 363] on span "Cream Bailey Snap Neck Pullover" at bounding box center [362, 366] width 124 height 27
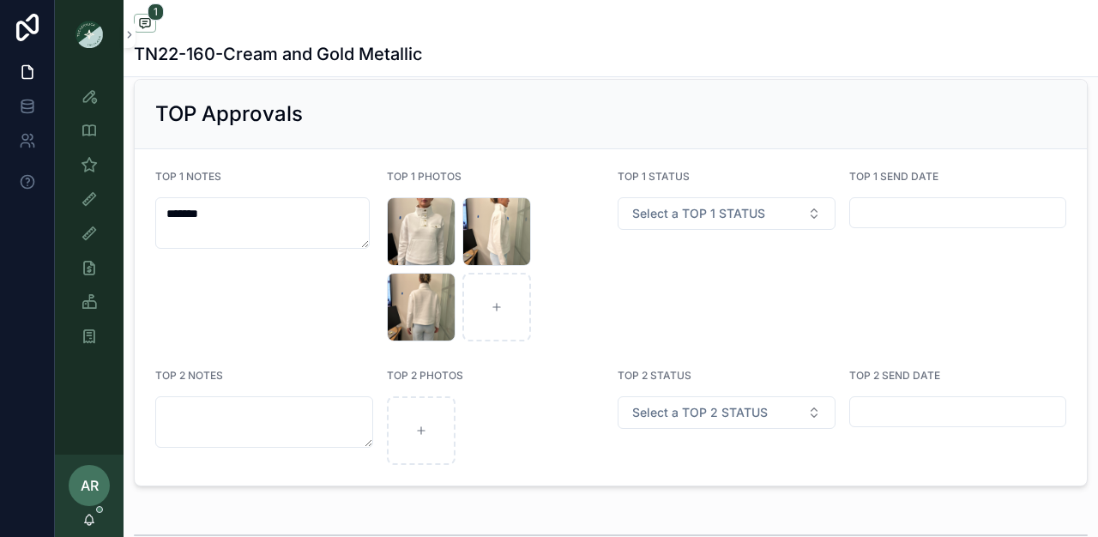
scroll to position [3002, 0]
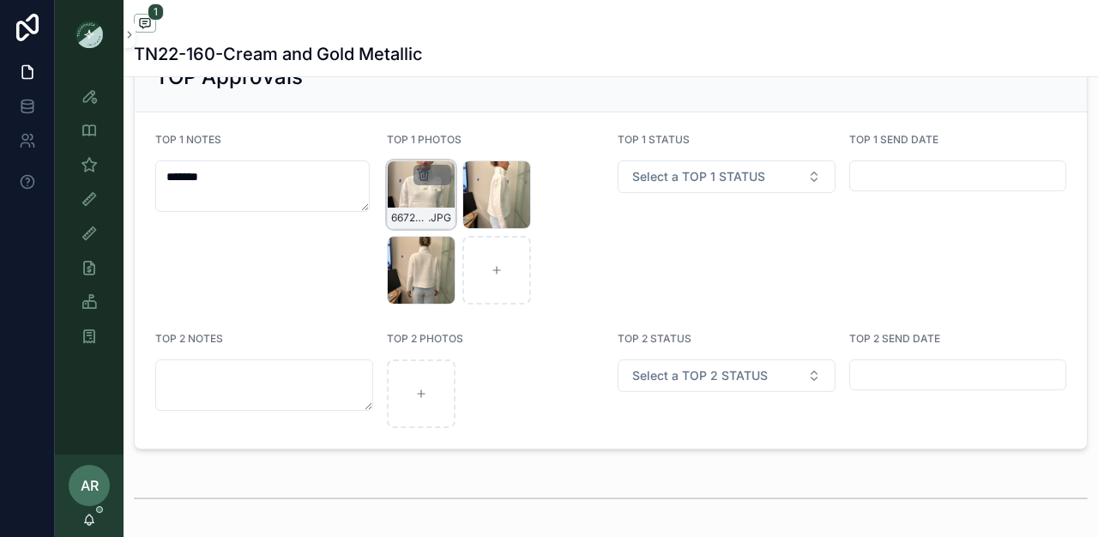
click at [425, 178] on icon "scrollable content" at bounding box center [425, 175] width 0 height 3
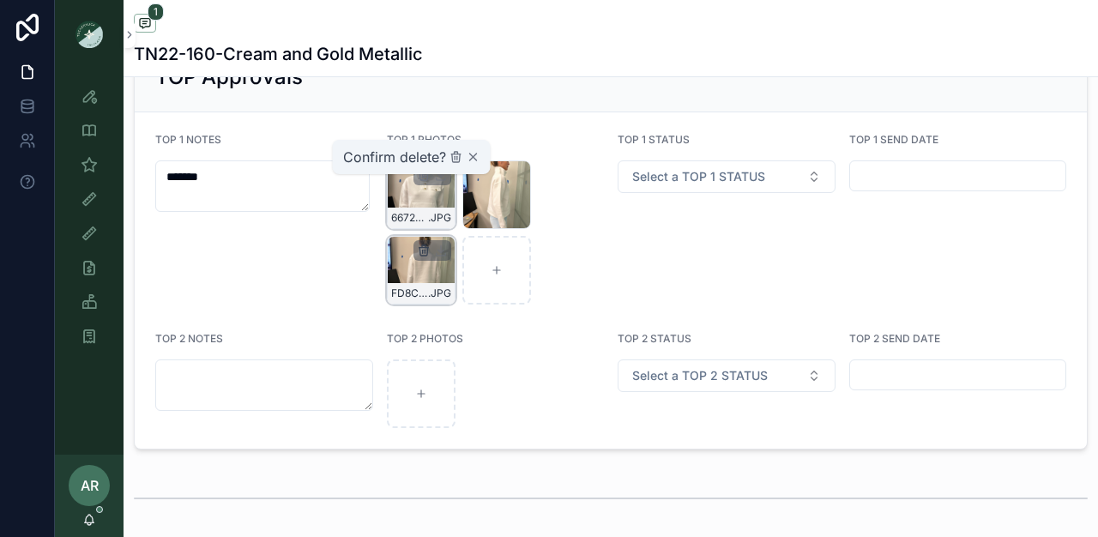
click at [421, 257] on icon "scrollable content" at bounding box center [424, 251] width 14 height 14
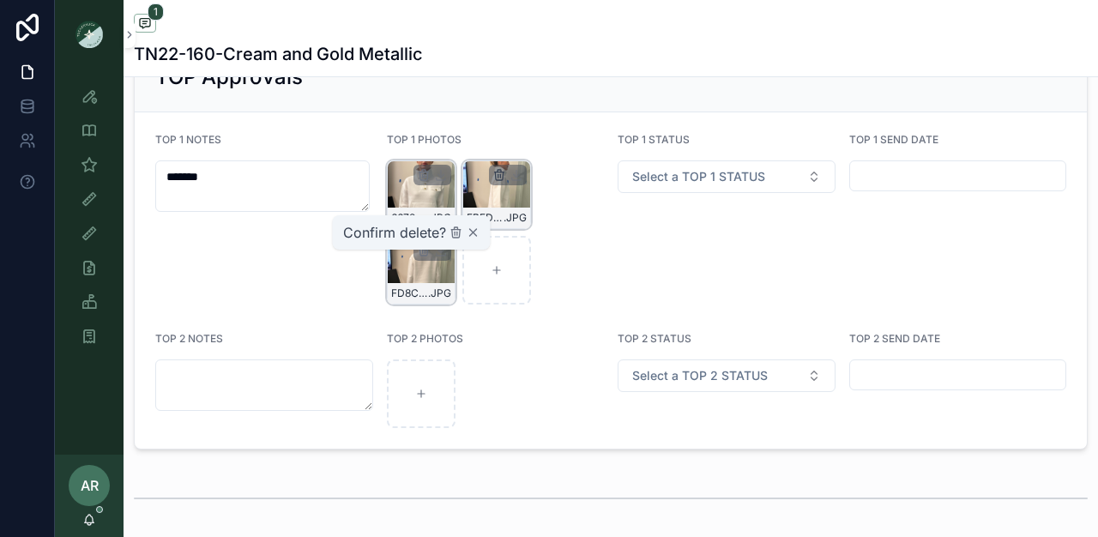
click at [496, 182] on icon "scrollable content" at bounding box center [499, 175] width 14 height 14
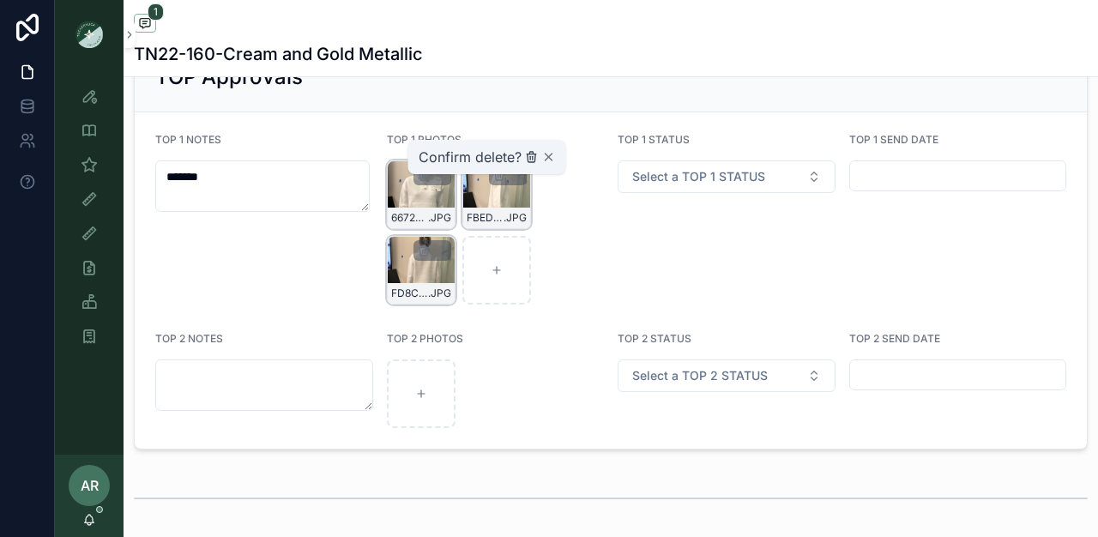
click at [526, 156] on icon "scrollable content" at bounding box center [532, 157] width 14 height 14
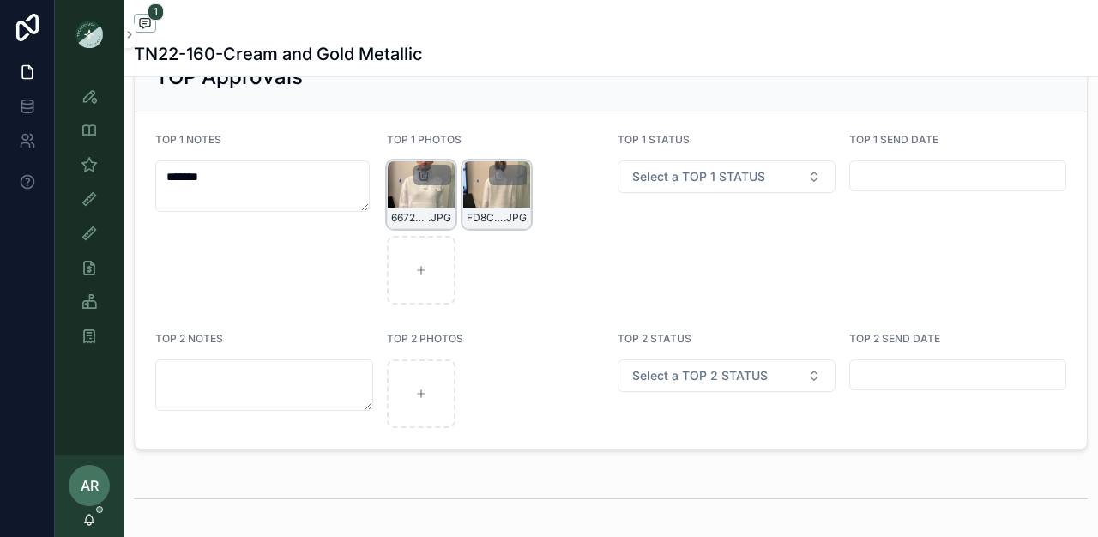
click at [422, 182] on icon "scrollable content" at bounding box center [424, 175] width 14 height 14
click at [451, 157] on icon "scrollable content" at bounding box center [457, 157] width 14 height 14
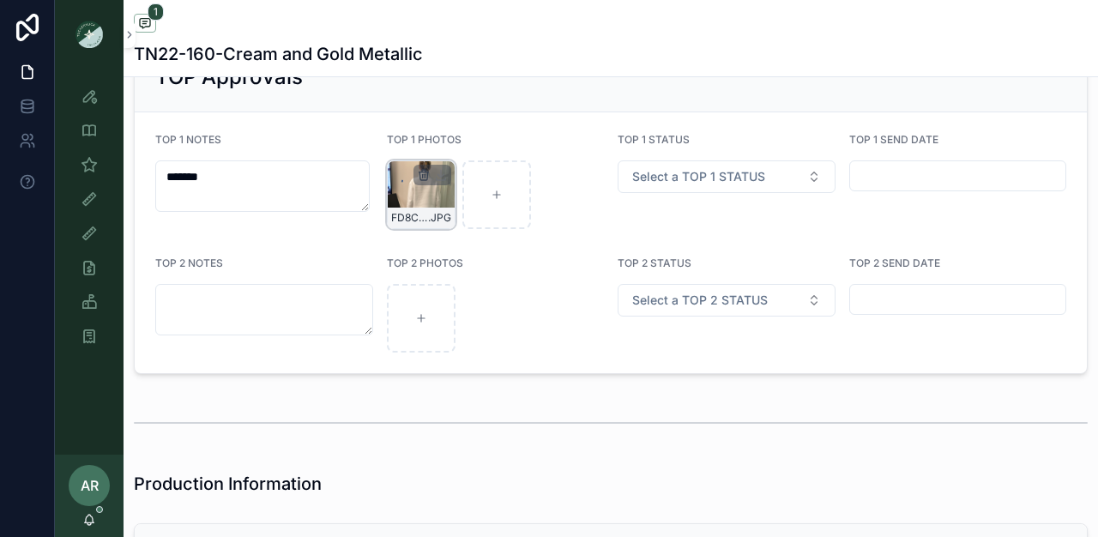
click at [423, 179] on icon "scrollable content" at bounding box center [424, 176] width 8 height 8
click at [452, 160] on icon "scrollable content" at bounding box center [456, 158] width 8 height 8
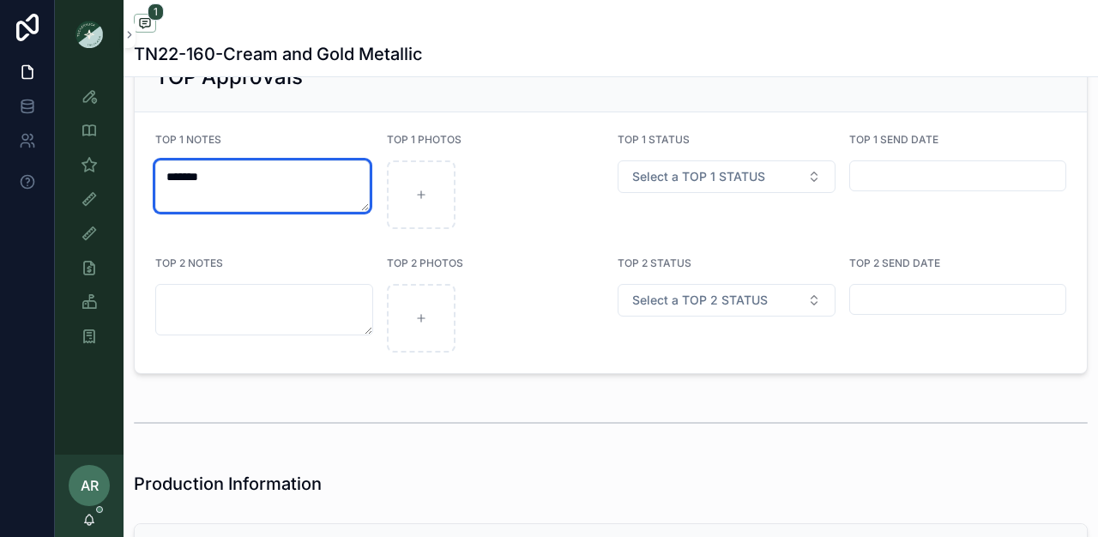
drag, startPoint x: 234, startPoint y: 196, endPoint x: 206, endPoint y: 196, distance: 28.3
click at [211, 196] on textarea "*******" at bounding box center [262, 185] width 214 height 51
drag, startPoint x: 206, startPoint y: 196, endPoint x: 97, endPoint y: 198, distance: 109.0
click at [97, 198] on div "**********" at bounding box center [576, 268] width 1043 height 537
click at [215, 192] on textarea "*******" at bounding box center [262, 185] width 214 height 51
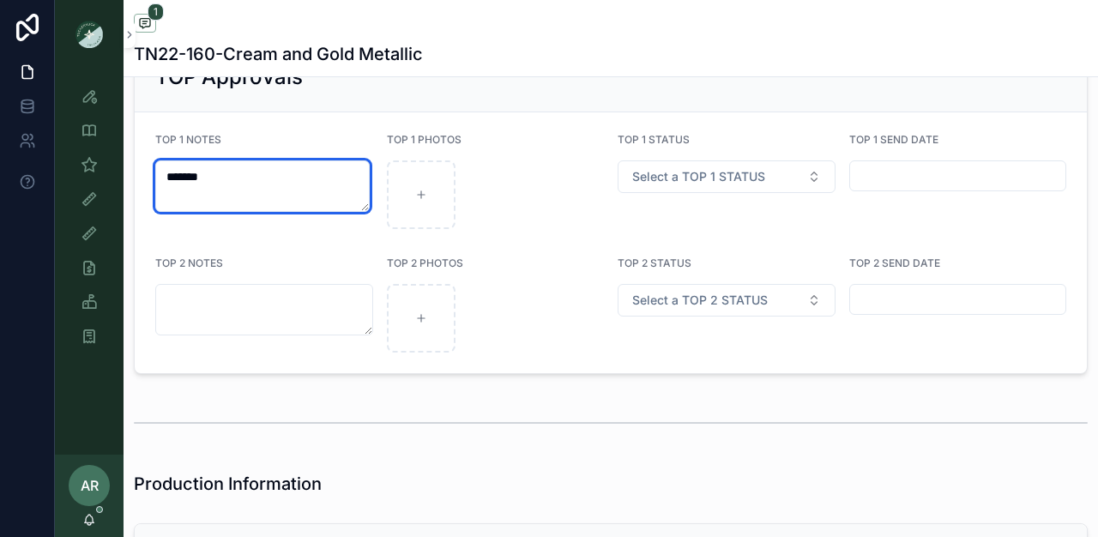
drag, startPoint x: 215, startPoint y: 192, endPoint x: 151, endPoint y: 192, distance: 64.3
click at [151, 192] on form "TOP 1 NOTES ******* TOP 1 PHOTOS TOP 1 STATUS Select a TOP 1 STATUS TOP 1 SEND …" at bounding box center [611, 242] width 952 height 261
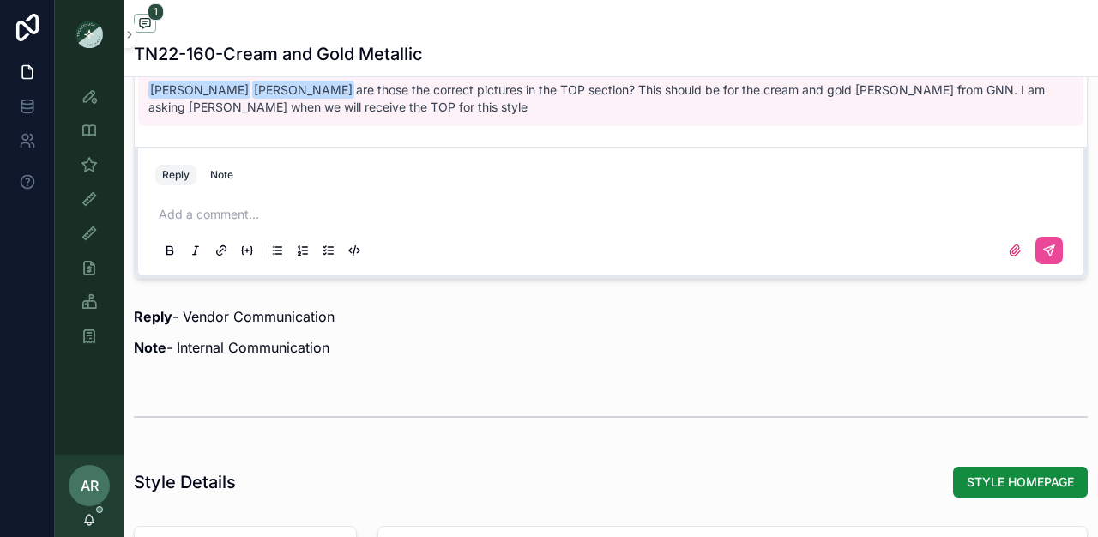
scroll to position [1152, 0]
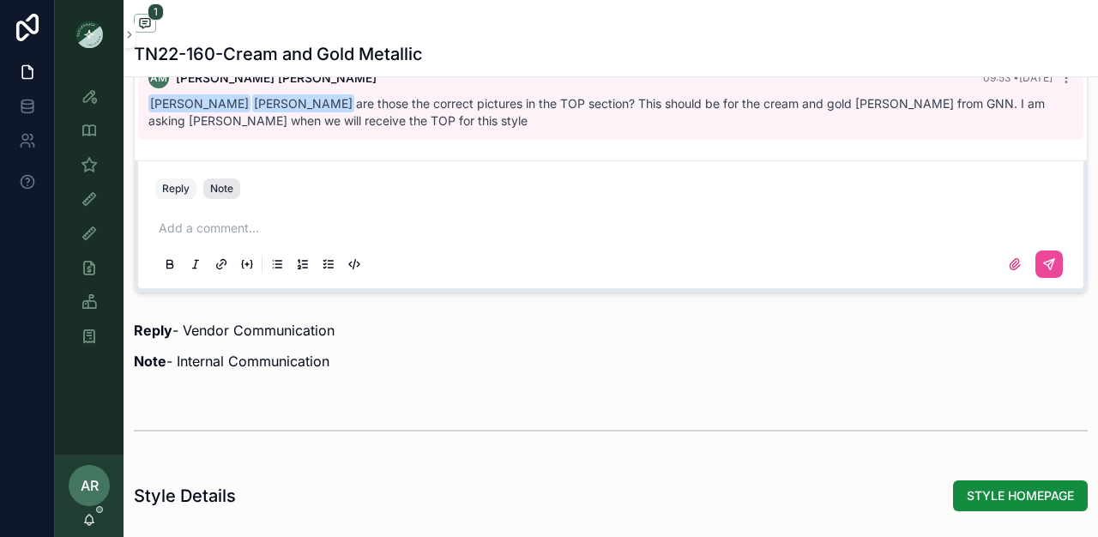
click at [220, 196] on div "Note" at bounding box center [221, 189] width 23 height 14
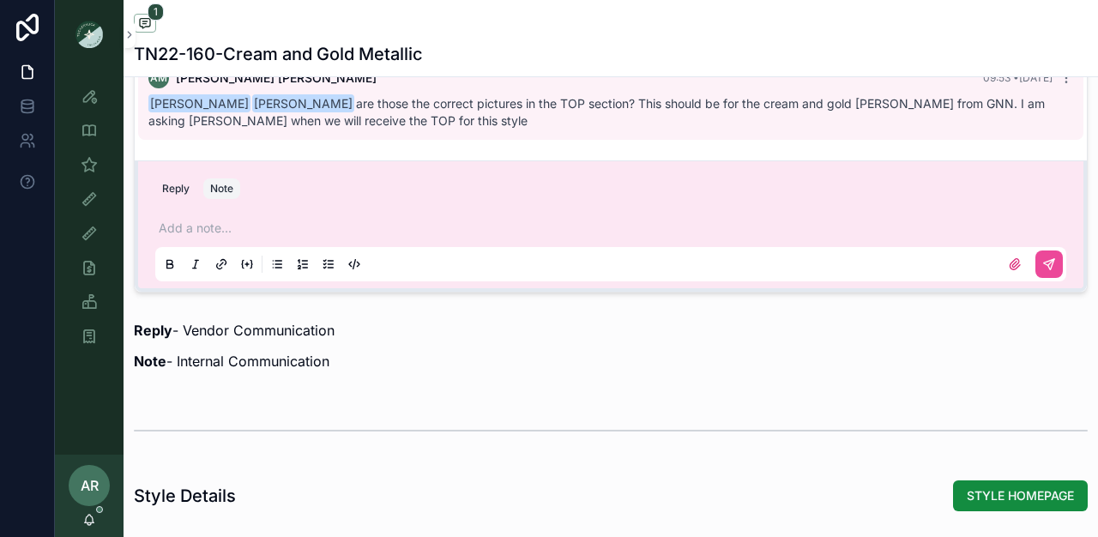
click at [194, 237] on p "scrollable content" at bounding box center [614, 228] width 911 height 17
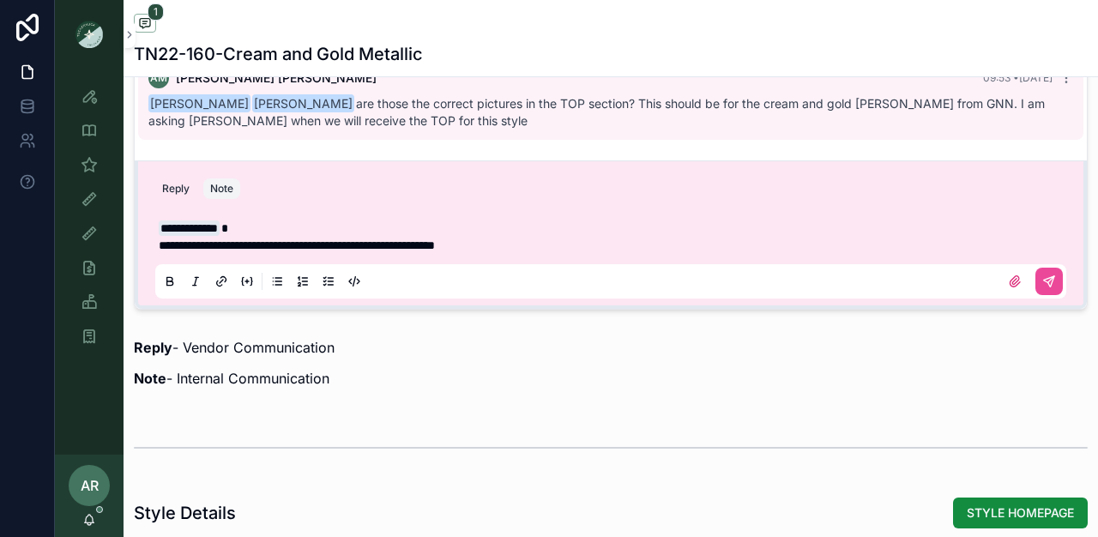
click at [379, 251] on span "**********" at bounding box center [297, 245] width 276 height 12
click at [572, 254] on p "**********" at bounding box center [614, 245] width 911 height 17
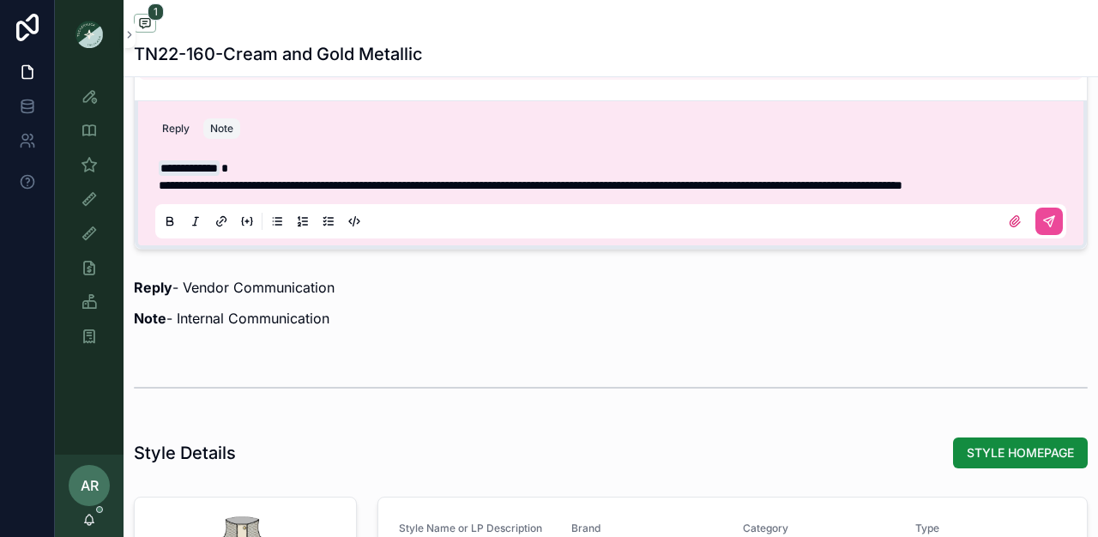
scroll to position [1205, 0]
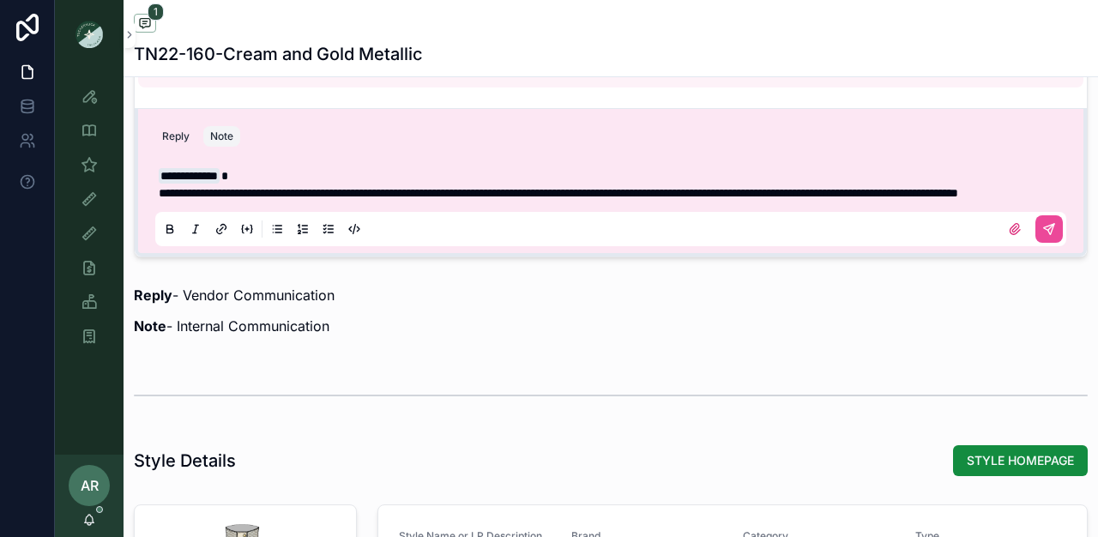
click at [467, 199] on span "**********" at bounding box center [559, 193] width 800 height 12
click at [408, 199] on span "**********" at bounding box center [561, 193] width 804 height 12
click at [378, 199] on span "**********" at bounding box center [561, 193] width 804 height 12
click at [464, 202] on p "**********" at bounding box center [614, 192] width 911 height 17
click at [334, 199] on span "**********" at bounding box center [584, 193] width 851 height 12
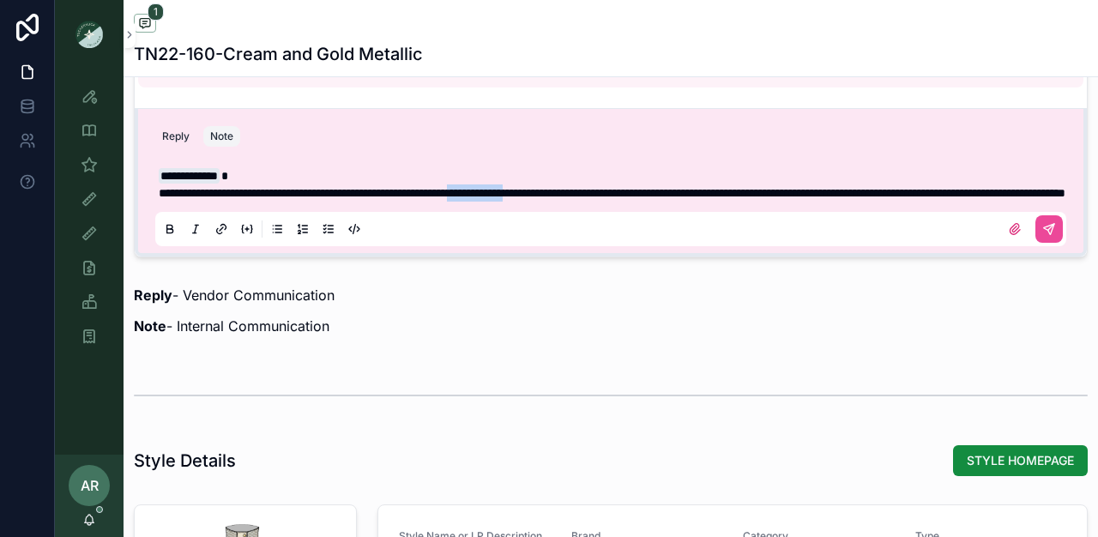
drag, startPoint x: 541, startPoint y: 206, endPoint x: 616, endPoint y: 203, distance: 74.7
click at [616, 199] on span "**********" at bounding box center [612, 193] width 907 height 12
click at [414, 202] on p "**********" at bounding box center [614, 192] width 911 height 17
click at [342, 199] on span "**********" at bounding box center [584, 193] width 851 height 12
click at [473, 202] on p "**********" at bounding box center [614, 192] width 911 height 17
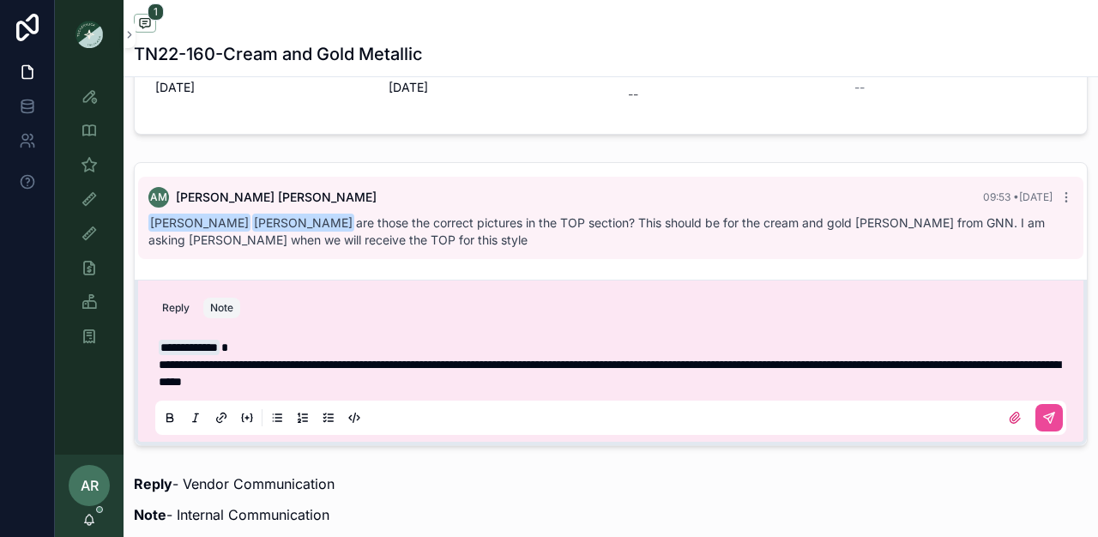
scroll to position [1044, 0]
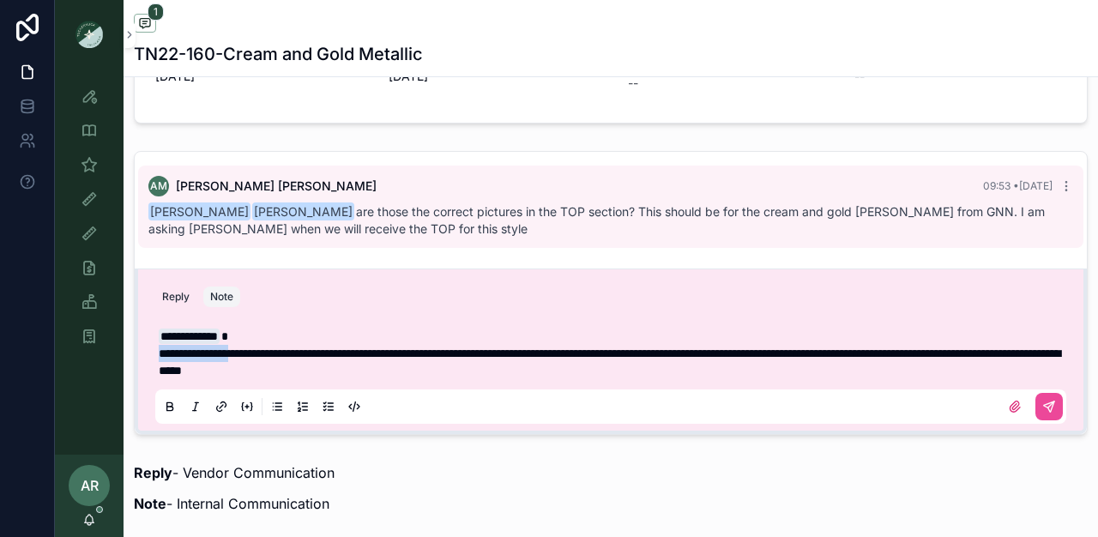
drag, startPoint x: 160, startPoint y: 368, endPoint x: 243, endPoint y: 366, distance: 83.2
click at [243, 366] on span "**********" at bounding box center [610, 361] width 902 height 29
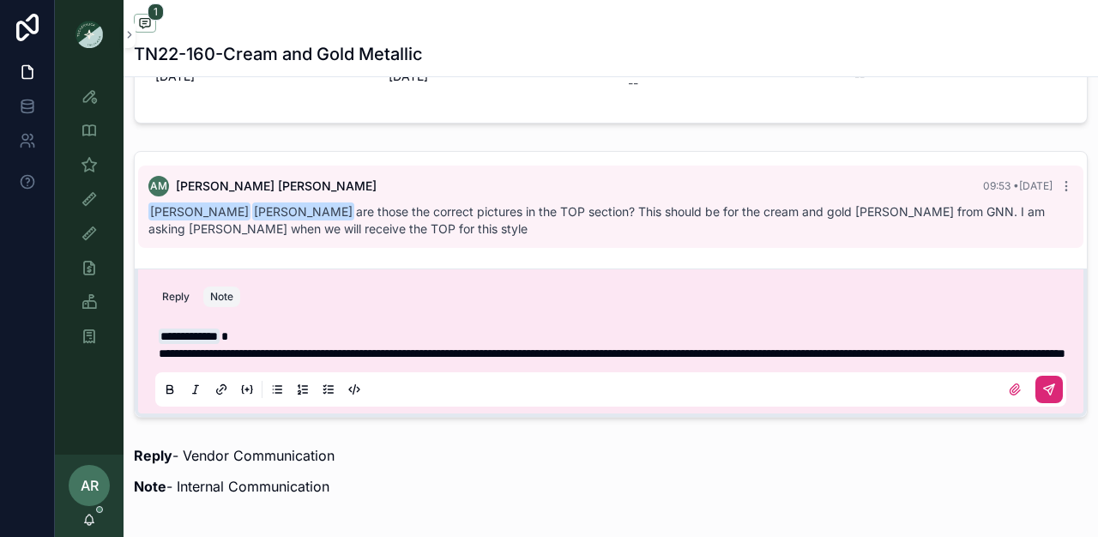
click at [1042, 396] on icon "scrollable content" at bounding box center [1049, 390] width 14 height 14
